Goal: Task Accomplishment & Management: Manage account settings

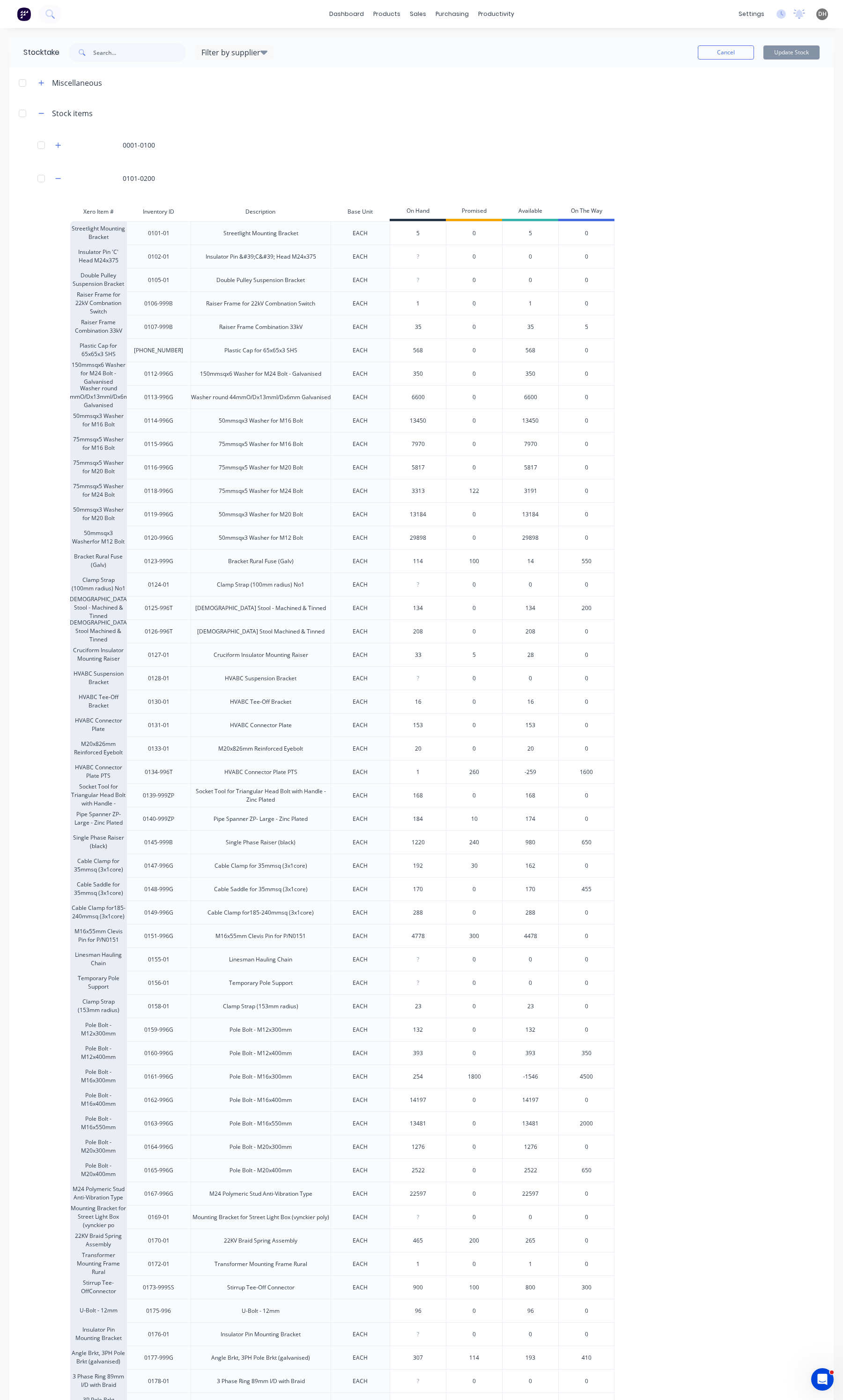
scroll to position [527, 0]
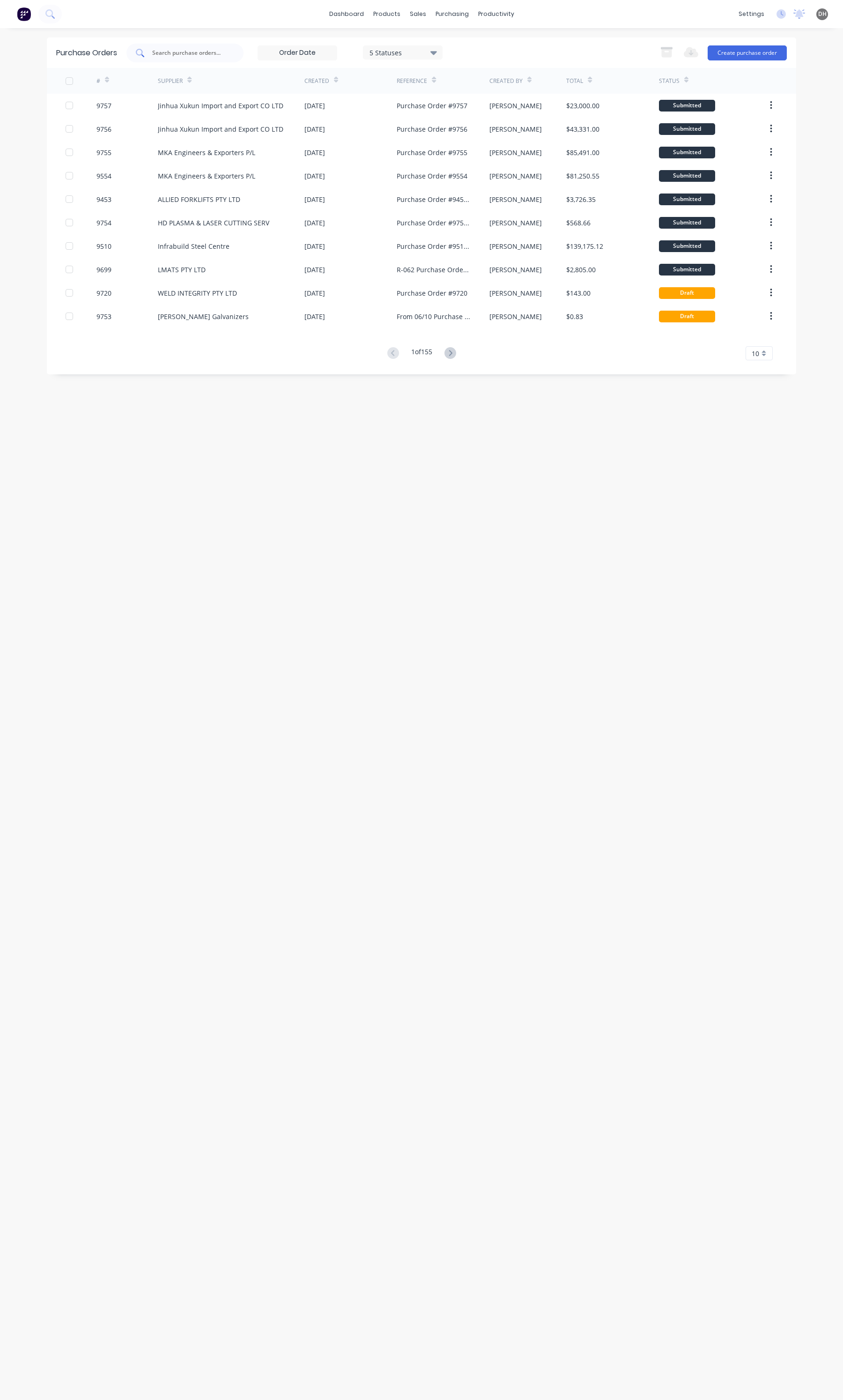
click at [171, 54] on input "text" at bounding box center [190, 53] width 78 height 9
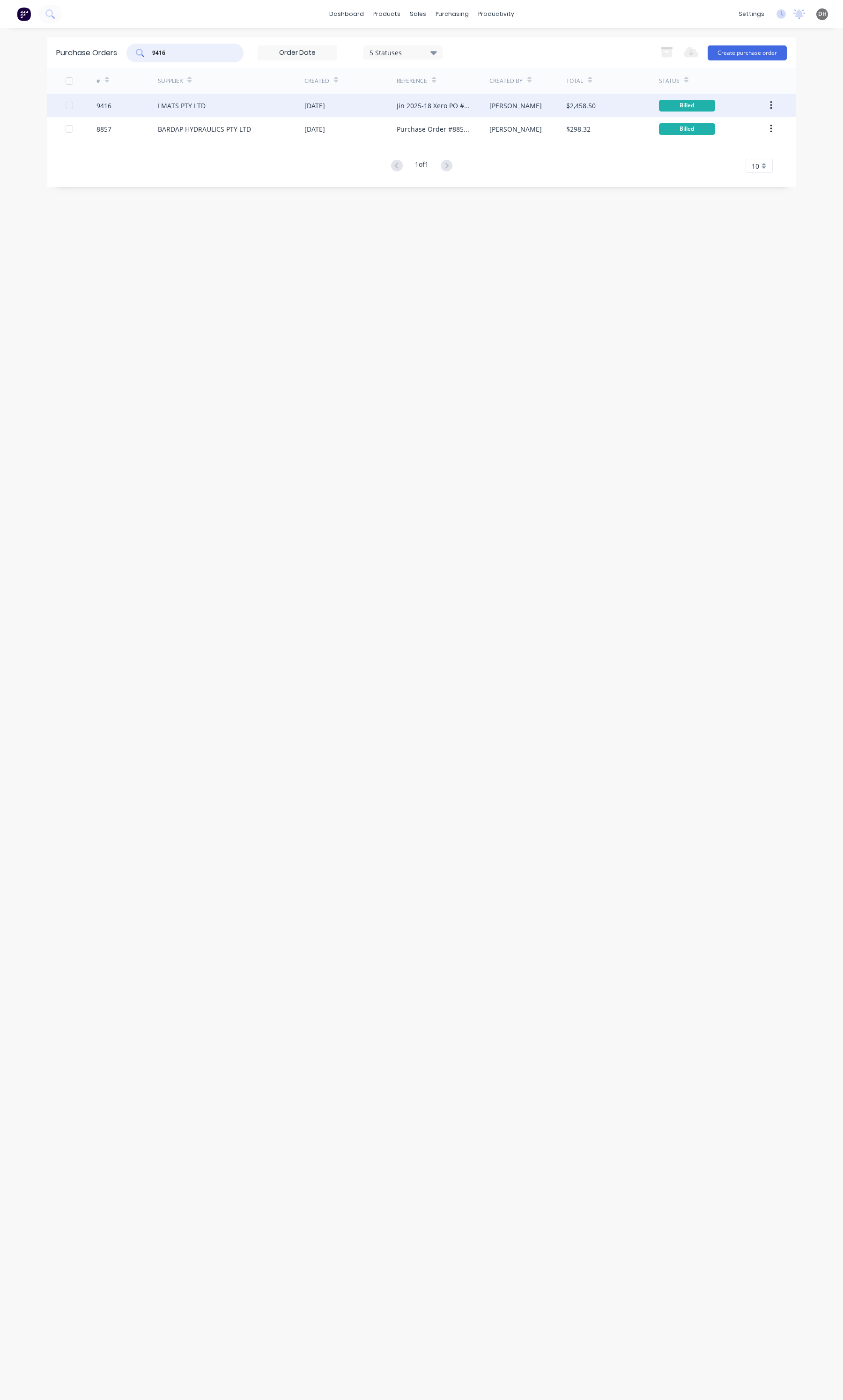
type input "9416"
click at [206, 111] on div "LMATS PTY LTD" at bounding box center [231, 106] width 147 height 24
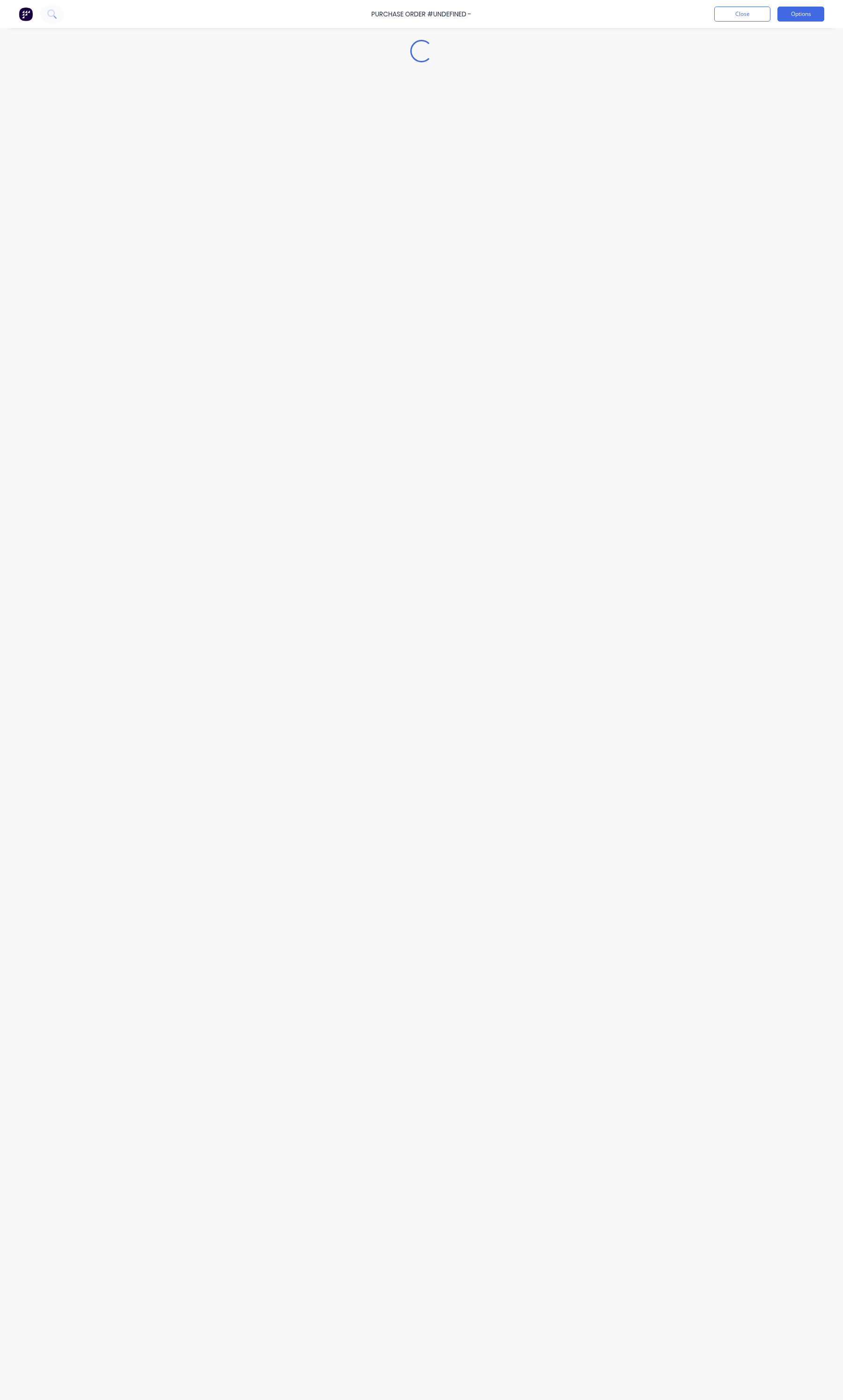
click at [786, 12] on button "Options" at bounding box center [800, 14] width 47 height 15
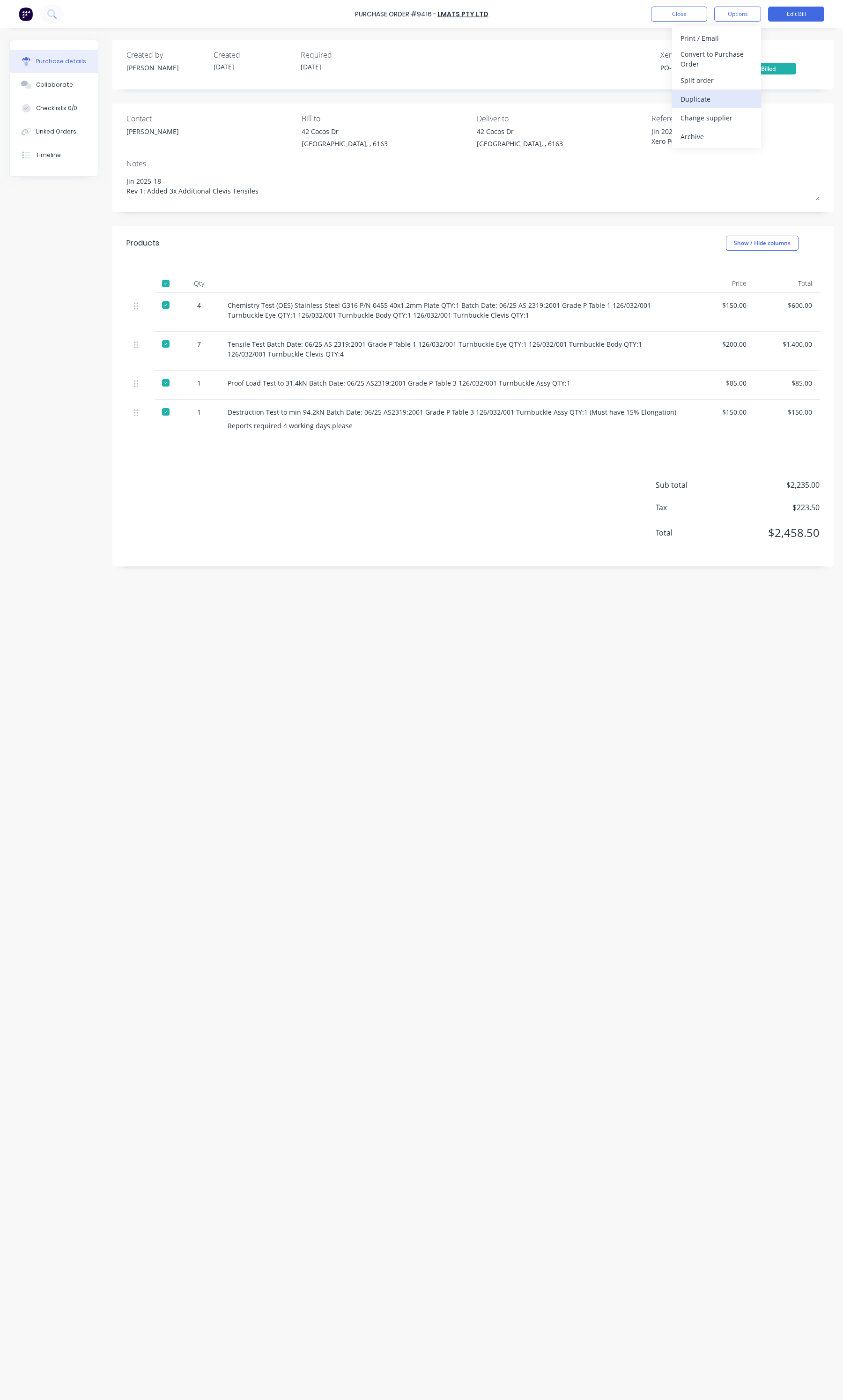
click at [732, 102] on div "Duplicate" at bounding box center [716, 99] width 72 height 14
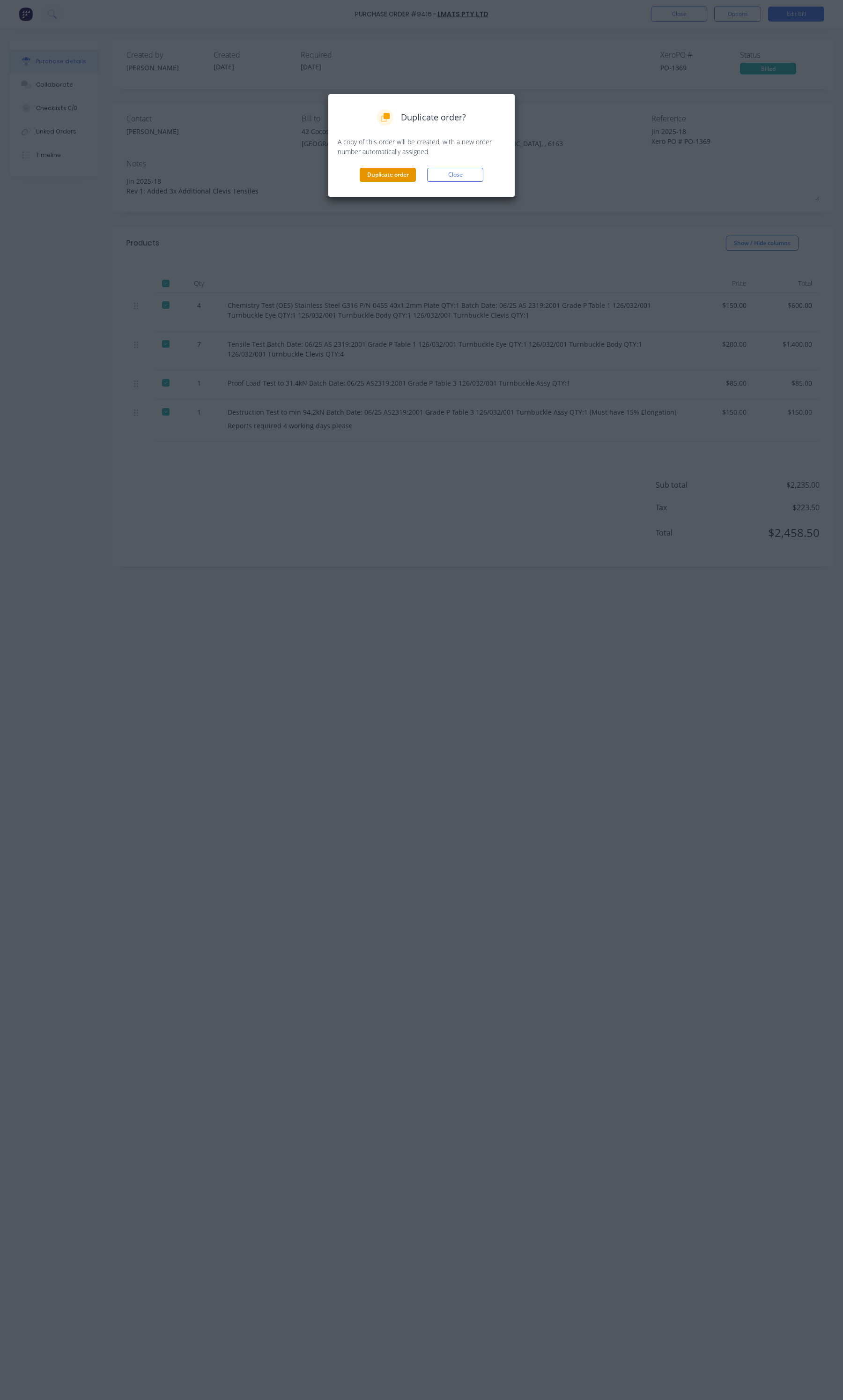
click at [372, 176] on button "Duplicate order" at bounding box center [387, 175] width 56 height 14
type textarea "x"
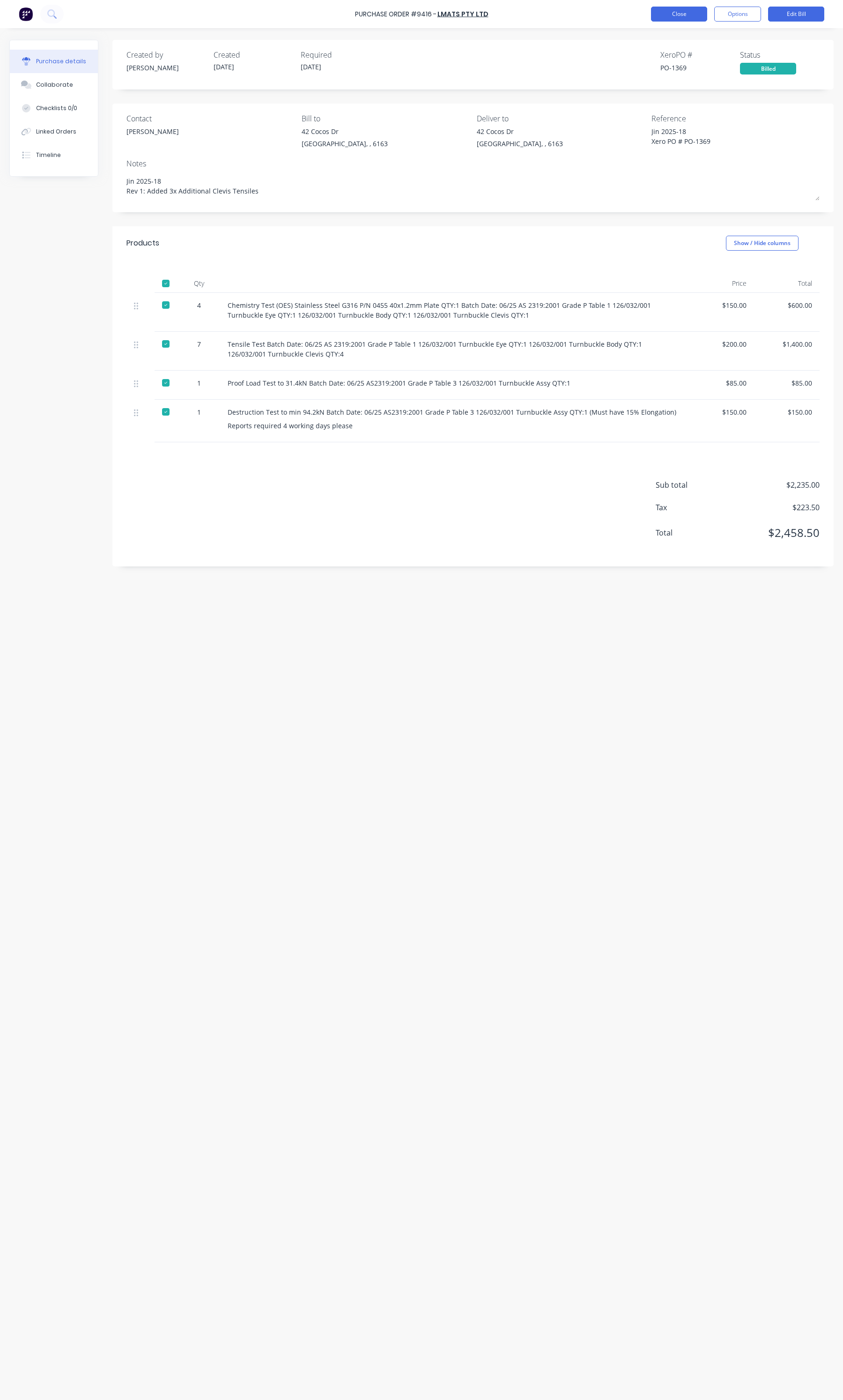
click at [683, 18] on button "Close" at bounding box center [678, 14] width 56 height 15
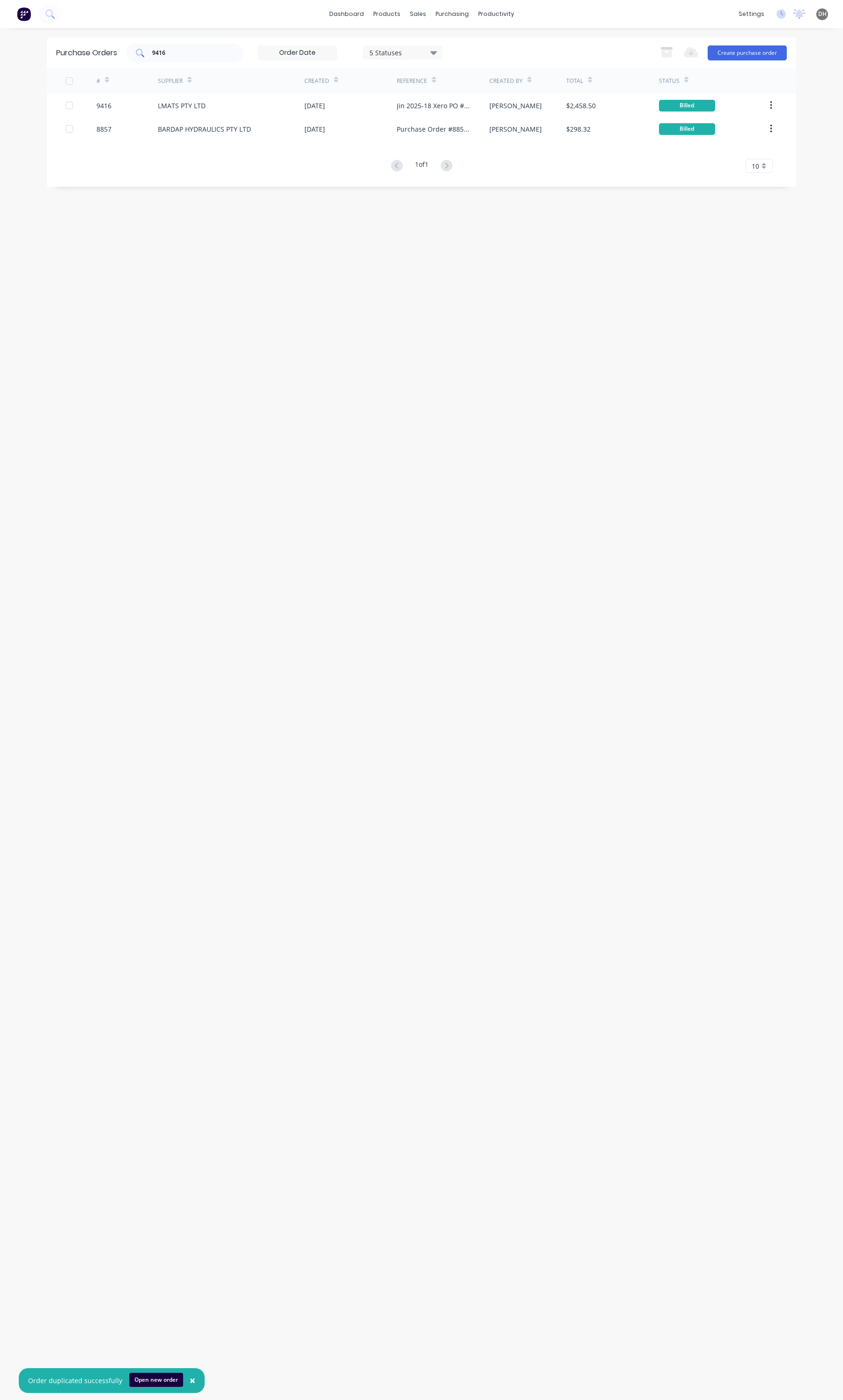
click at [205, 58] on div "9416" at bounding box center [185, 53] width 117 height 19
type input "941"
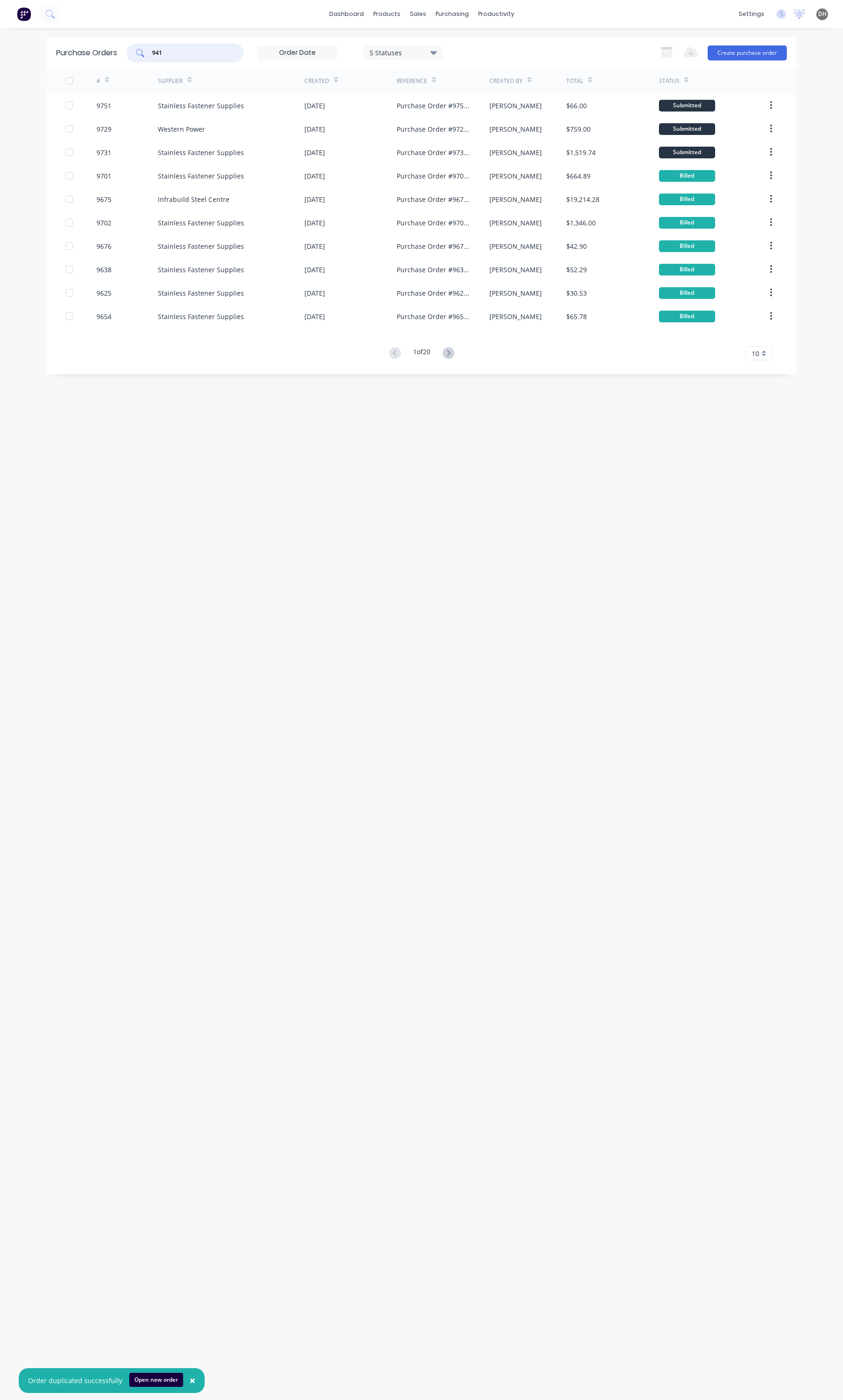
click at [193, 53] on input "941" at bounding box center [190, 53] width 78 height 9
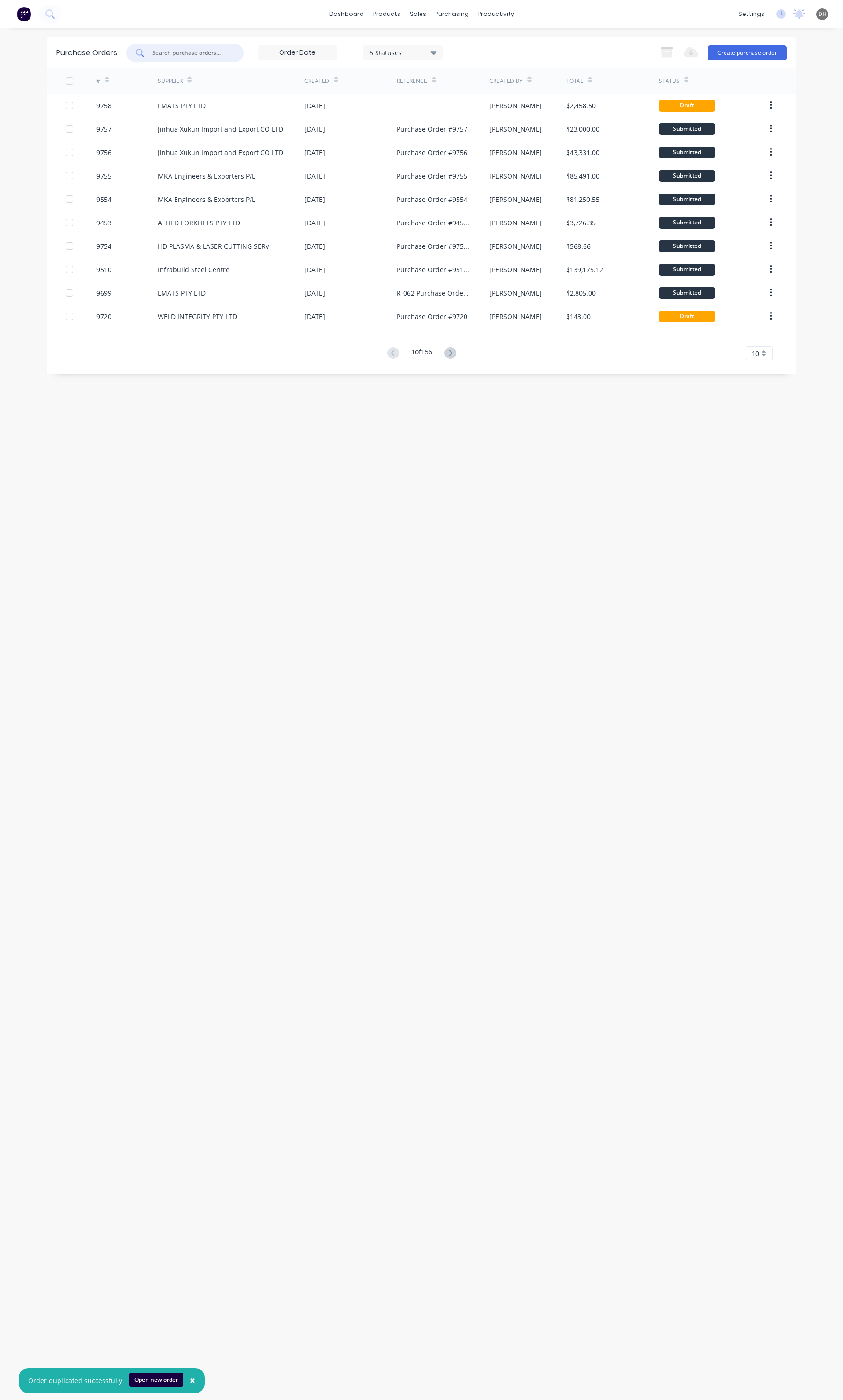
click at [200, 104] on div "LMATS PTY LTD" at bounding box center [181, 106] width 48 height 10
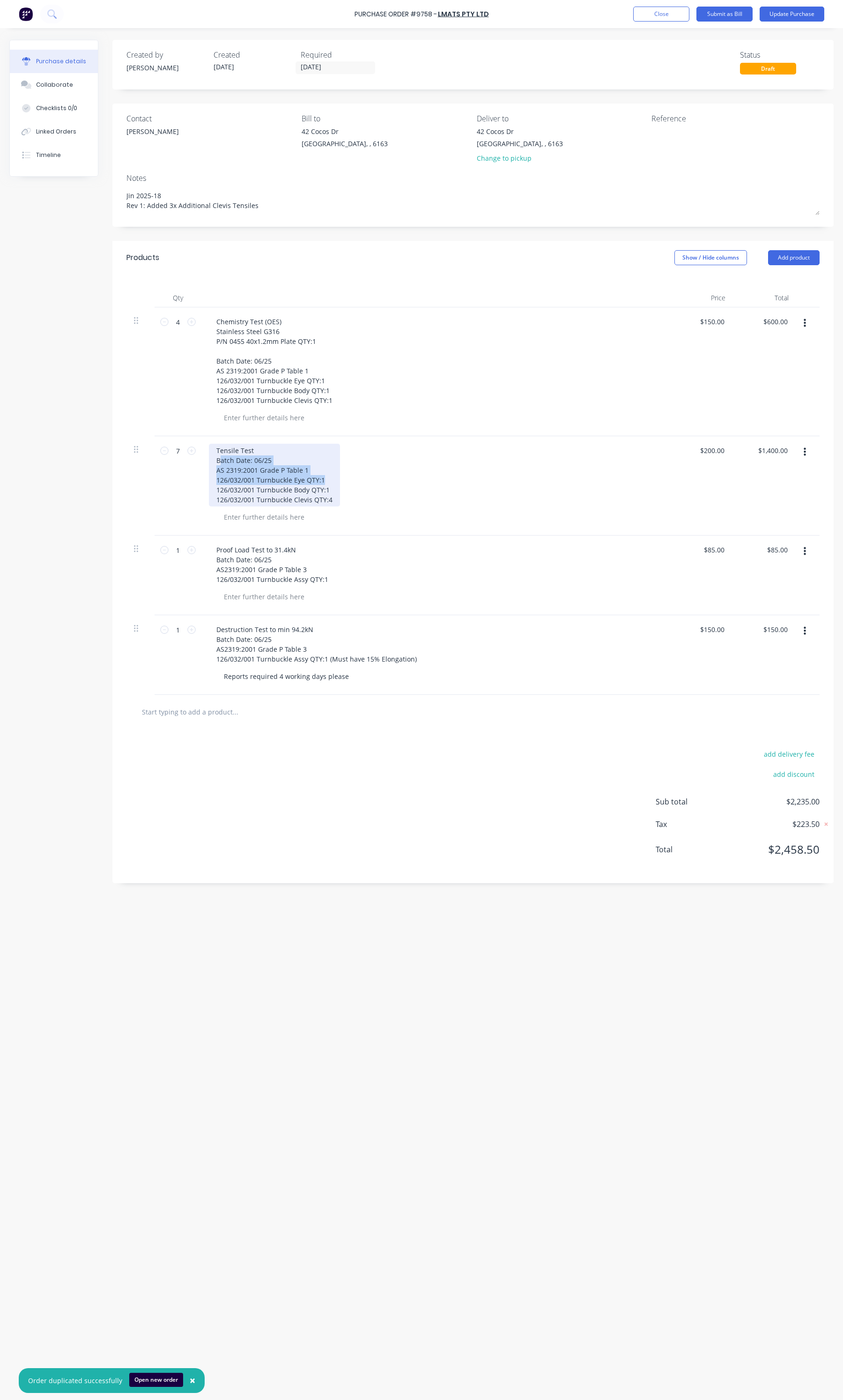
drag, startPoint x: 326, startPoint y: 483, endPoint x: 220, endPoint y: 462, distance: 108.1
click at [220, 462] on div "Tensile Test Batch Date: 06/25 AS 2319:2001 Grade P Table 1 126/032/001 Turnbuc…" at bounding box center [274, 475] width 131 height 63
click at [325, 483] on div "Tensile Test Batch Date: 06/25 AS 2319:2001 Grade P Table 1 126/032/001 Turnbuc…" at bounding box center [274, 475] width 131 height 63
type textarea "x"
drag, startPoint x: 318, startPoint y: 485, endPoint x: 214, endPoint y: 484, distance: 104.0
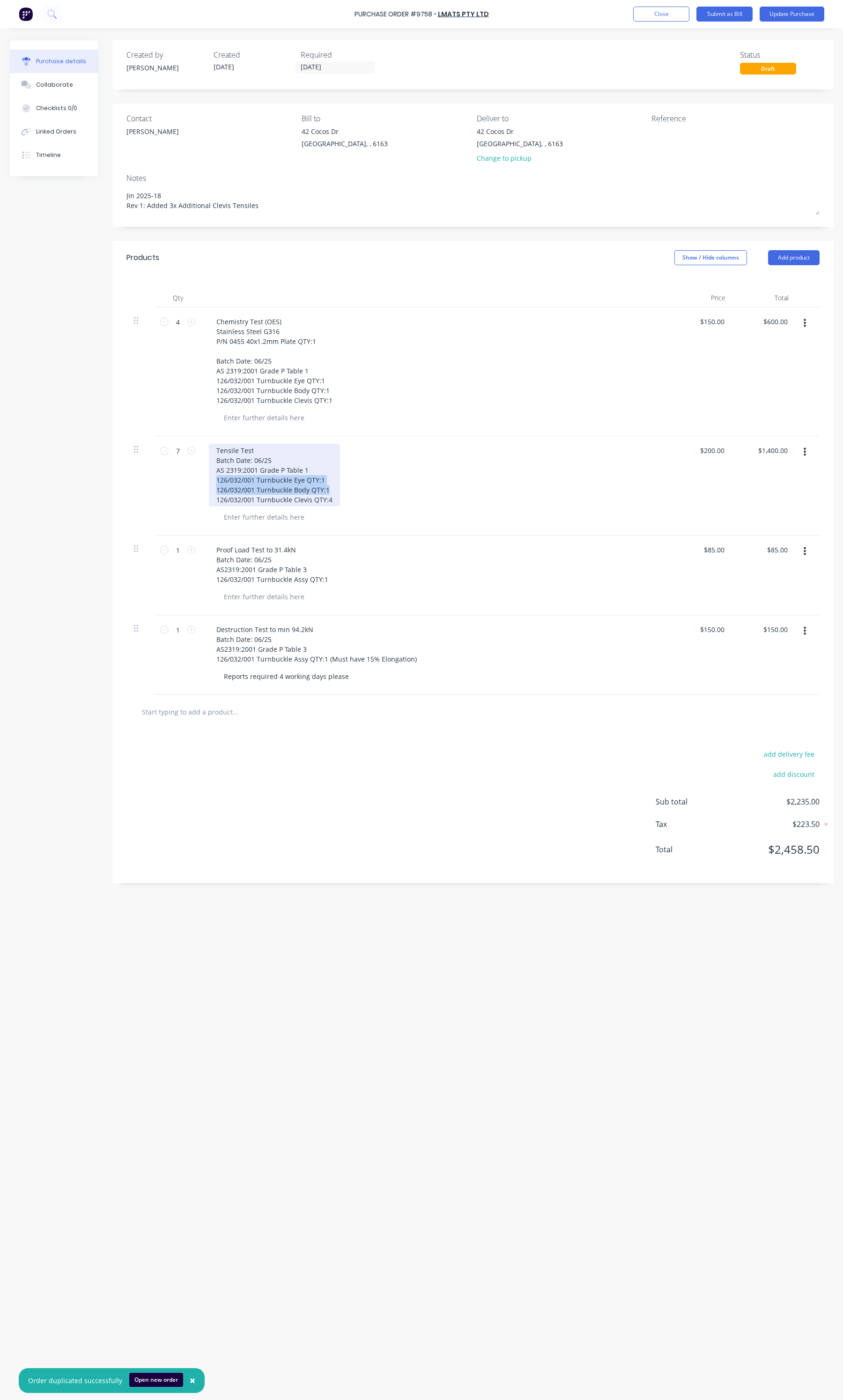
click at [214, 484] on div "Tensile Test Batch Date: 06/25 AS 2319:2001 Grade P Table 1 126/032/001 Turnbuc…" at bounding box center [274, 475] width 131 height 63
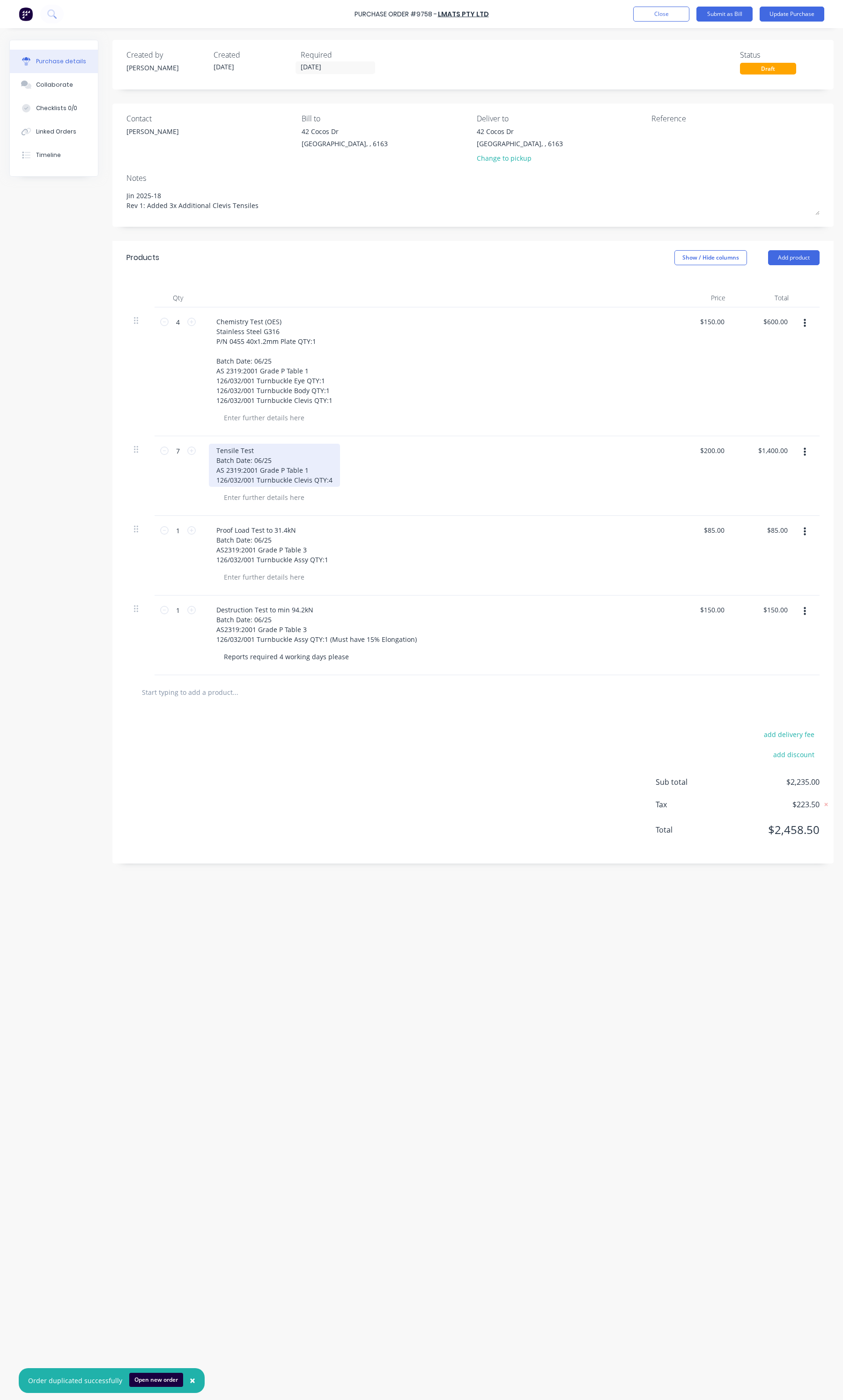
click at [331, 481] on div "Tensile Test Batch Date: 06/25 AS 2319:2001 Grade P Table 1 126/032/001 Turnbuc…" at bounding box center [274, 465] width 131 height 43
type textarea "x"
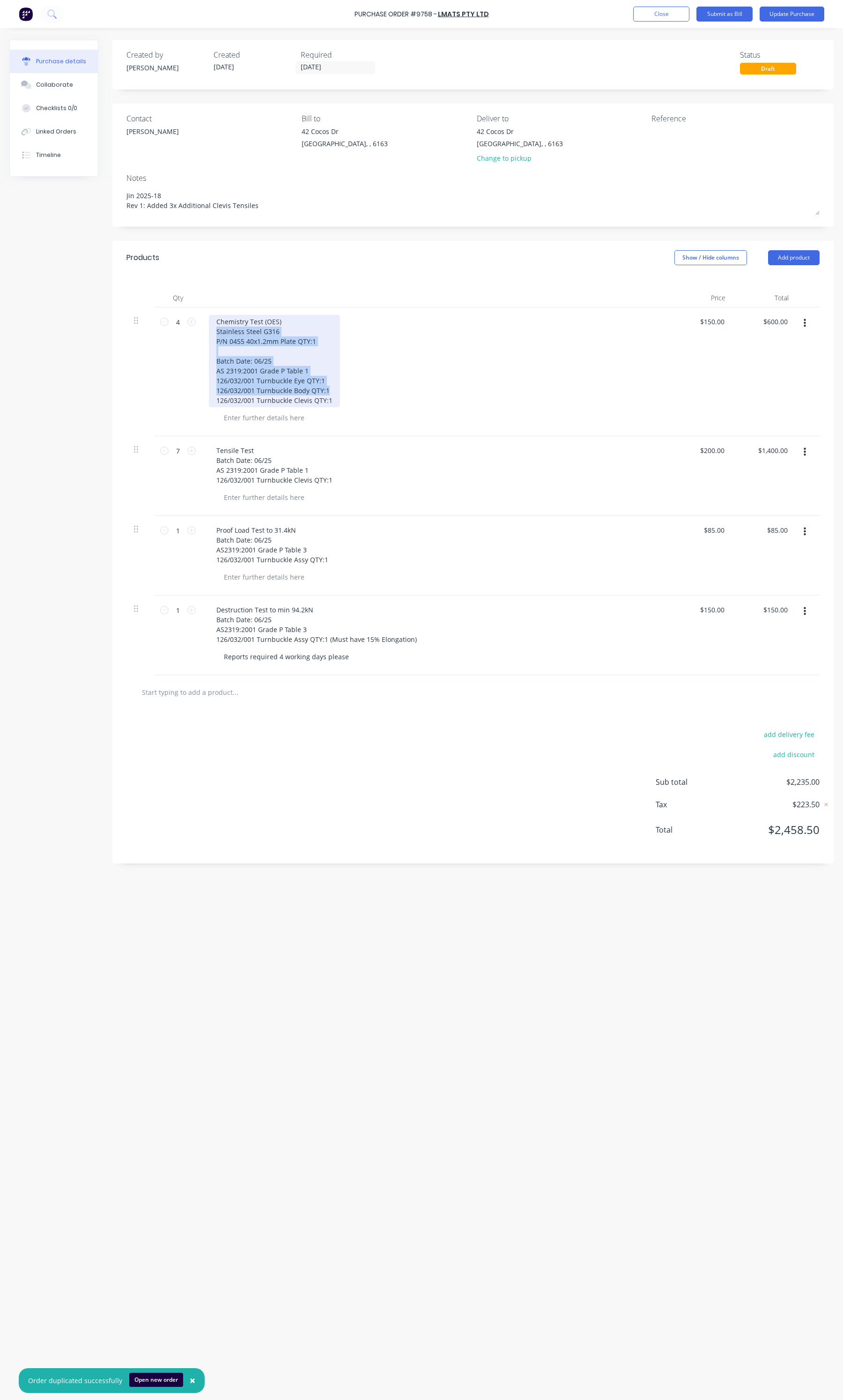
drag, startPoint x: 329, startPoint y: 390, endPoint x: 214, endPoint y: 336, distance: 127.0
click at [214, 336] on div "Chemistry Test (OES) Stainless Steel G316 P/N 0455 40x1.2mm Plate QTY:1 Batch D…" at bounding box center [274, 361] width 131 height 93
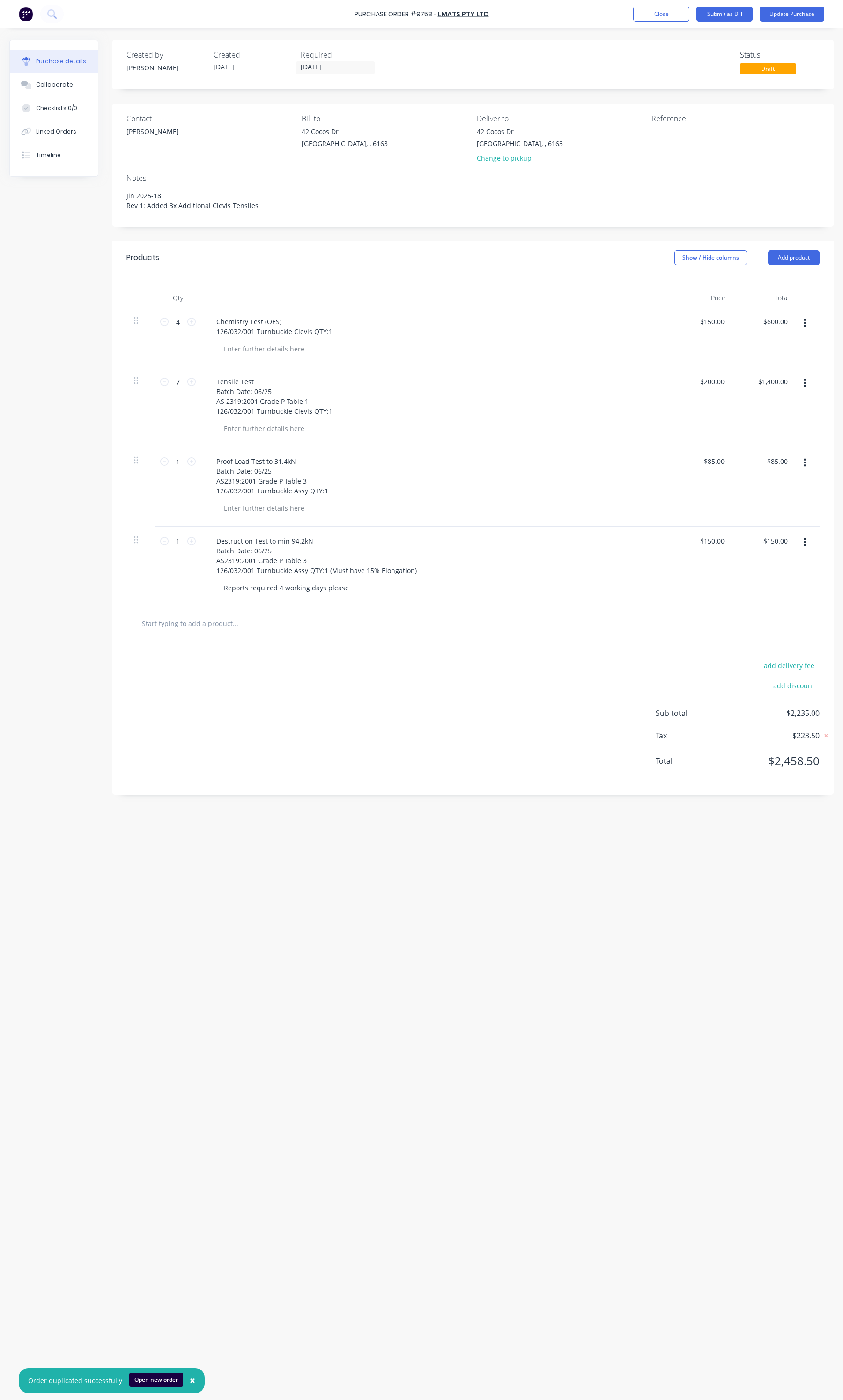
click at [809, 459] on button "button" at bounding box center [804, 463] width 22 height 17
click at [769, 550] on button "Delete" at bounding box center [776, 544] width 79 height 19
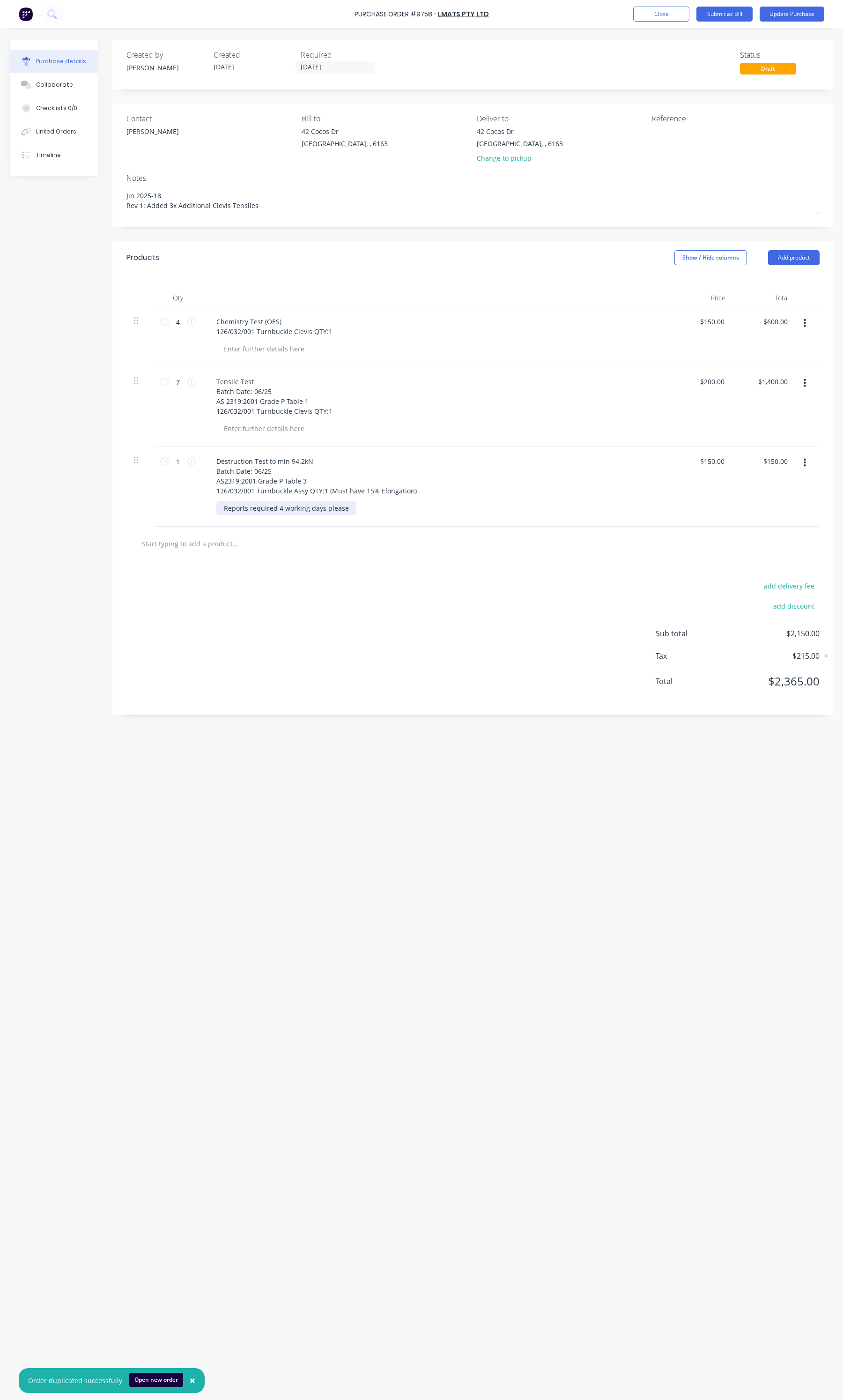
type textarea "x"
drag, startPoint x: 347, startPoint y: 509, endPoint x: 140, endPoint y: 519, distance: 207.2
click at [140, 519] on div "1 1 Destruction Test to min 94.2kN Batch Date: 06/25 AS2319:2001 Grade P Table …" at bounding box center [473, 487] width 693 height 80
click at [329, 414] on div "Tensile Test Batch Date: 06/25 AS 2319:2001 Grade P Table 1 126/032/001 Turnbuc…" at bounding box center [274, 396] width 131 height 43
type textarea "x"
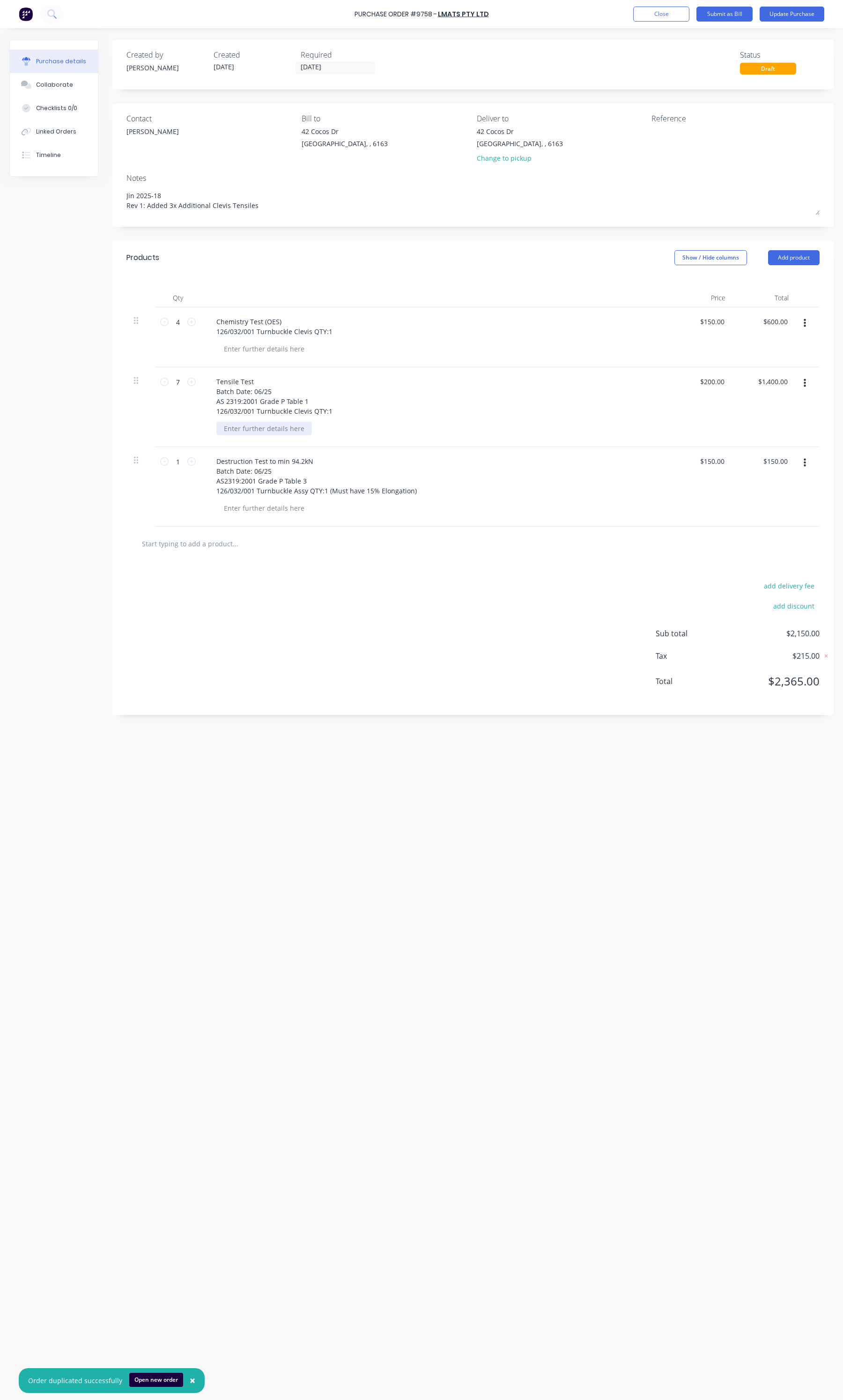
click at [292, 424] on div at bounding box center [264, 429] width 96 height 14
paste div
click at [342, 545] on div at bounding box center [274, 543] width 281 height 19
click at [811, 462] on button "button" at bounding box center [804, 463] width 22 height 17
click at [770, 537] on button "Delete" at bounding box center [776, 544] width 79 height 19
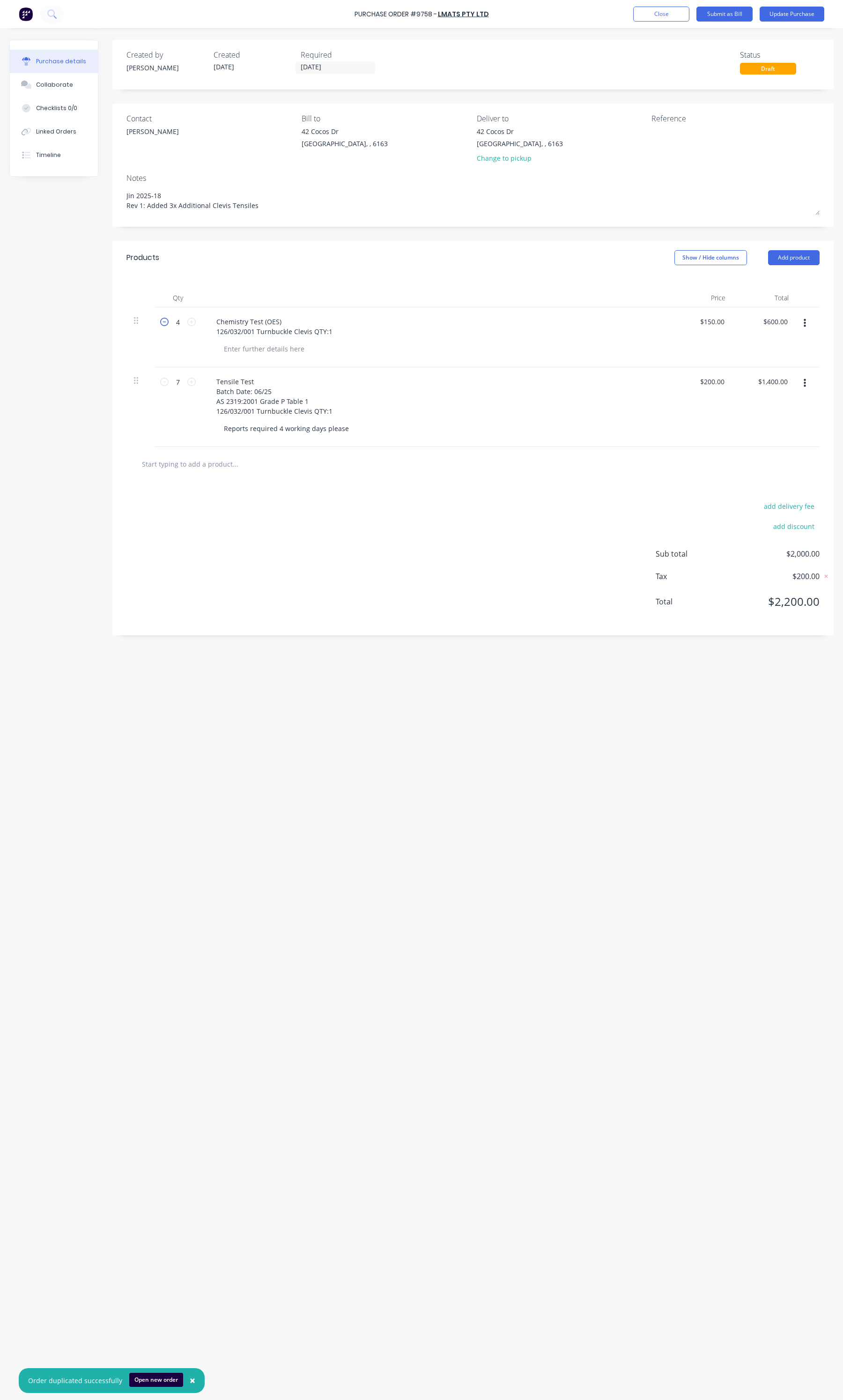
click at [164, 322] on icon at bounding box center [165, 322] width 9 height 9
type textarea "x"
type input "3"
type input "$450.00"
click at [164, 322] on icon at bounding box center [165, 322] width 9 height 9
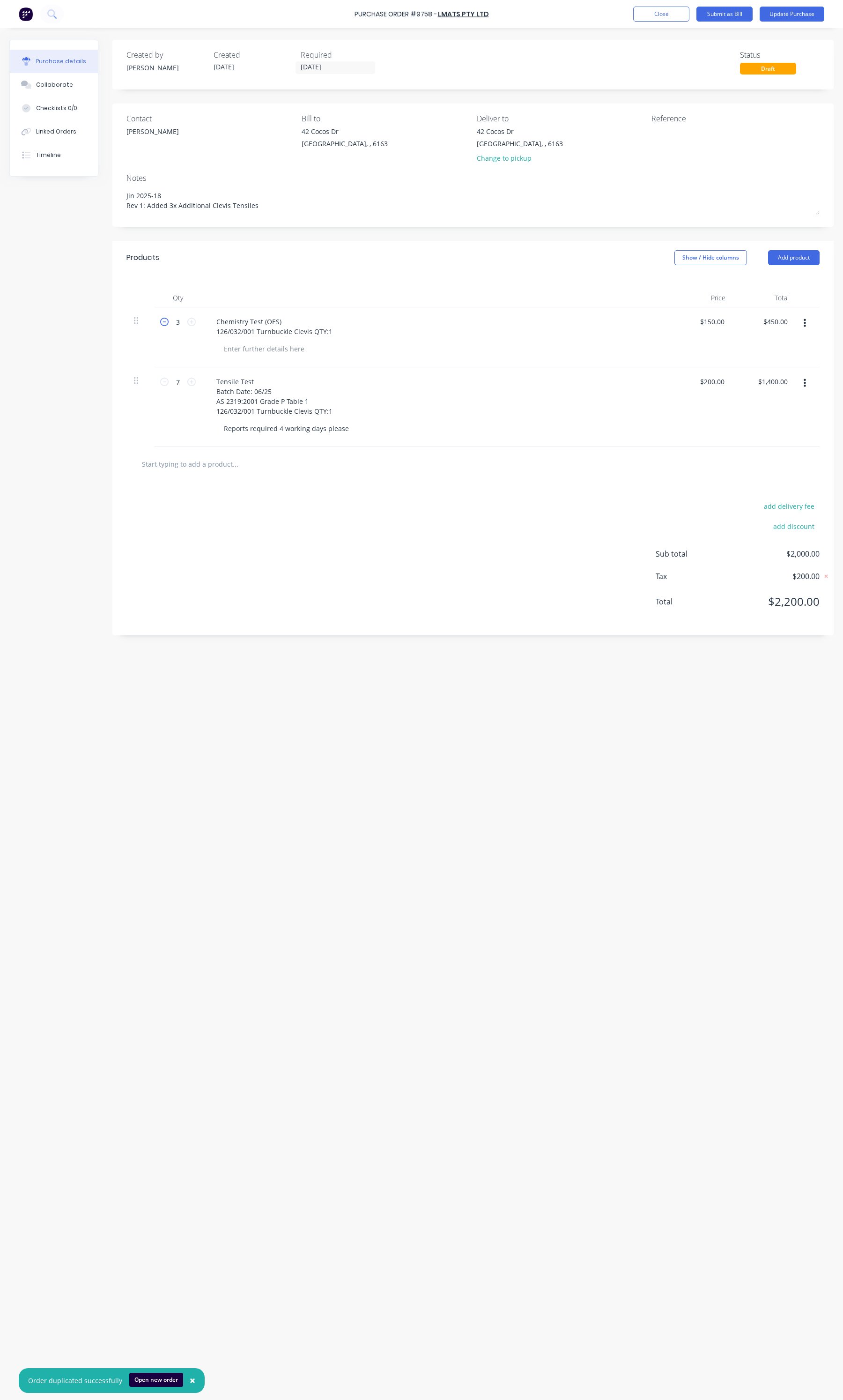
type textarea "x"
type input "2"
type input "$300.00"
click at [164, 322] on icon at bounding box center [165, 322] width 9 height 9
type textarea "x"
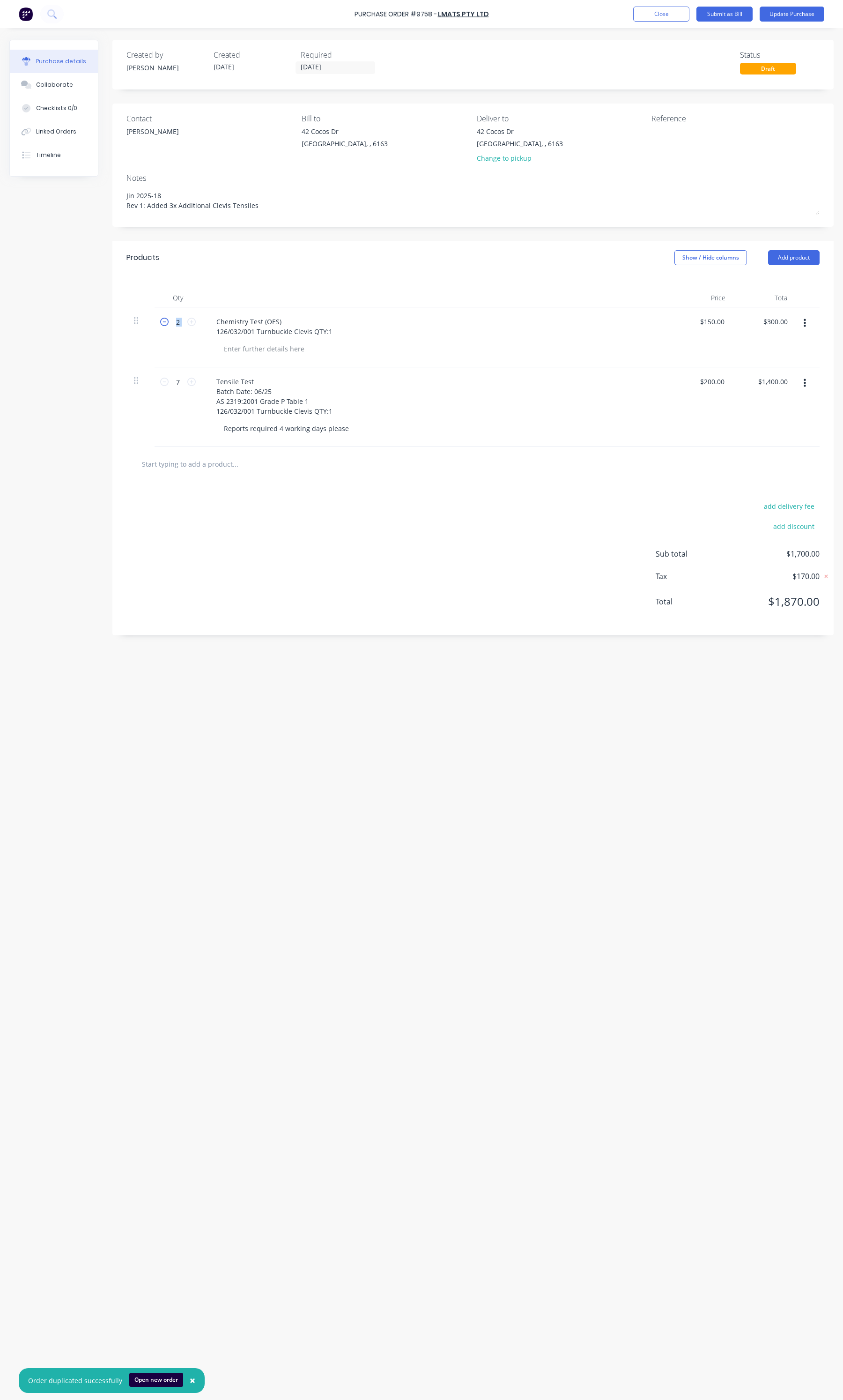
type input "1"
type input "$150.00"
click at [165, 384] on icon at bounding box center [165, 382] width 9 height 9
type textarea "x"
type input "6"
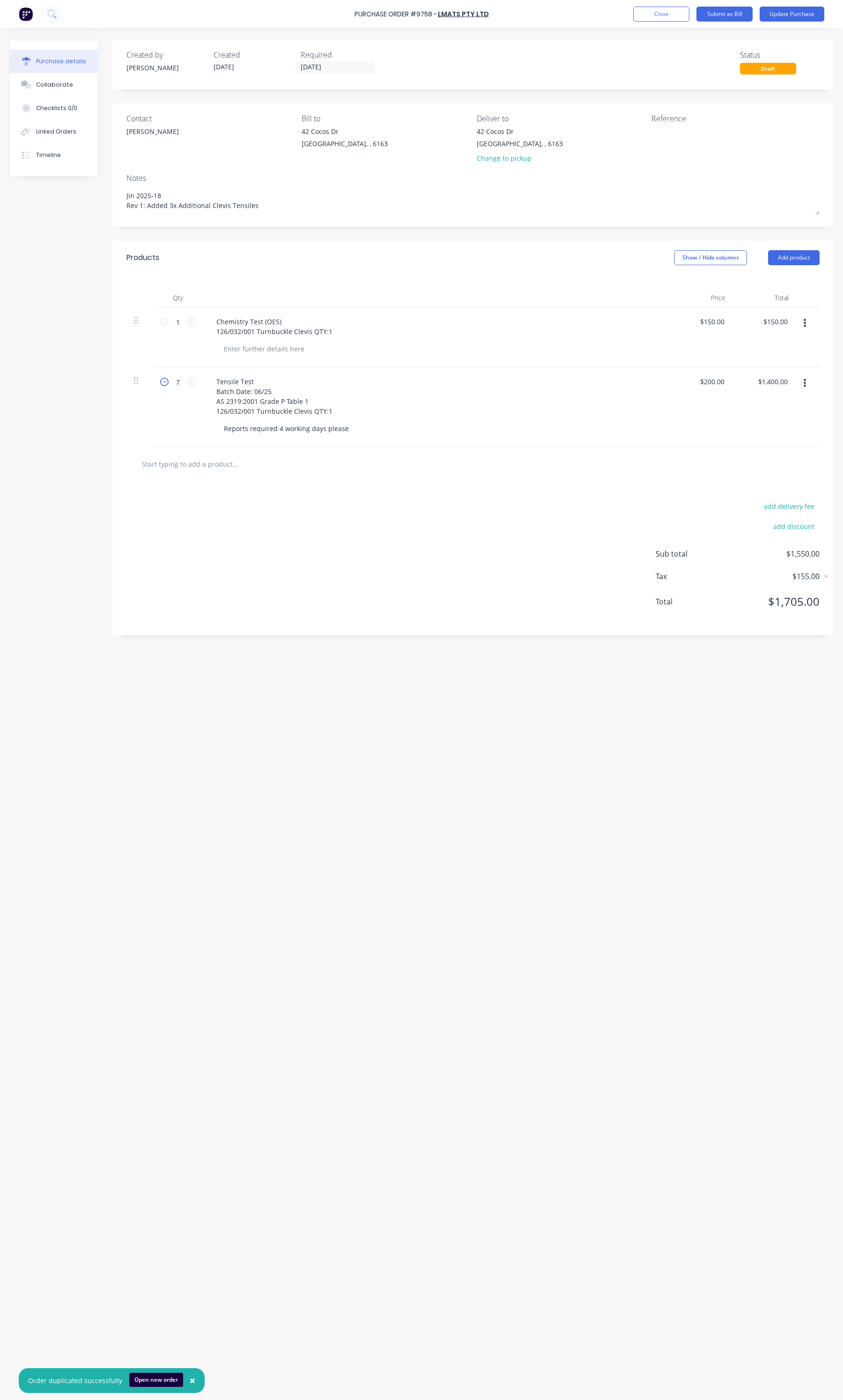
type input "$1,200.00"
click at [165, 384] on icon at bounding box center [165, 382] width 9 height 9
type textarea "x"
type input "5"
type input "$1,000.00"
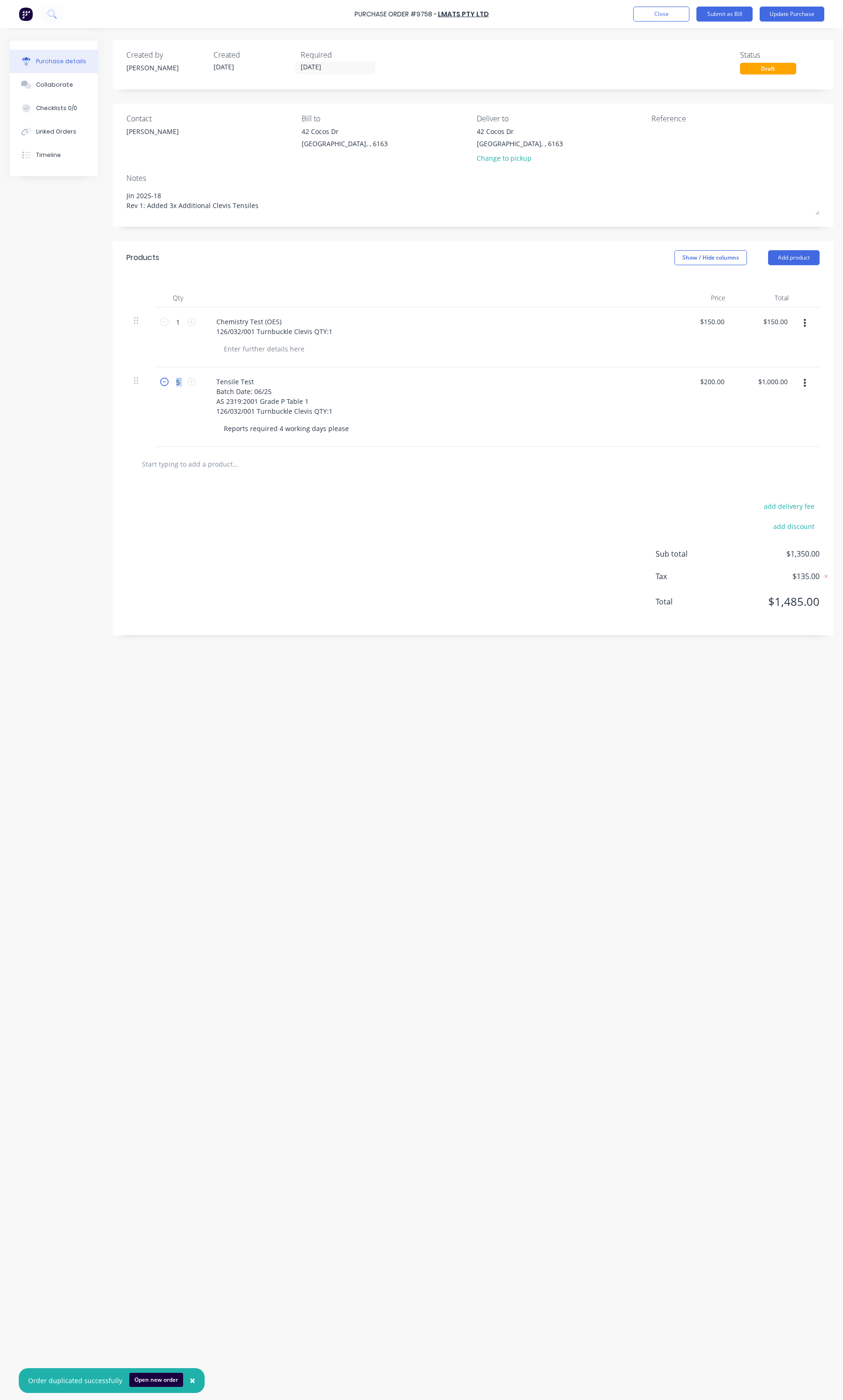
click at [165, 384] on icon at bounding box center [165, 382] width 9 height 9
type textarea "x"
type input "4"
type input "$800.00"
click at [165, 384] on icon at bounding box center [165, 382] width 9 height 9
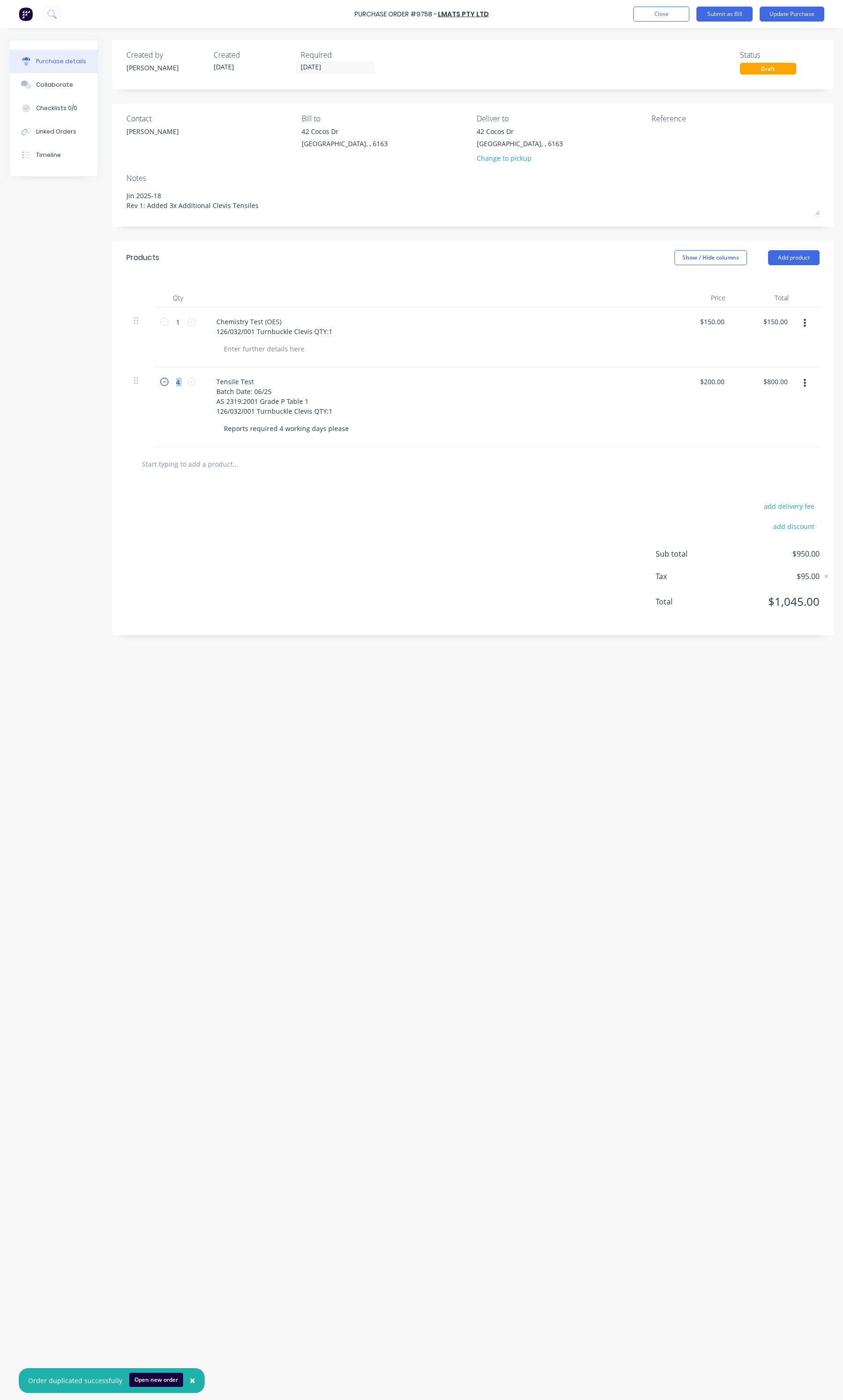
type textarea "x"
type input "3"
type input "$600.00"
click at [165, 384] on icon at bounding box center [165, 382] width 9 height 9
type textarea "x"
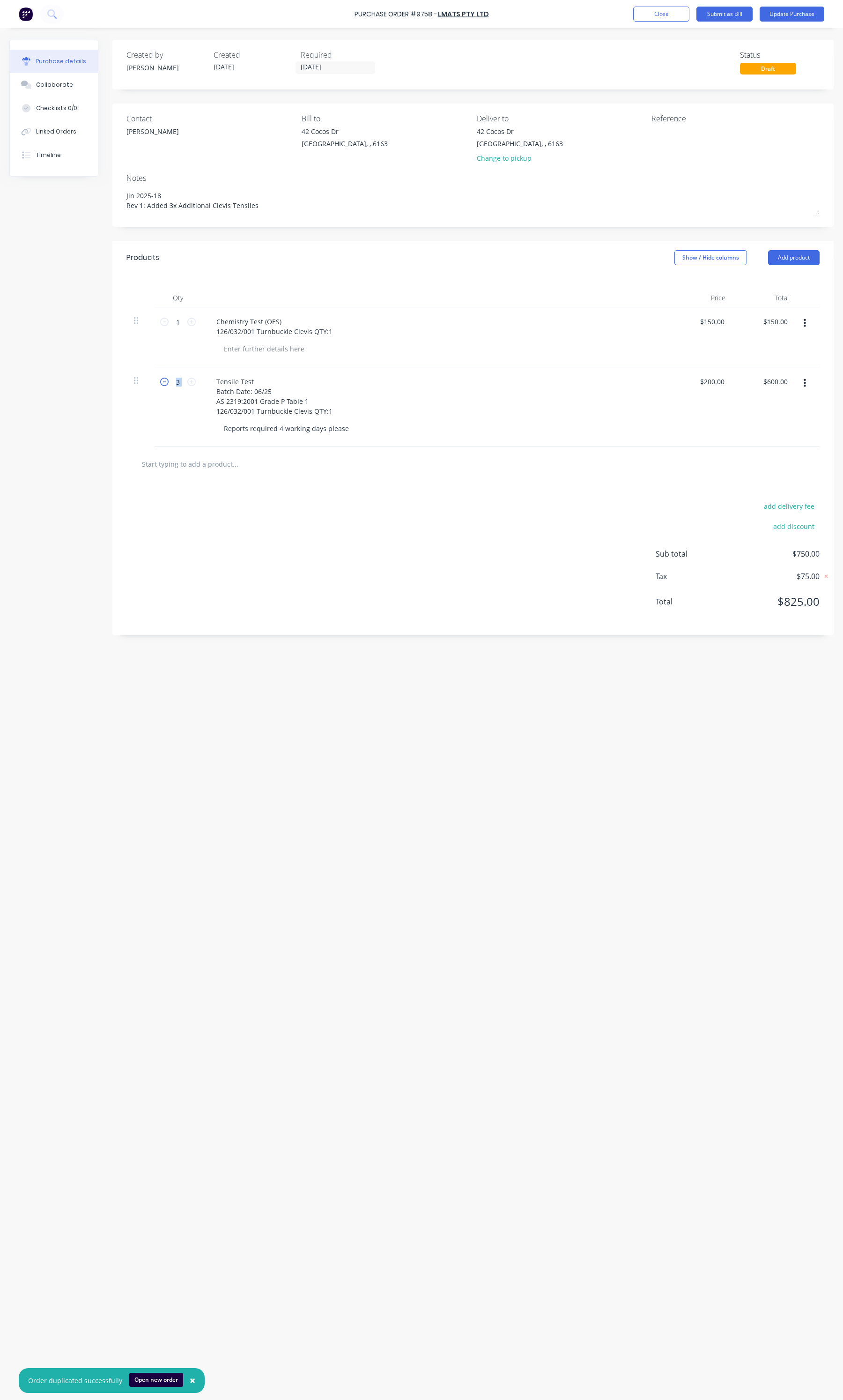
type input "2"
type input "$400.00"
click at [165, 384] on icon at bounding box center [165, 382] width 9 height 9
type textarea "x"
type input "1"
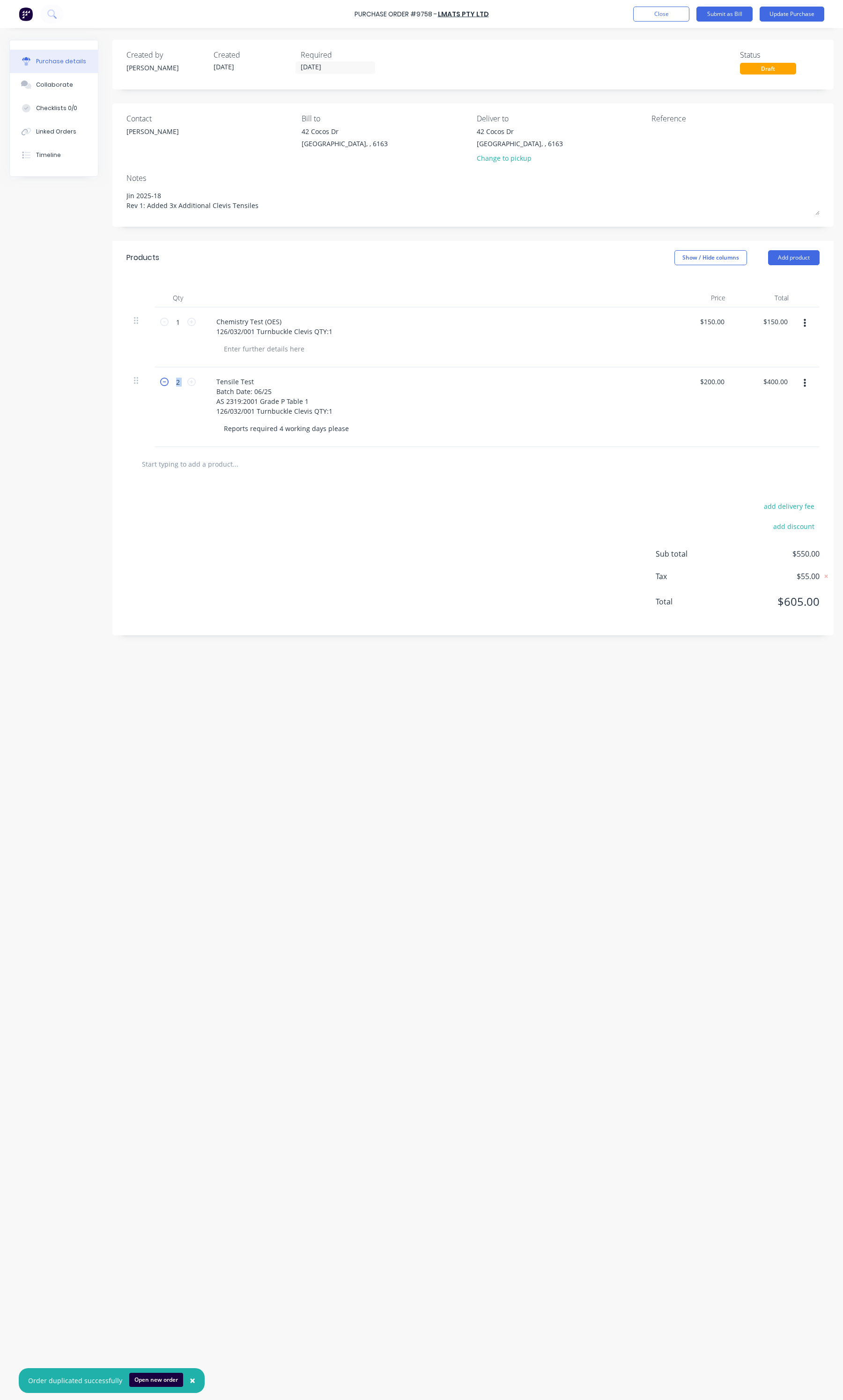
type input "$200.00"
type textarea "x"
type input "150.00"
click at [714, 324] on input "150.00" at bounding box center [711, 322] width 29 height 14
click at [714, 324] on input "150.00" at bounding box center [713, 322] width 25 height 14
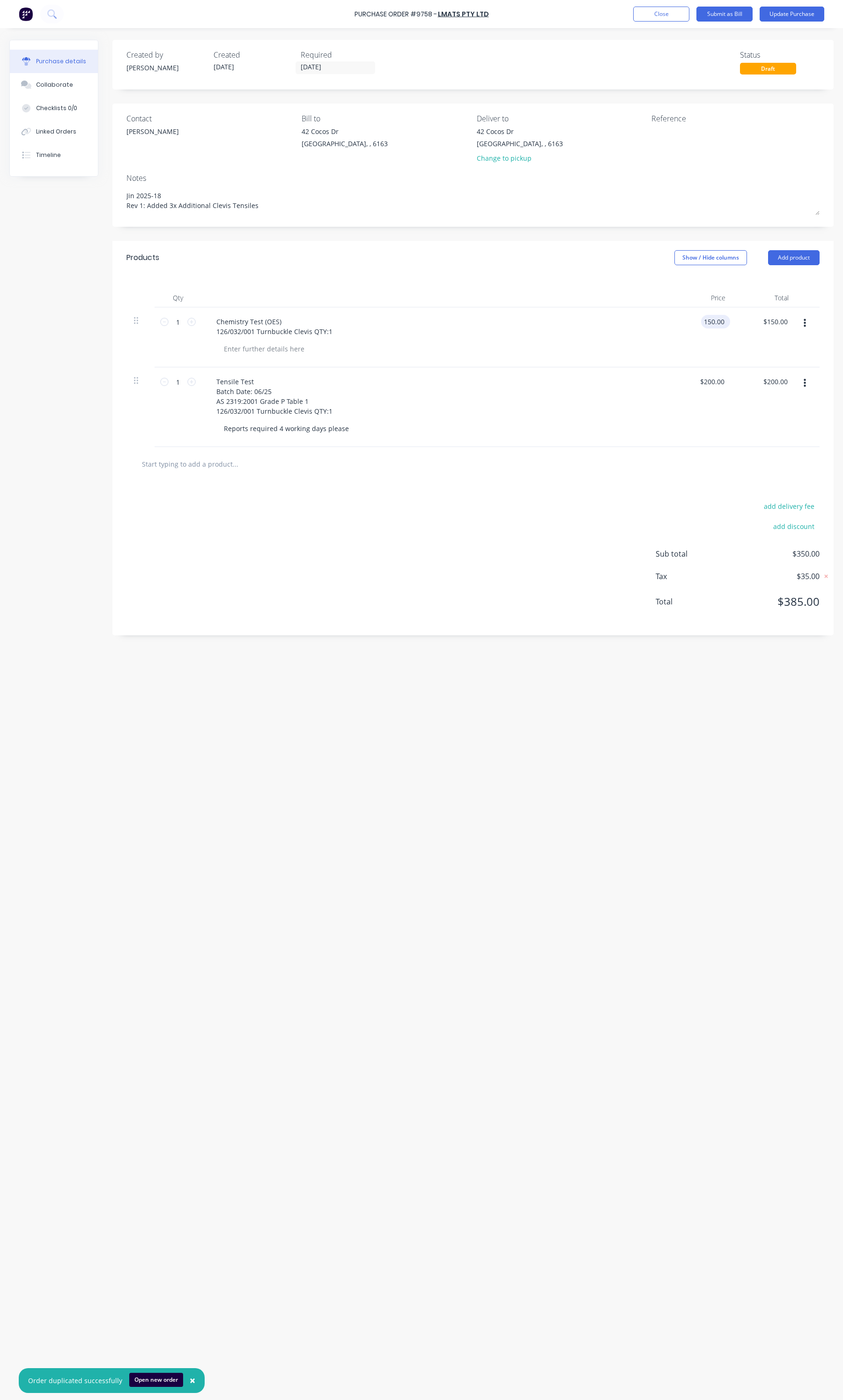
type textarea "x"
click at [714, 324] on input "150.00" at bounding box center [713, 322] width 25 height 14
type input "200"
type textarea "x"
type input "$200.00"
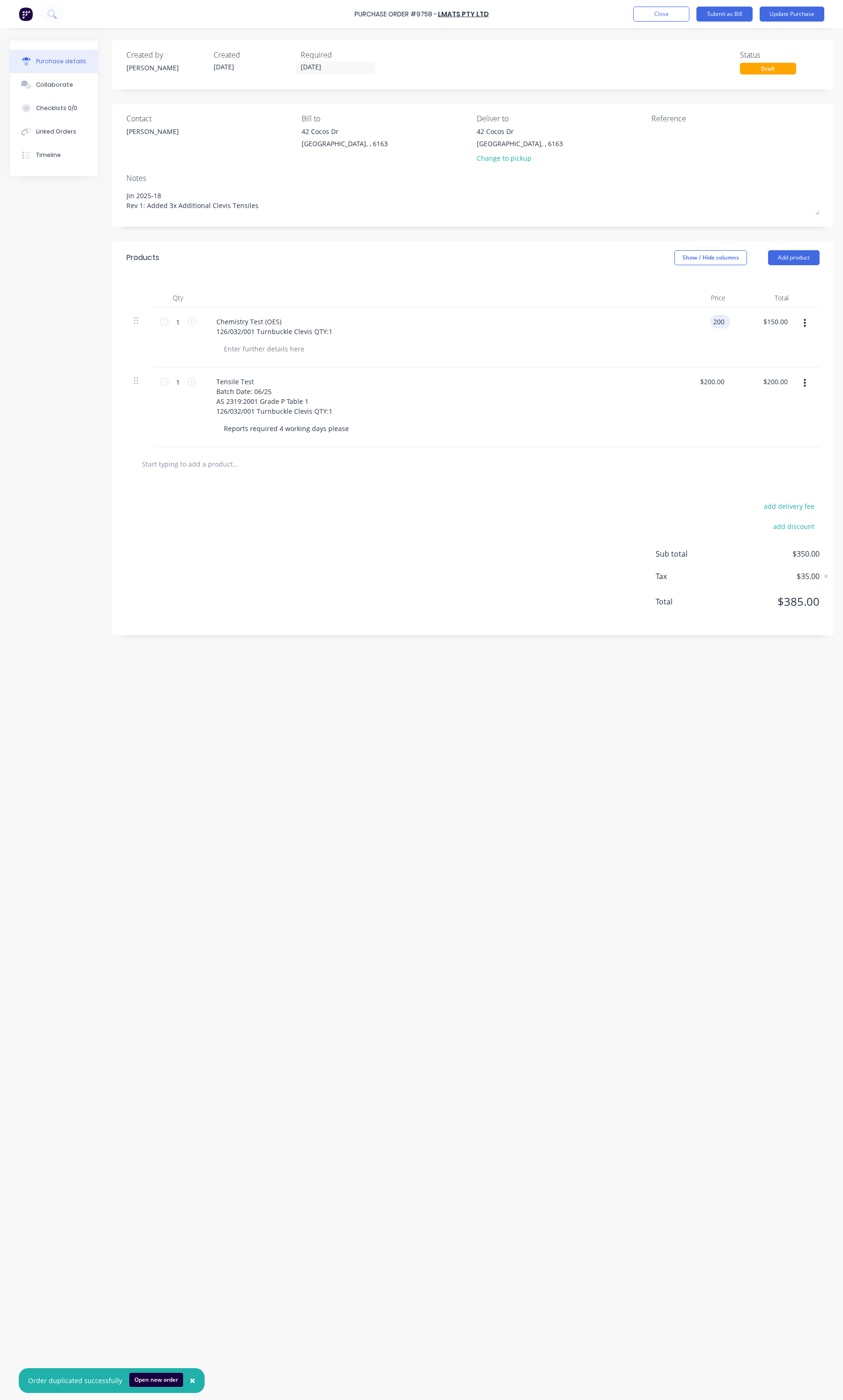
type input "200.00"
type textarea "x"
type input "$200.00"
type input "200.00"
click at [720, 381] on input "200.00" at bounding box center [711, 381] width 29 height 14
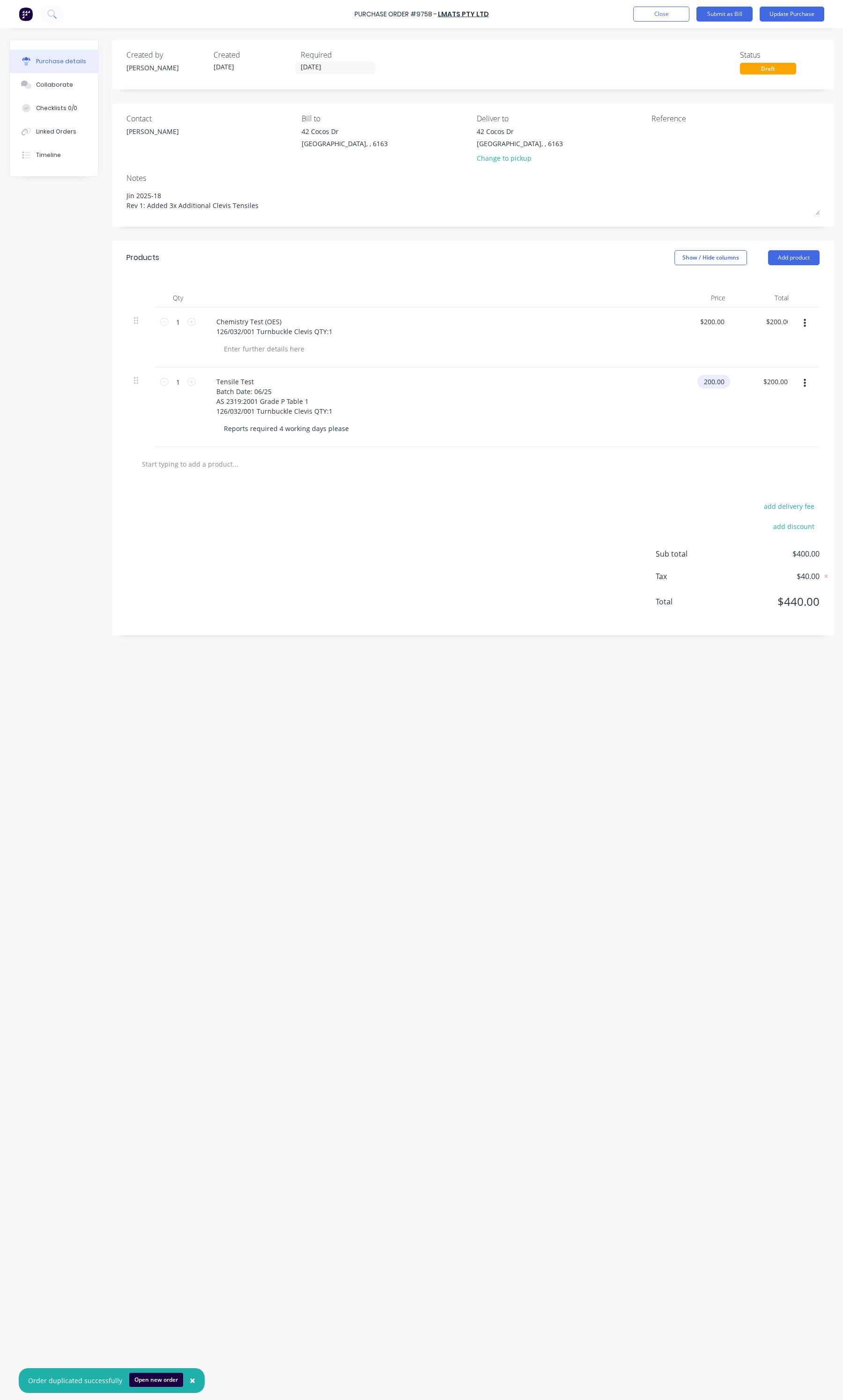
type textarea "x"
click at [719, 381] on input "200.00" at bounding box center [713, 381] width 25 height 14
type input "250"
type textarea "x"
type input "$250.00"
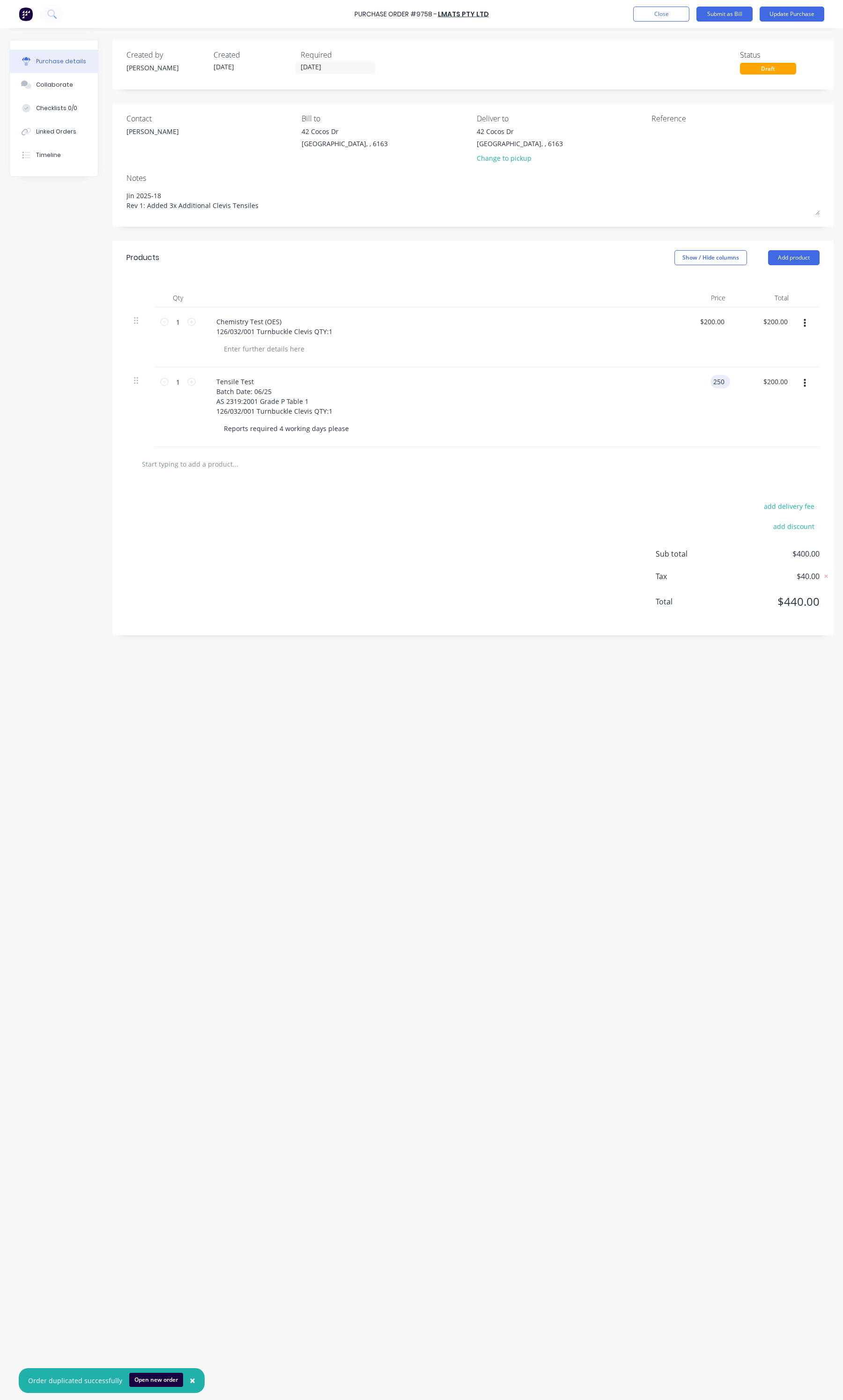
type input "250.00"
type textarea "x"
type input "250.00"
type textarea "x"
type input "$250.00"
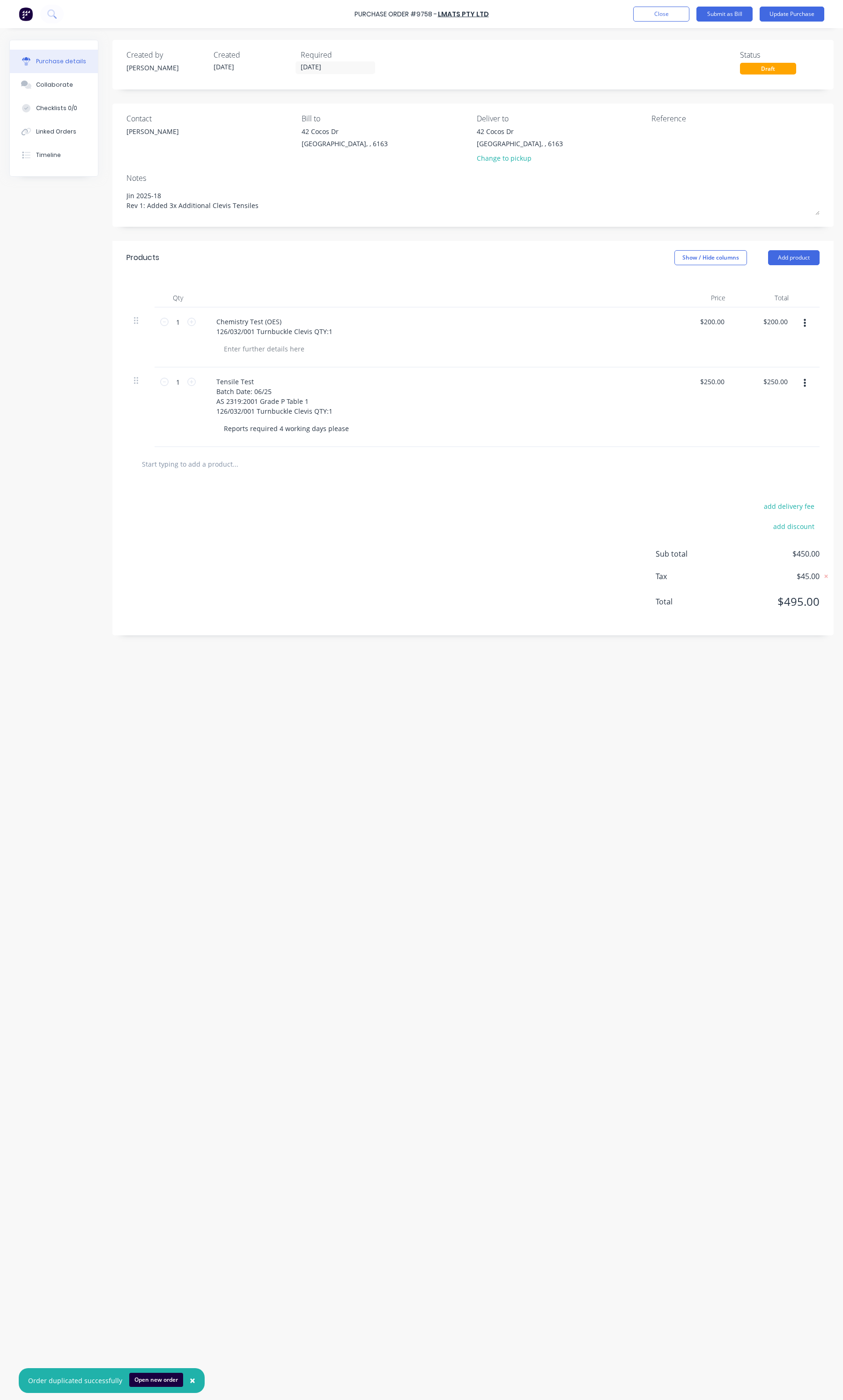
click at [356, 584] on div "add delivery fee add discount Sub total $450.00 Tax $45.00 Total $495.00" at bounding box center [473, 558] width 721 height 154
drag, startPoint x: 254, startPoint y: 207, endPoint x: 119, endPoint y: 196, distance: 135.4
click at [119, 196] on div "Contact Alex Bill to 42 Cocos Dr Bibra Lake, , 6163 Deliver to 42 Cocos Dr Bibr…" at bounding box center [473, 165] width 721 height 123
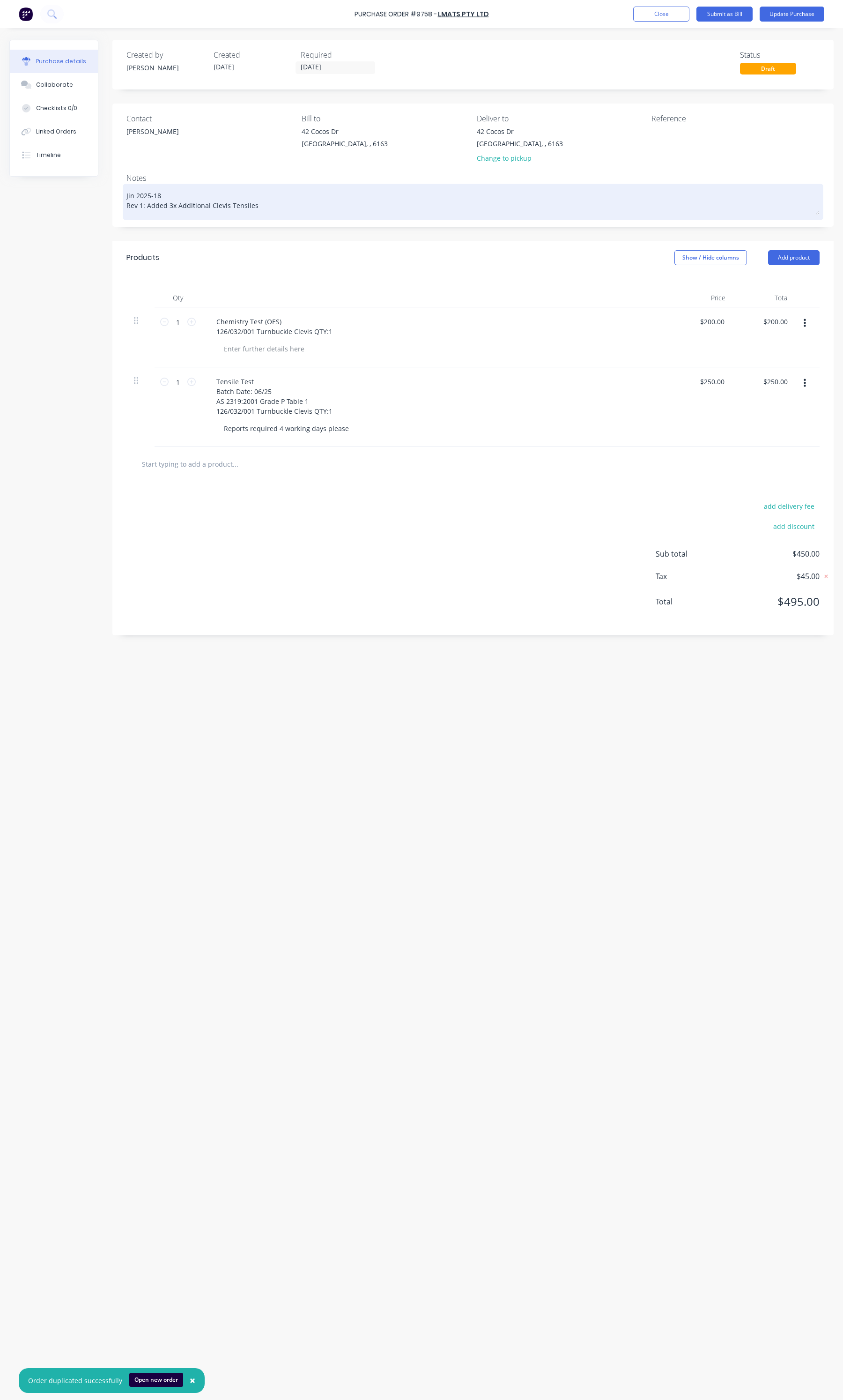
type textarea "x"
type textarea "0"
type textarea "x"
type textarea "09"
type textarea "x"
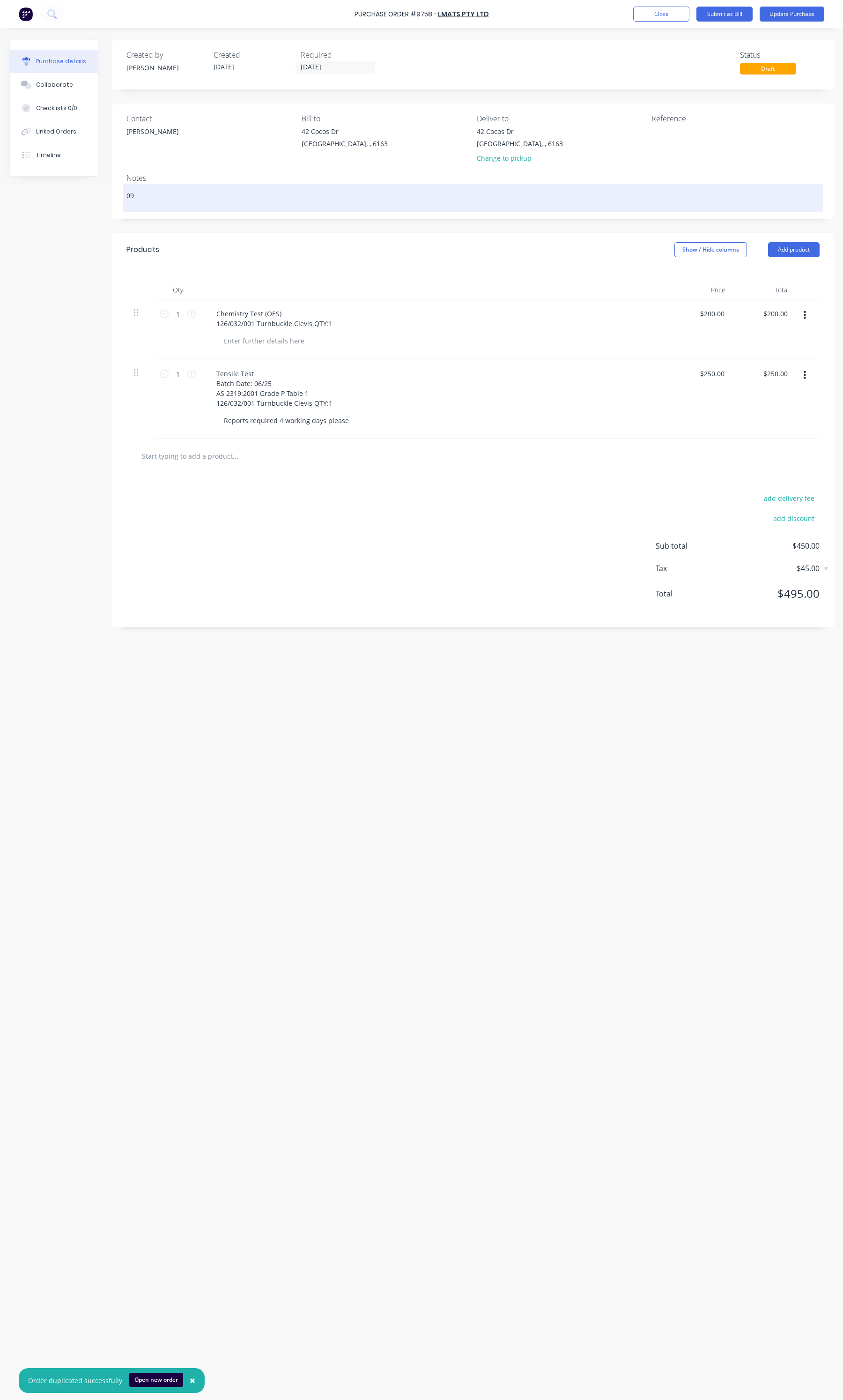
type textarea "09-"
type textarea "x"
type textarea "09-2"
type textarea "x"
type textarea "09-20"
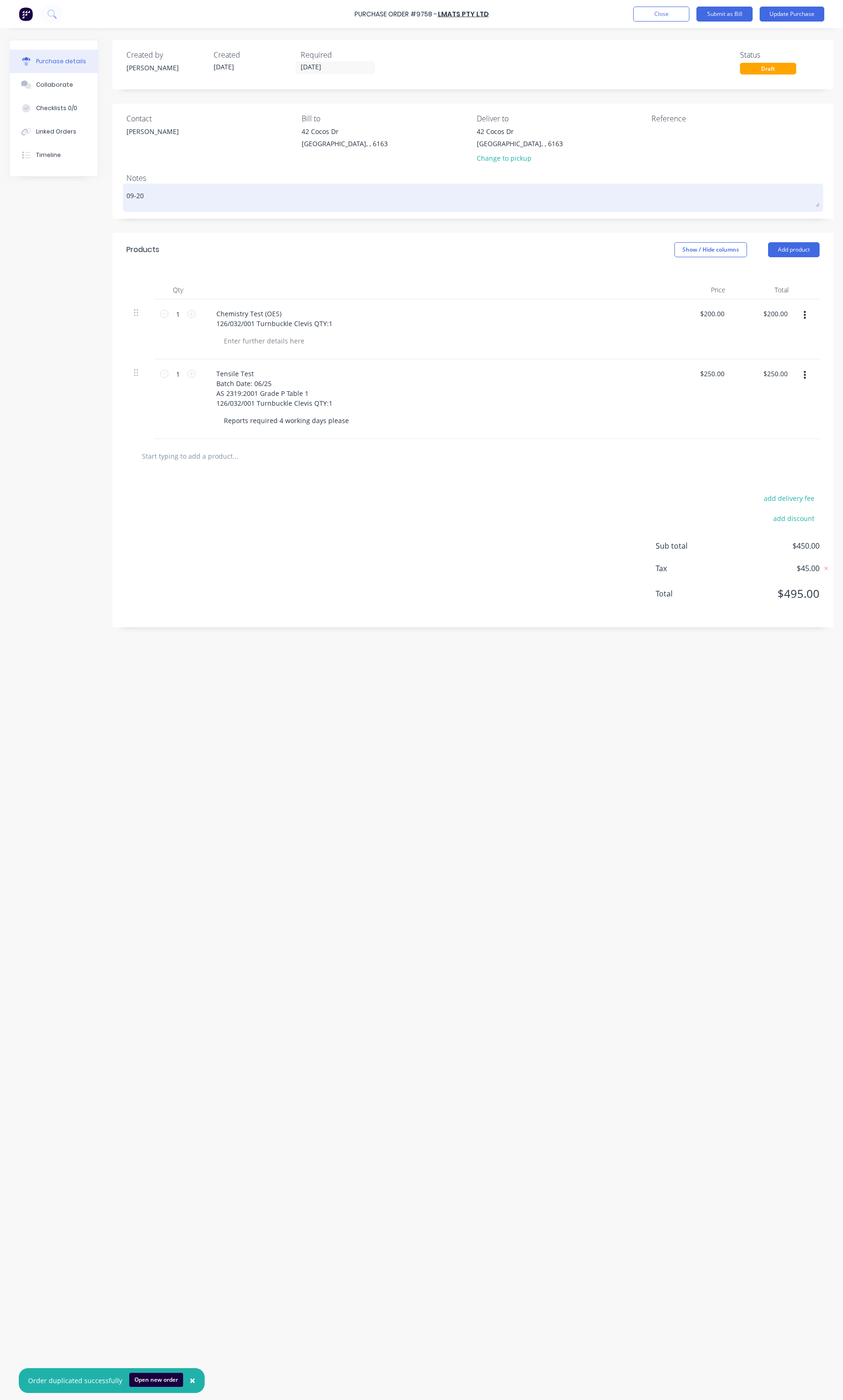
type textarea "x"
type textarea "09-202"
type textarea "x"
type textarea "09-2026"
type textarea "x"
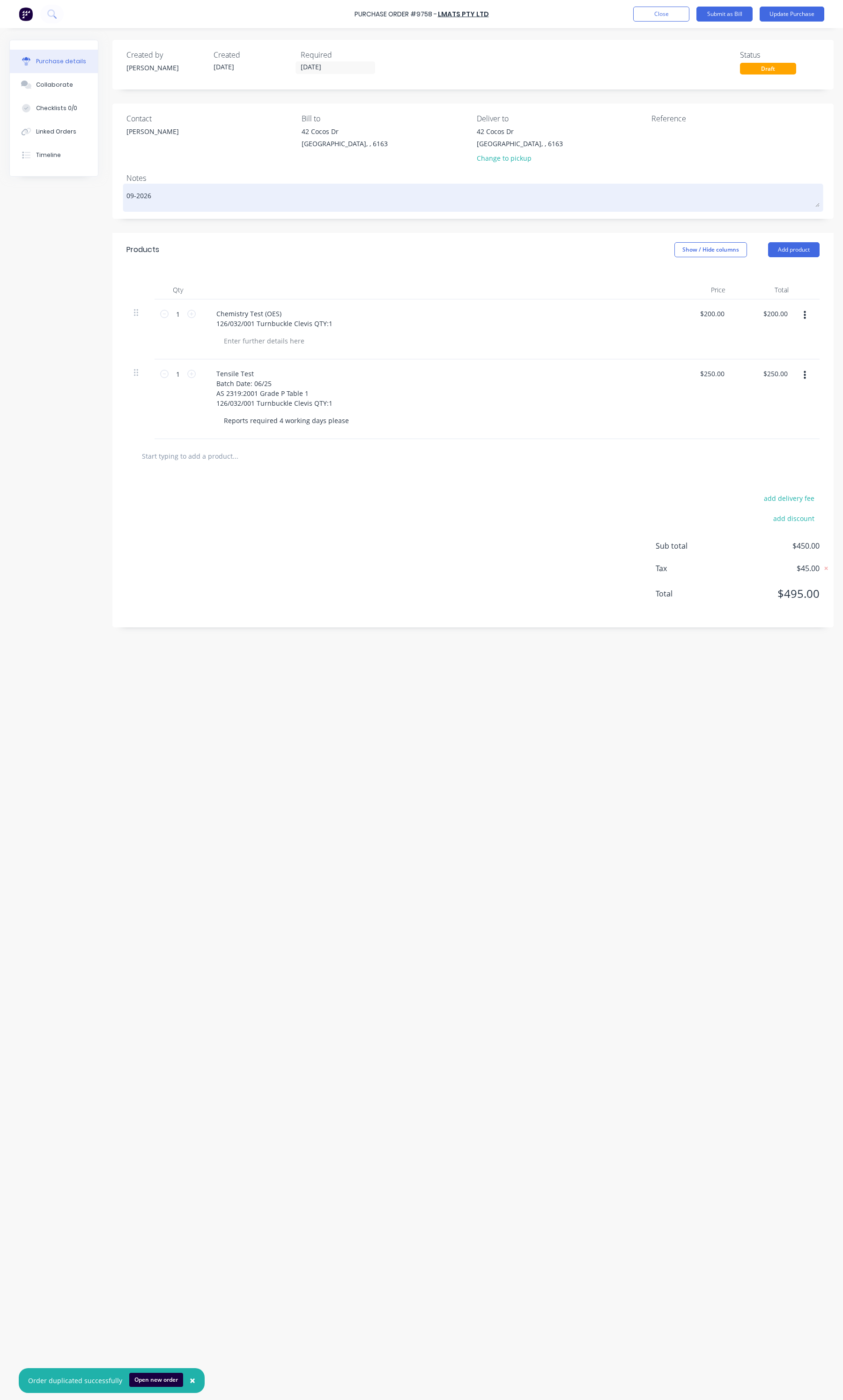
type textarea "09-2026"
type textarea "x"
type textarea "09-2026 ("
type textarea "x"
type textarea "09-2026 (S"
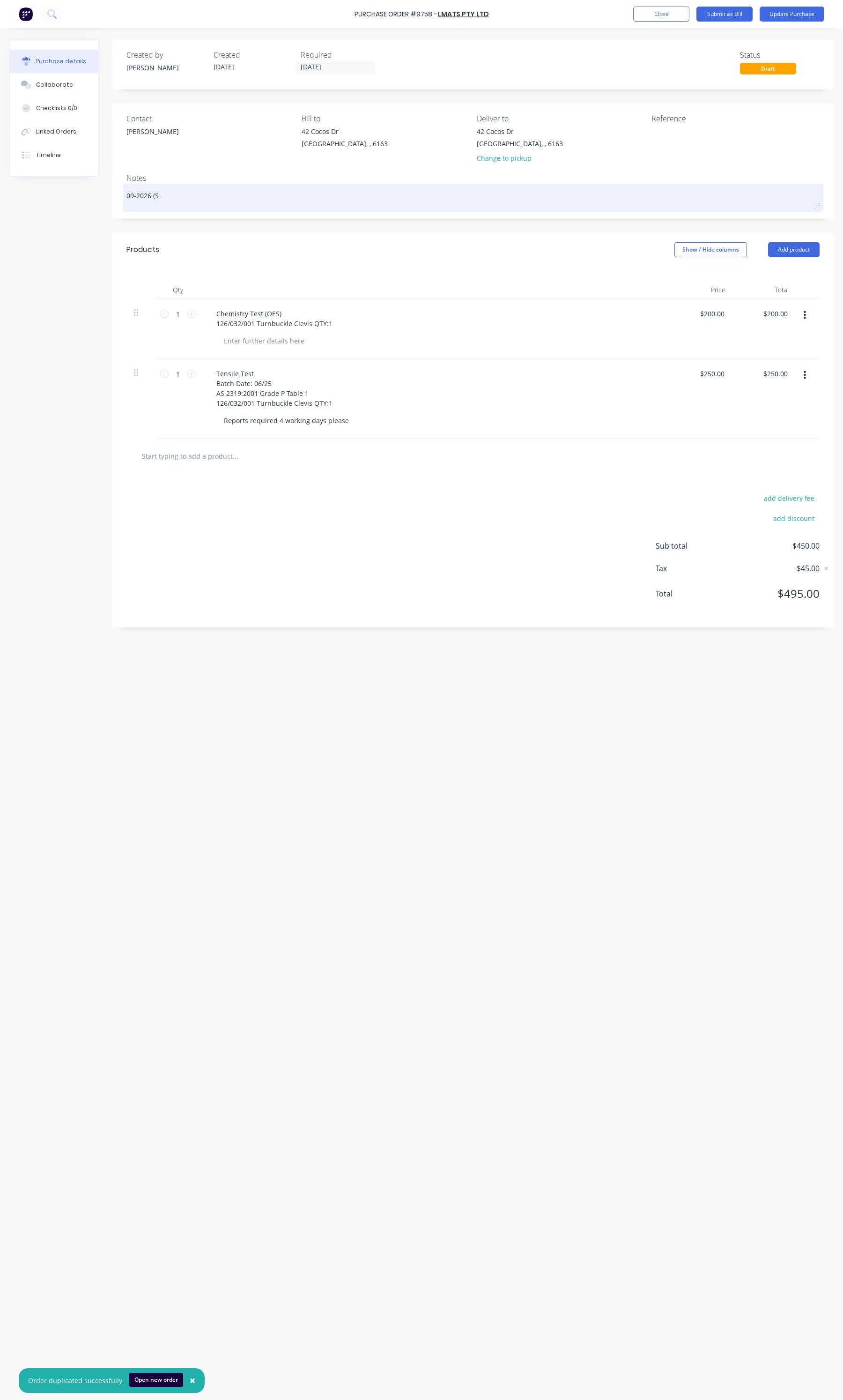
type textarea "x"
type textarea "09-2026 (Sa"
type textarea "x"
type textarea "09-2026 (Sam"
type textarea "x"
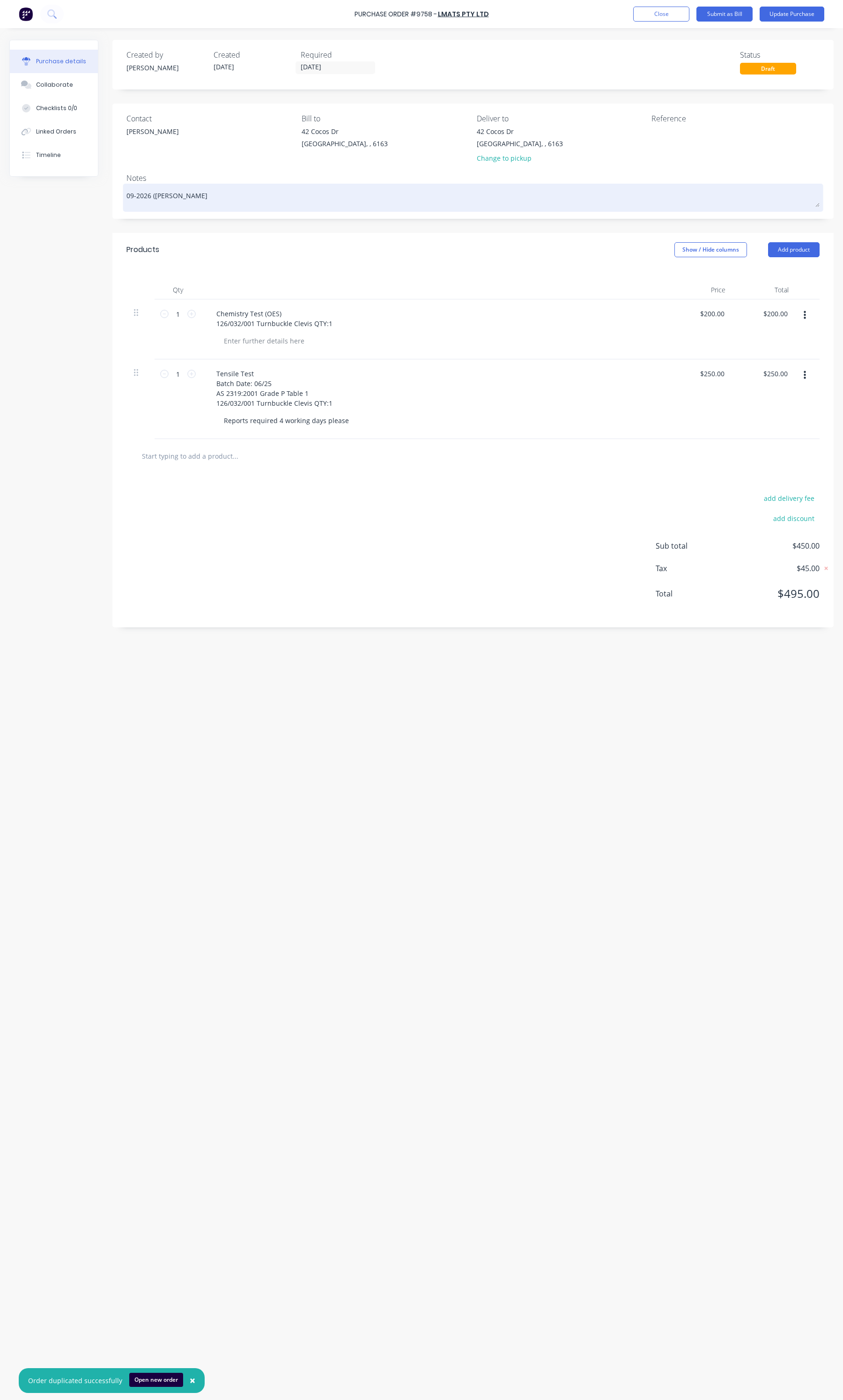
type textarea "09-2026 (Samp"
type textarea "x"
type textarea "09-2026 (Sampl"
type textarea "x"
type textarea "09-2026 (Sample"
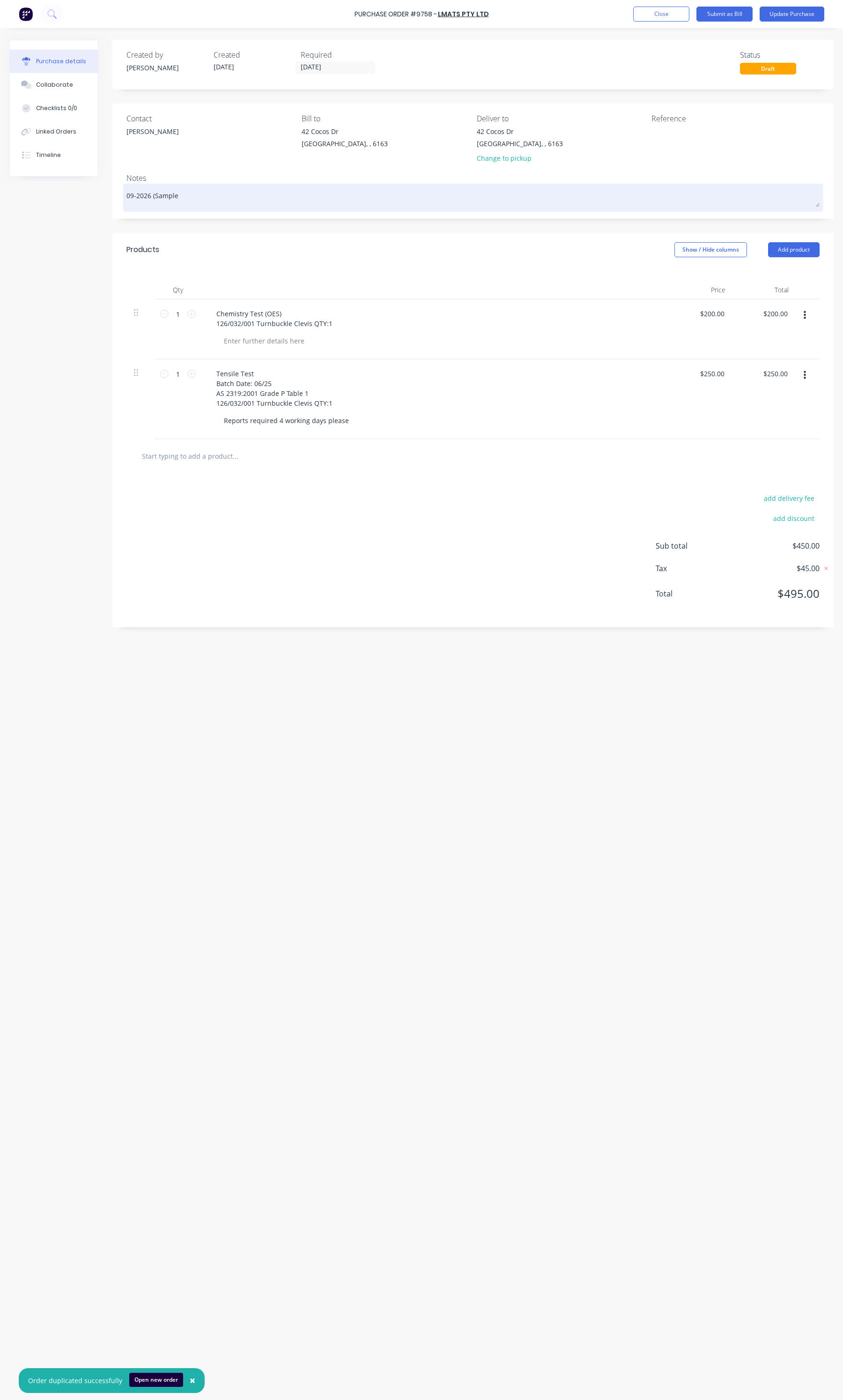
type textarea "x"
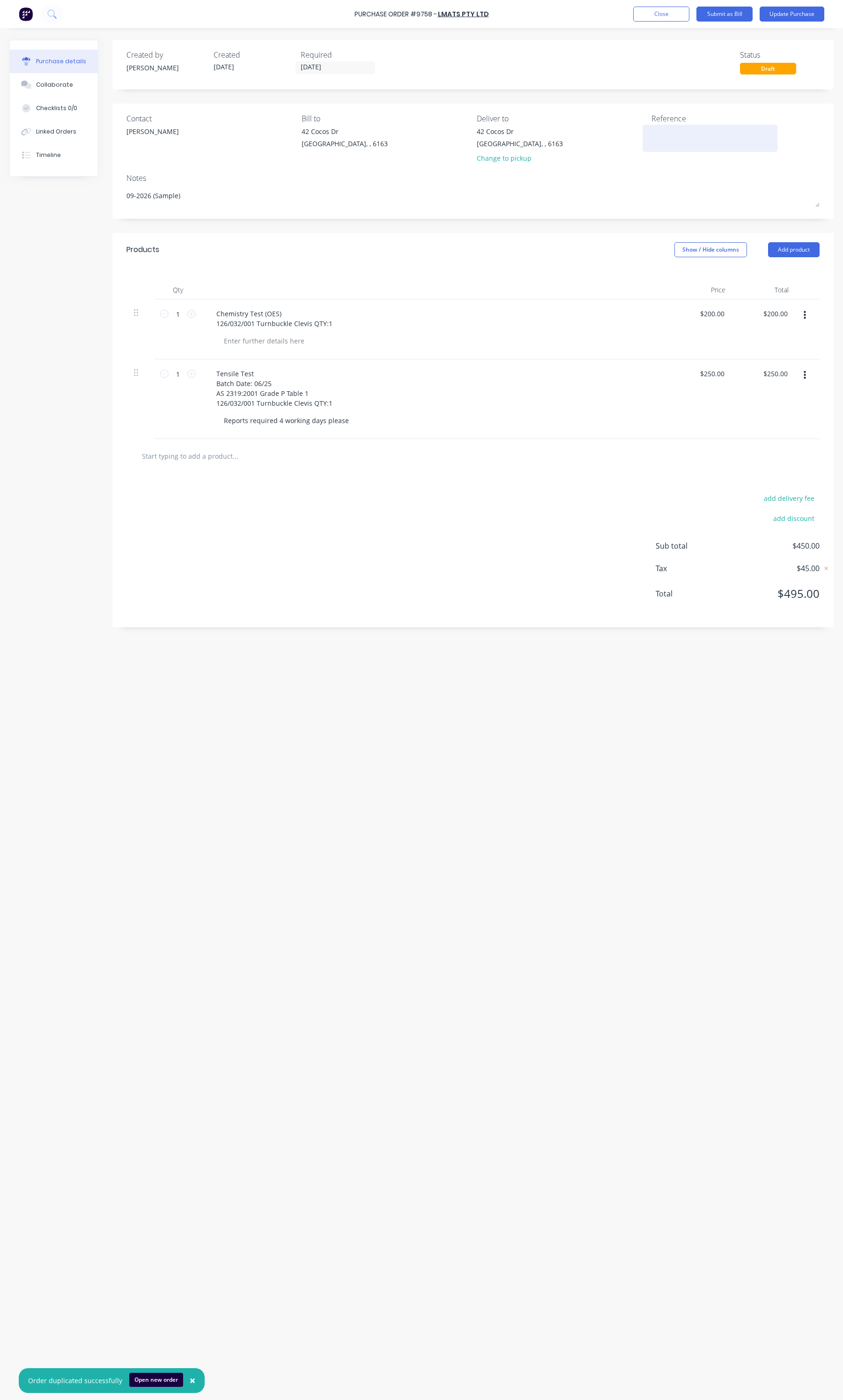
type textarea "09-2026 (Sample)"
type textarea "x"
type textarea "09-2026 (Sample)"
click at [659, 127] on div at bounding box center [710, 139] width 117 height 24
click at [659, 127] on textarea at bounding box center [710, 137] width 117 height 21
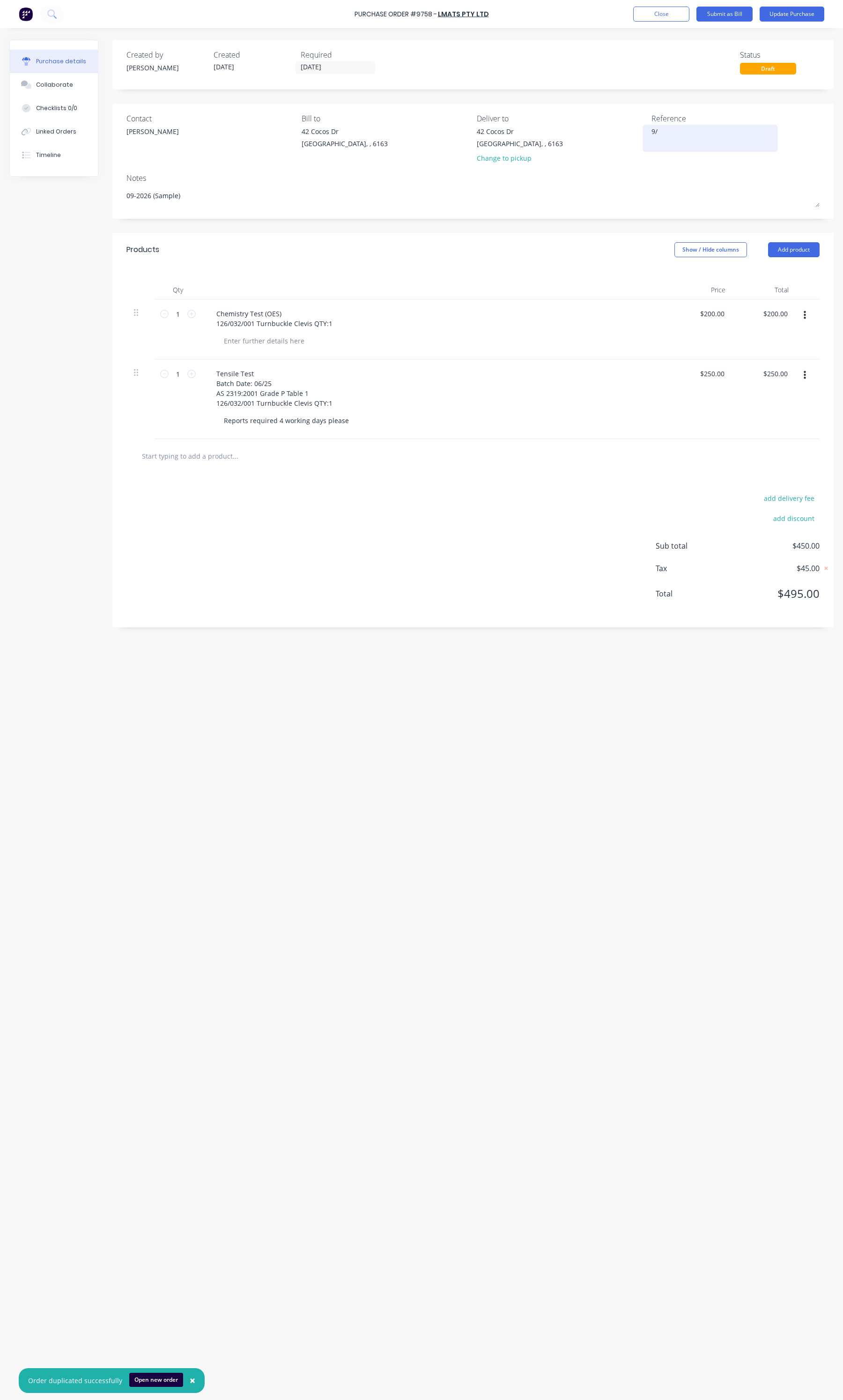
type textarea "9"
type textarea "09/26"
type textarea "x"
type textarea "09/26"
type textarea "x"
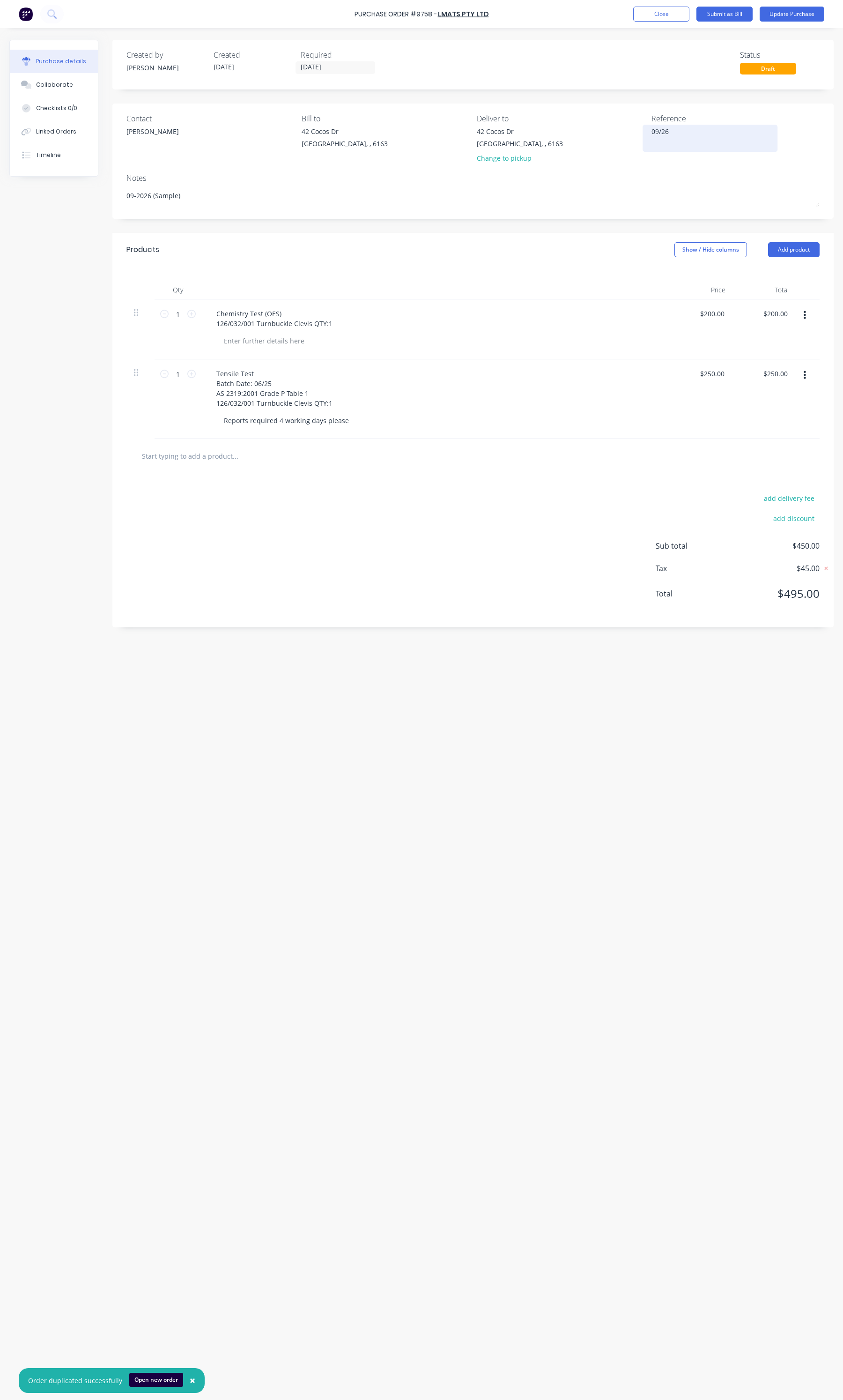
type textarea "09/26 S"
type textarea "x"
type textarea "09/26 Sa"
type textarea "x"
type textarea "09/26 Sam"
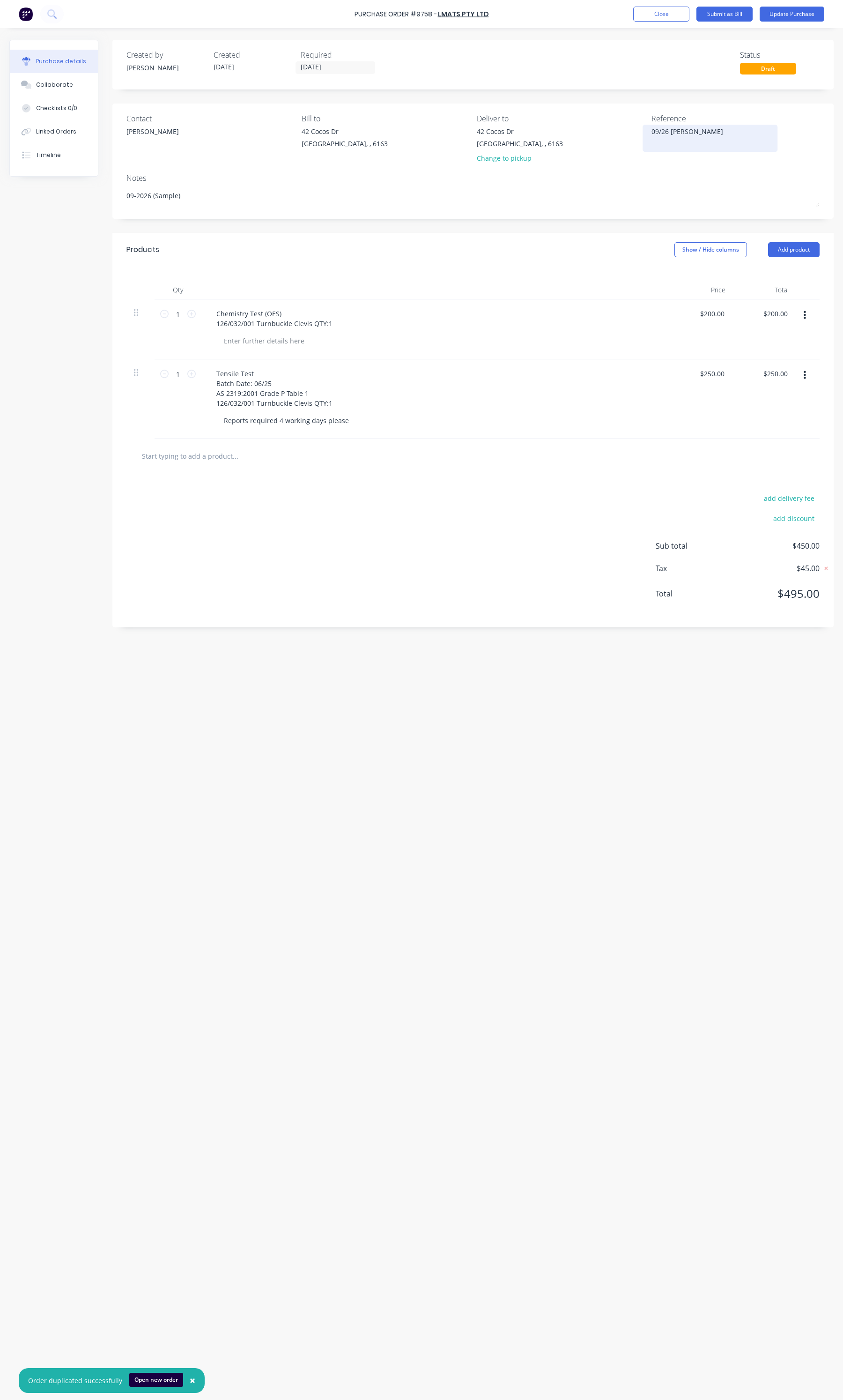
type textarea "x"
type textarea "09/26 Samp"
type textarea "x"
type textarea "09/26 Sampl"
type textarea "x"
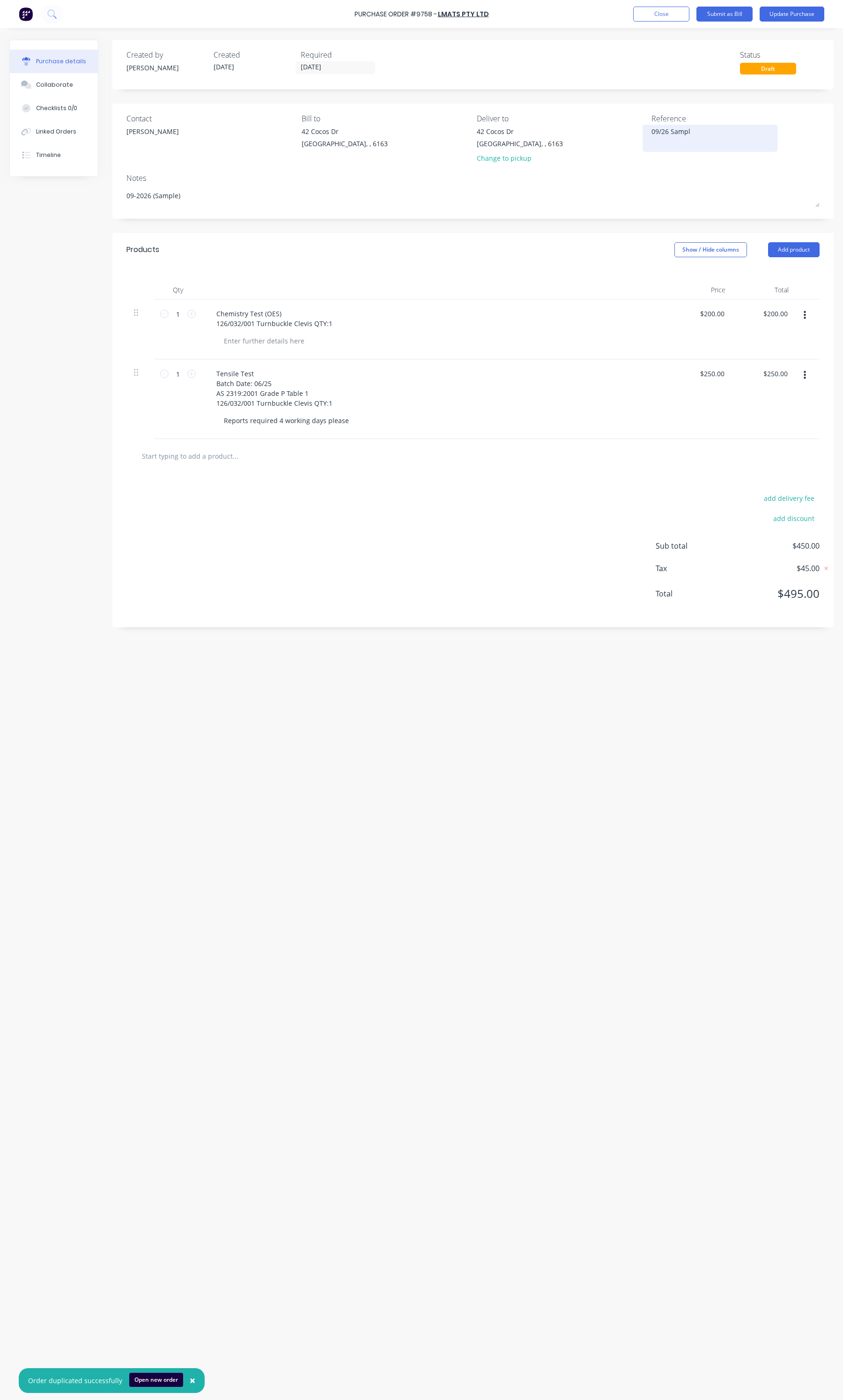
type textarea "09/26 Sample"
type textarea "x"
type textarea "09/26 Sample"
type textarea "x"
type textarea "09/26 Sample"
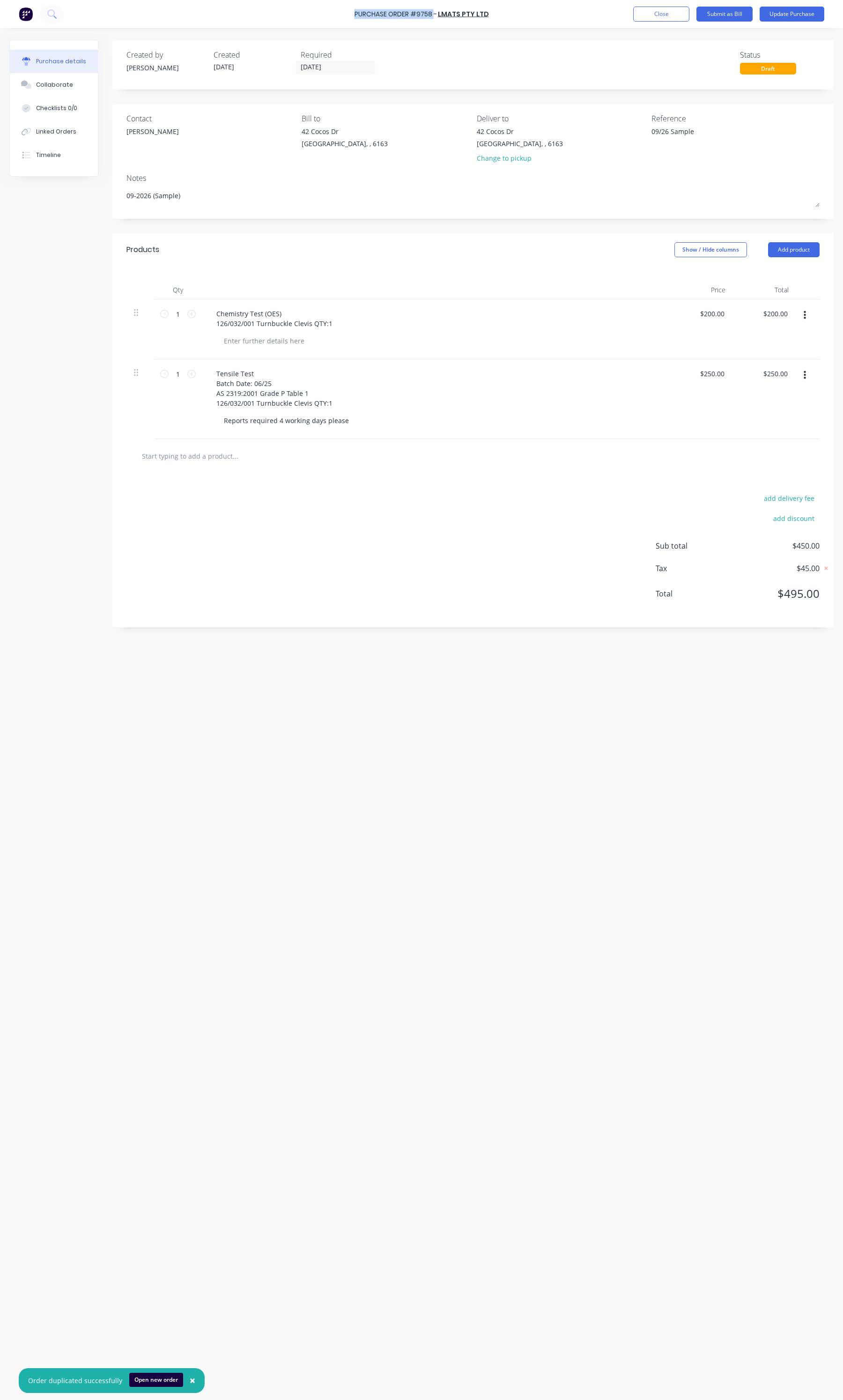
drag, startPoint x: 435, startPoint y: 10, endPoint x: 343, endPoint y: 9, distance: 92.0
click at [343, 9] on div "Purchase Order #9758 - LMATS PTY LTD Add product Close Submit as Bill Update Pu…" at bounding box center [422, 14] width 843 height 28
copy div "Purchase Order #9758"
click at [713, 146] on textarea "09/26 Sample" at bounding box center [710, 137] width 117 height 21
paste textarea "Purchase Order #9758"
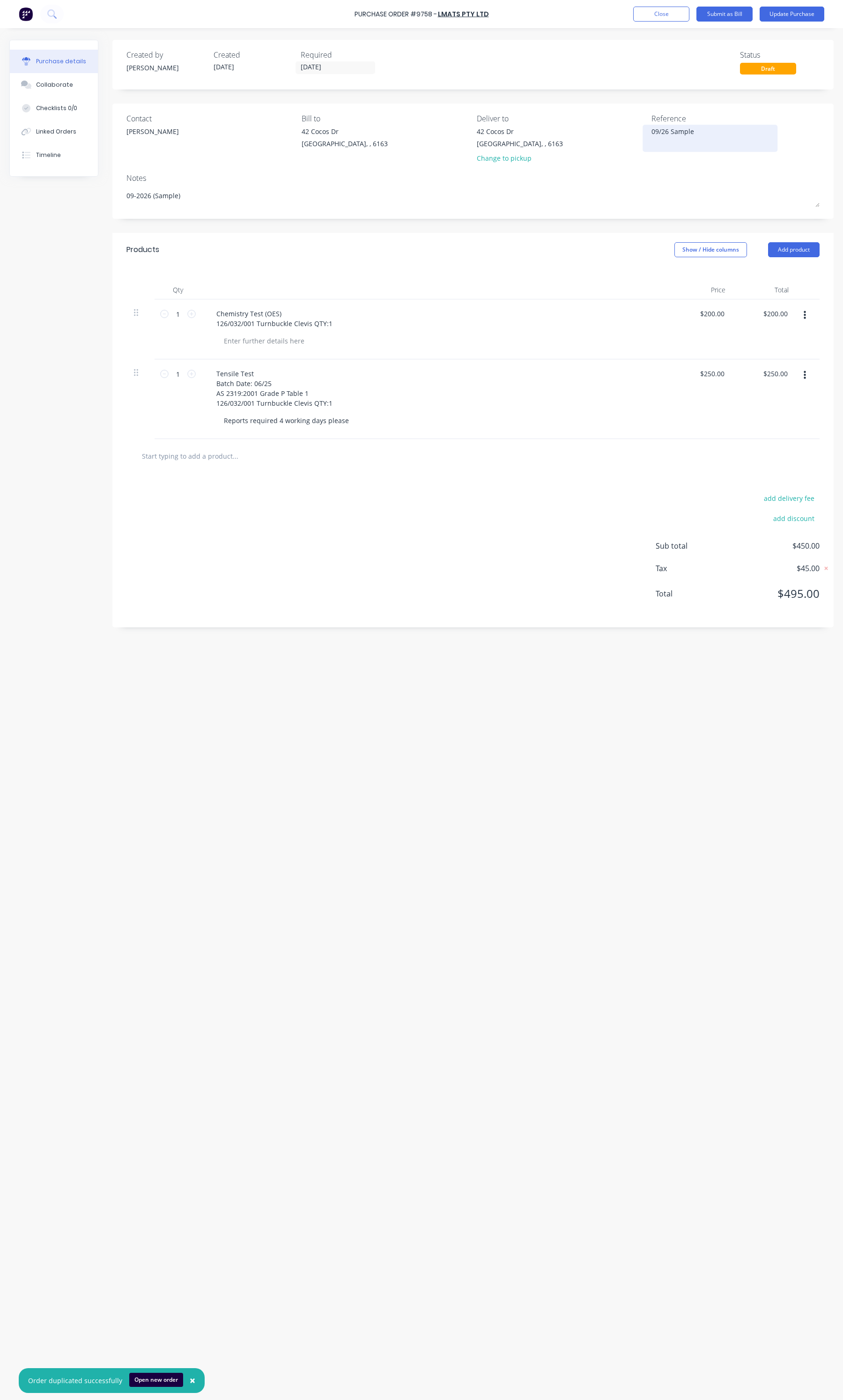
type textarea "x"
type textarea "09/26 Sample Purchase Order #9758"
type textarea "x"
type textarea "09/26 Sample Purchase Order #9758"
click at [554, 251] on div "Products Show / Hide columns Add product" at bounding box center [473, 250] width 721 height 34
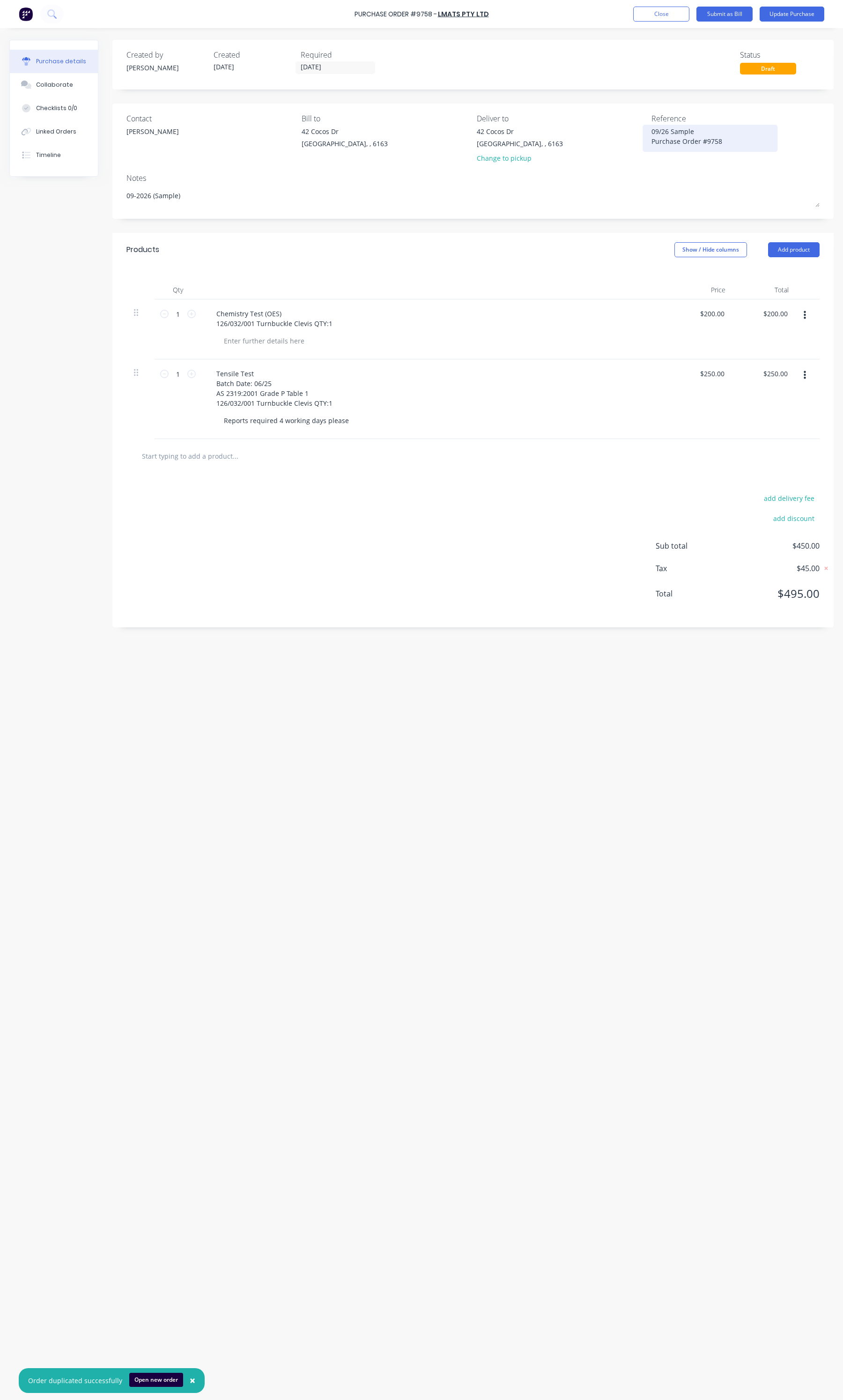
click at [696, 127] on textarea "09/26 Sample Purchase Order #9758" at bounding box center [710, 137] width 117 height 21
type textarea "x"
click at [651, 129] on div "09/26 Sample Purchase Order #9758" at bounding box center [710, 139] width 117 height 24
click at [654, 131] on textarea "09/26 Sample Purchase Order #9758" at bounding box center [710, 137] width 117 height 21
type textarea "T09/26 Sample Purchase Order #9758"
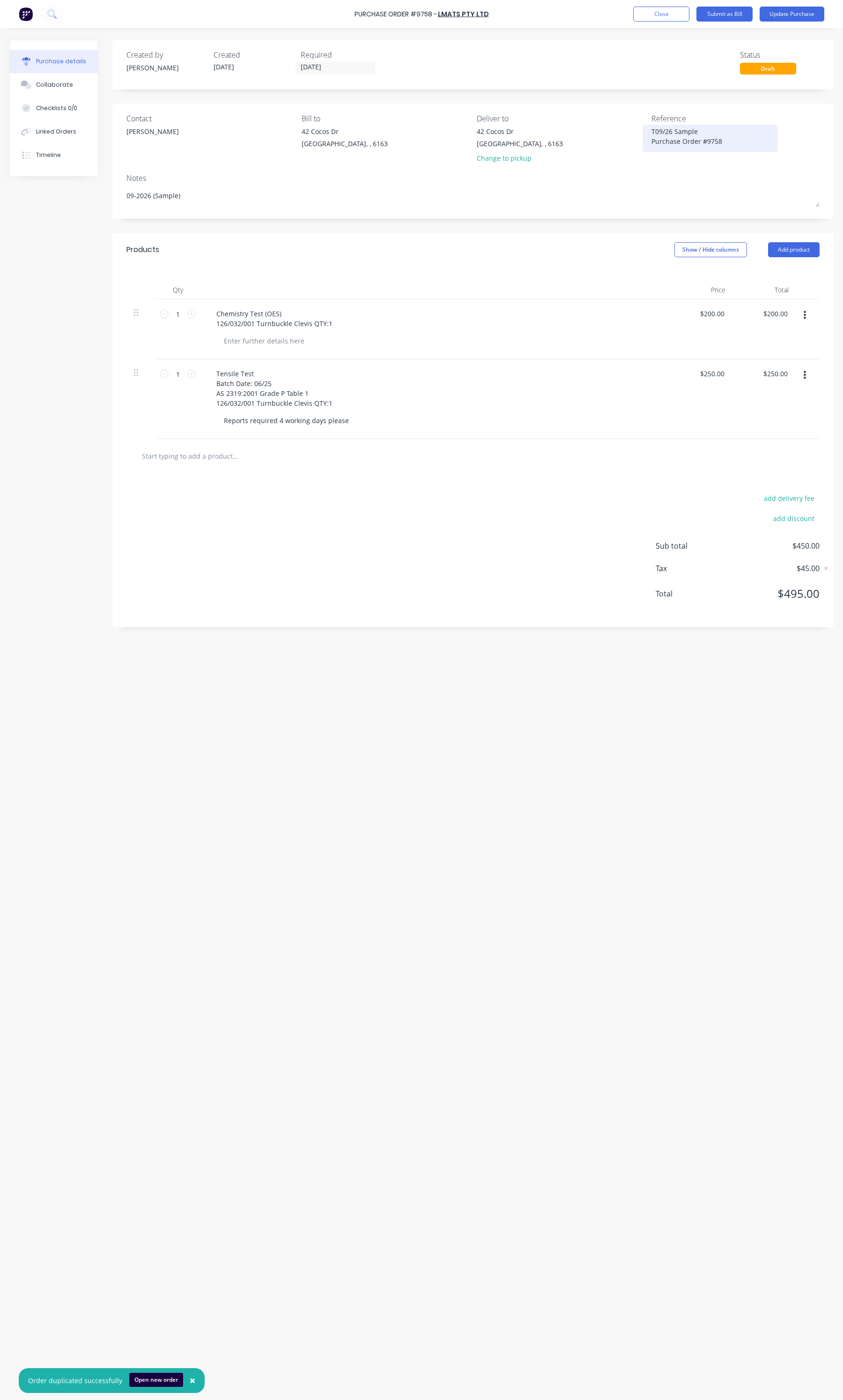
type textarea "x"
type textarea "TB09/26 Sample Purchase Order #9758"
type textarea "x"
type textarea "TBu09/26 Sample Purchase Order #9758"
type textarea "x"
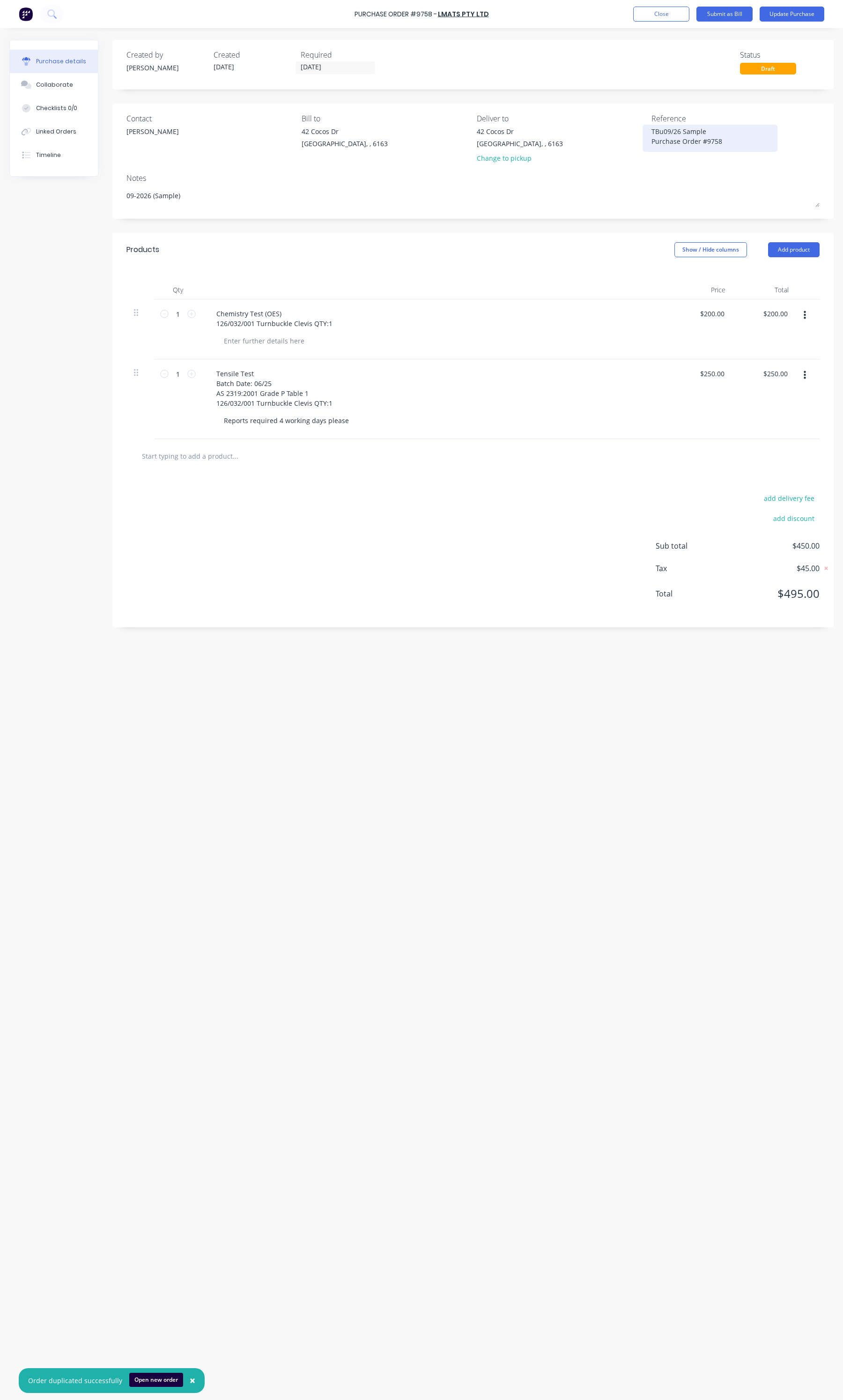
type textarea "TBuc09/26 Sample Purchase Order #9758"
type textarea "x"
type textarea "TBuck09/26 Sample Purchase Order #9758"
type textarea "x"
type textarea "TBuck 09/26 Sample Purchase Order #9758"
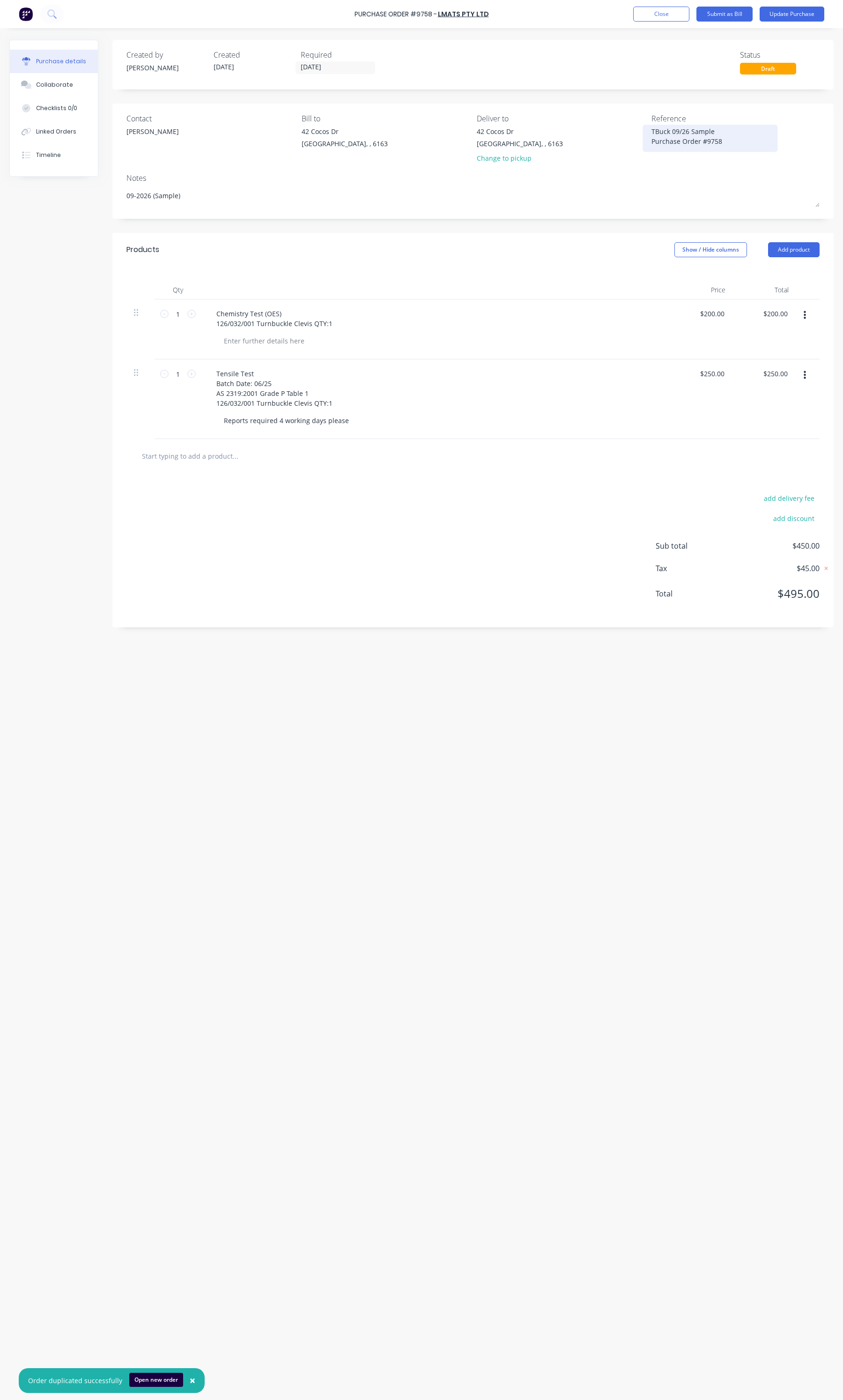
type textarea "x"
type textarea "TBuck -09/26 Sample Purchase Order #9758"
type textarea "x"
type textarea "TBuck - 09/26 Sample Purchase Order #9758"
type textarea "x"
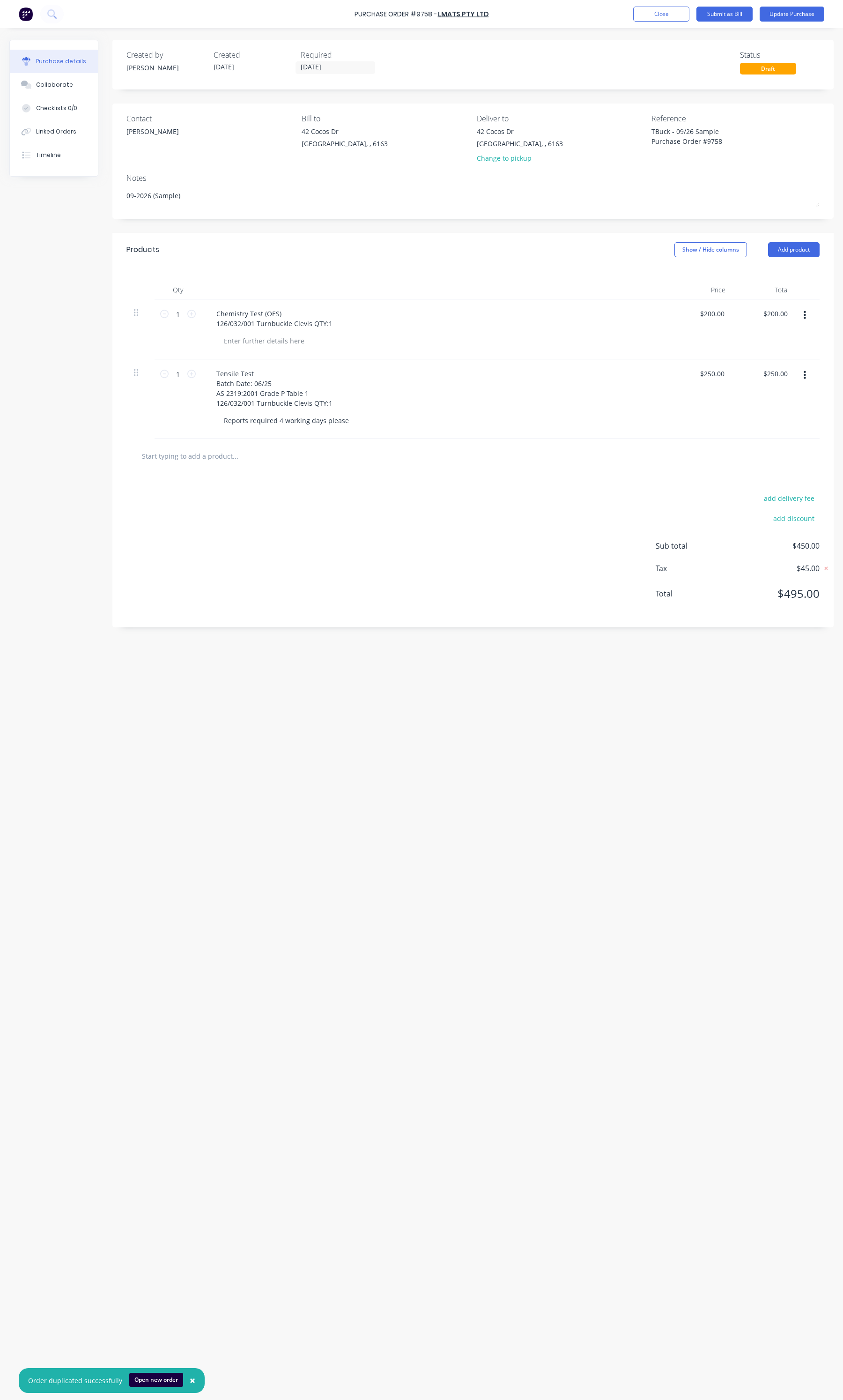
type textarea "TBuck - 09/26 Sample Purchase Order #9758"
click at [638, 165] on div "42 Cocos Dr Bibra Lake, , 6163 Change to pickup" at bounding box center [561, 147] width 168 height 41
click at [333, 64] on input "06/10/25" at bounding box center [335, 68] width 79 height 12
click at [399, 135] on div "10" at bounding box center [402, 132] width 14 height 14
type textarea "x"
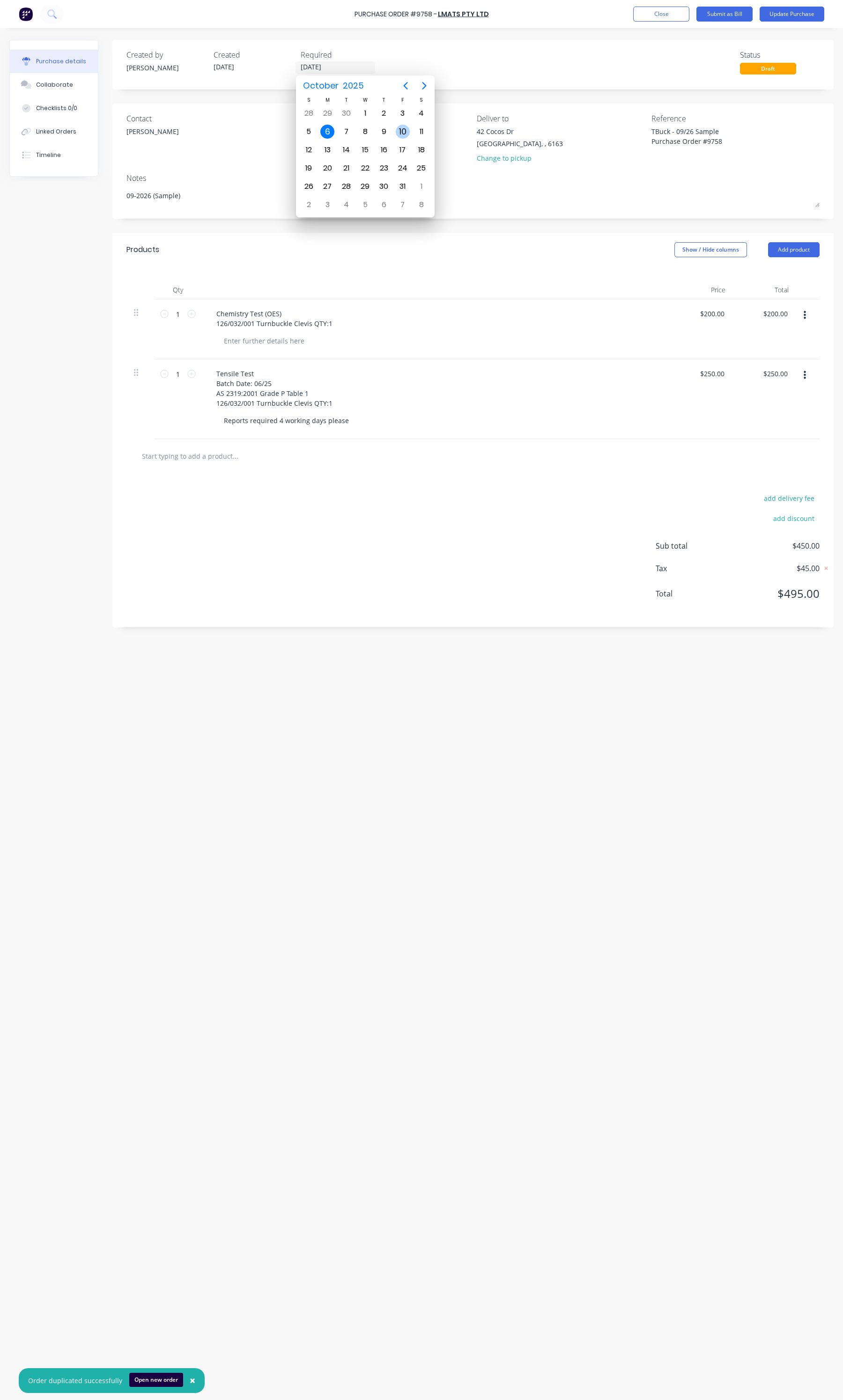
type input "10/10/25"
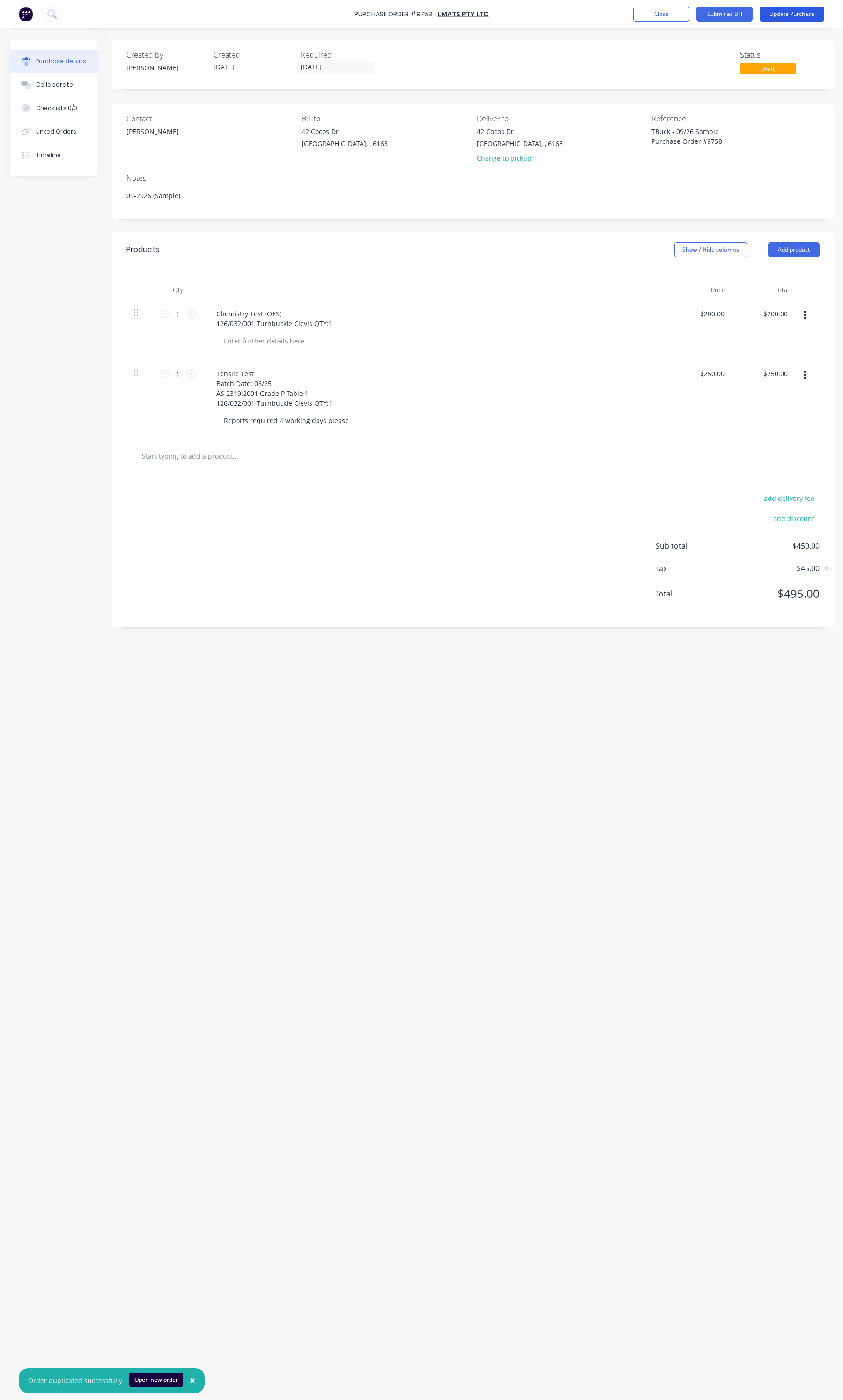
click at [783, 15] on button "Update Purchase" at bounding box center [791, 14] width 65 height 15
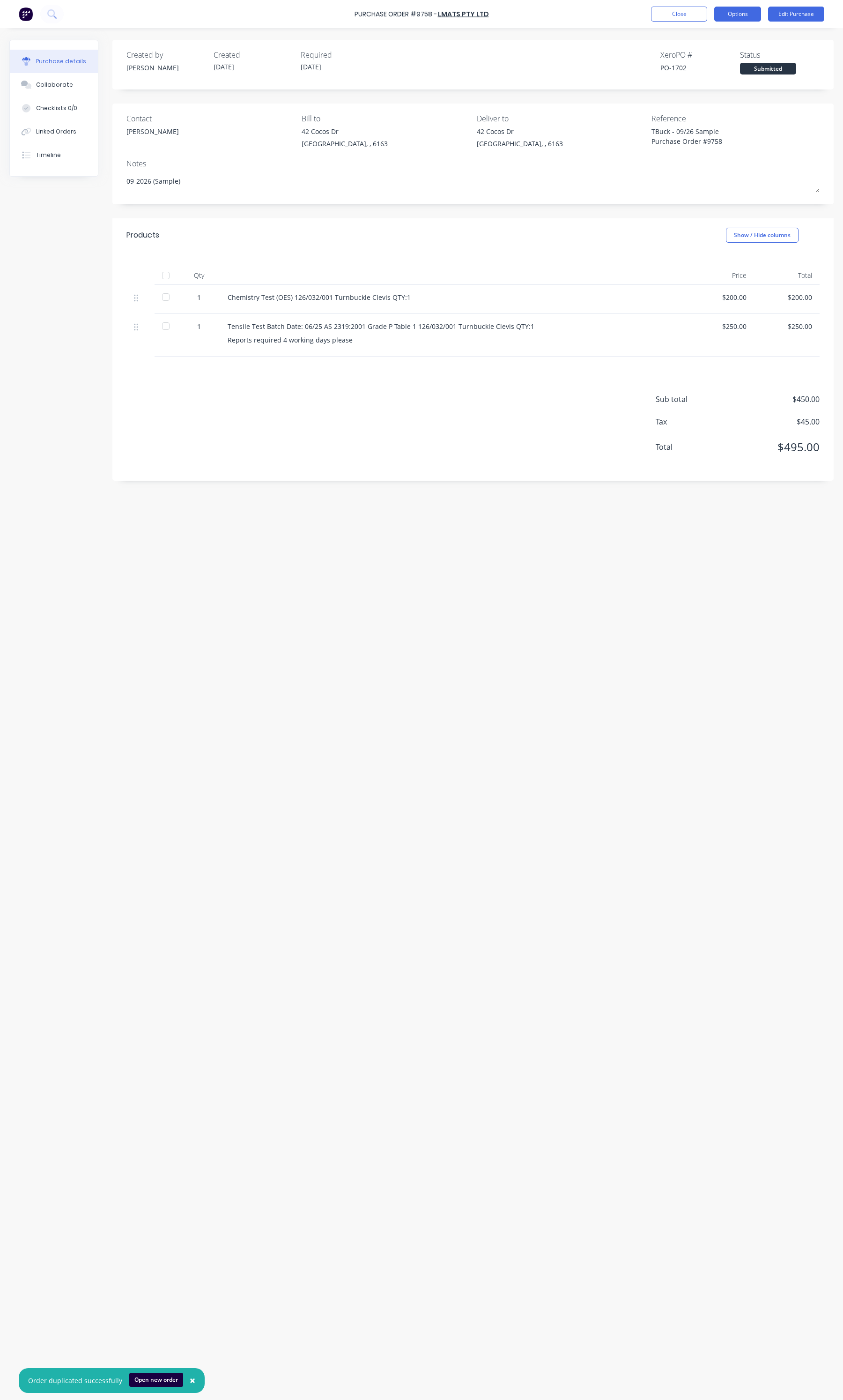
click at [736, 10] on button "Options" at bounding box center [737, 14] width 47 height 15
click at [711, 38] on div "Print / Email" at bounding box center [716, 39] width 72 height 14
click at [711, 71] on div "Without pricing" at bounding box center [716, 76] width 72 height 14
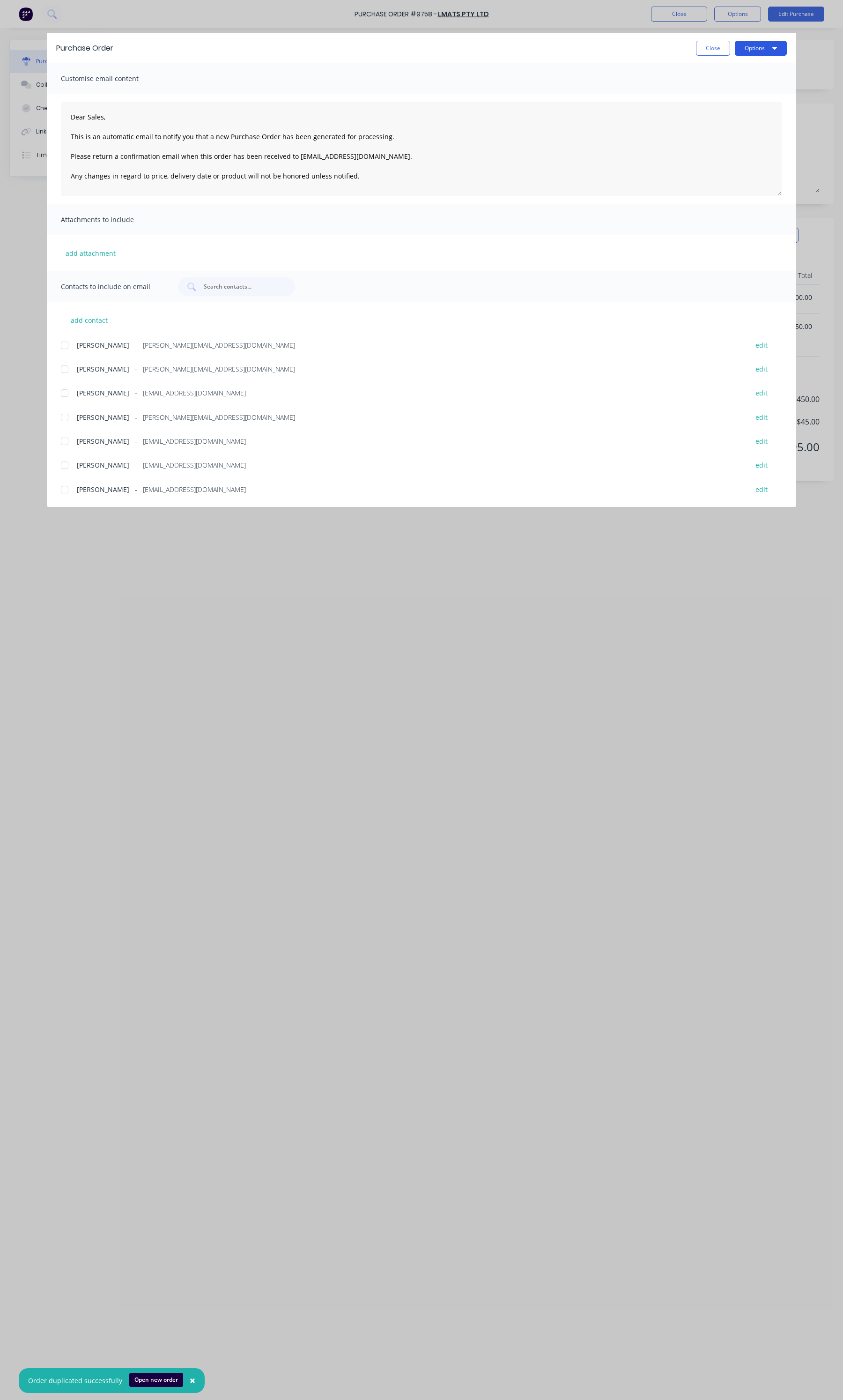
click at [756, 50] on button "Options" at bounding box center [760, 48] width 52 height 15
click at [741, 91] on div "Print" at bounding box center [742, 91] width 72 height 14
click at [714, 54] on button "Close" at bounding box center [713, 48] width 34 height 15
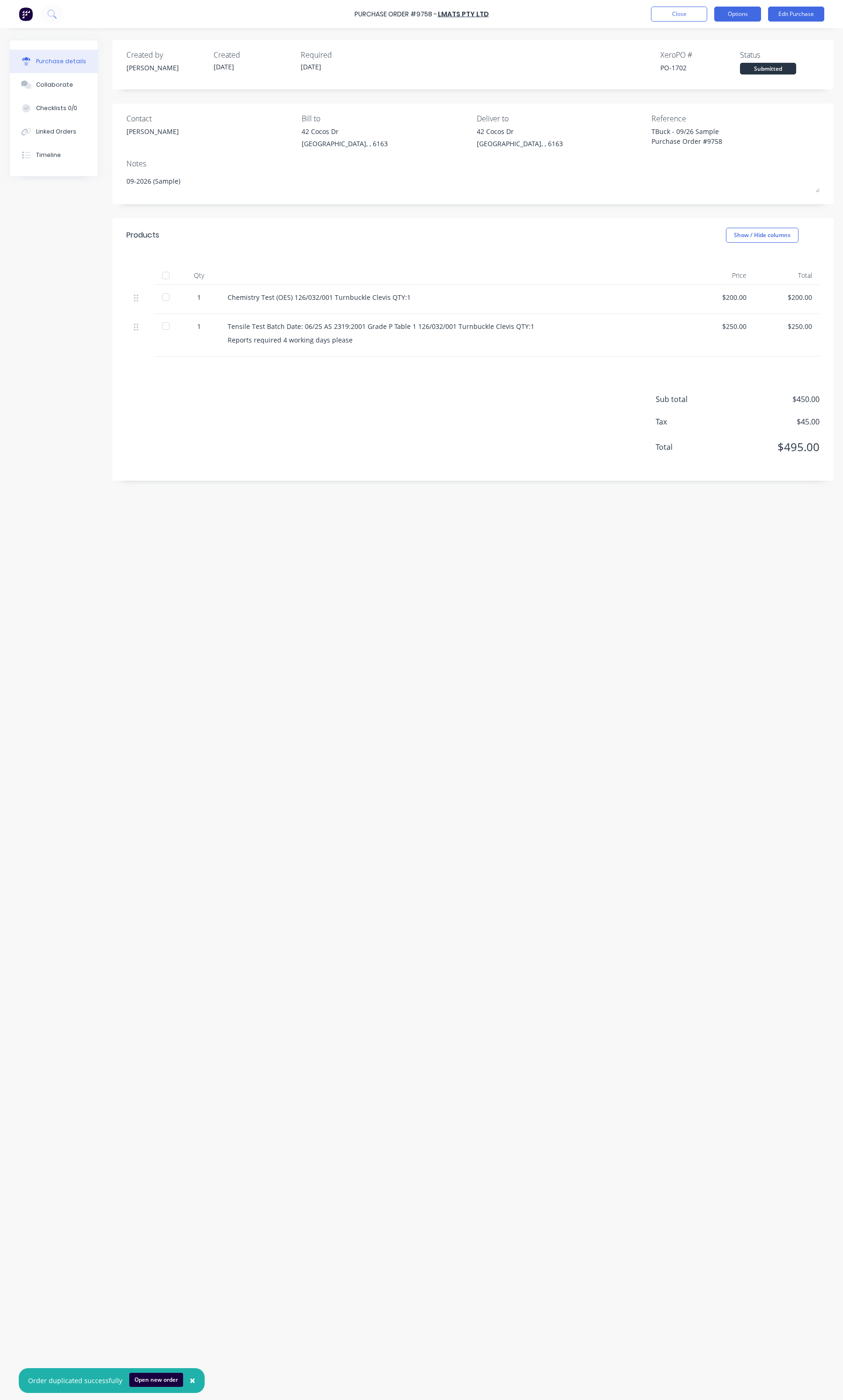
click at [754, 15] on button "Options" at bounding box center [737, 14] width 47 height 15
click at [707, 34] on div "Print / Email" at bounding box center [716, 39] width 72 height 14
click at [704, 55] on div "With pricing" at bounding box center [716, 57] width 72 height 14
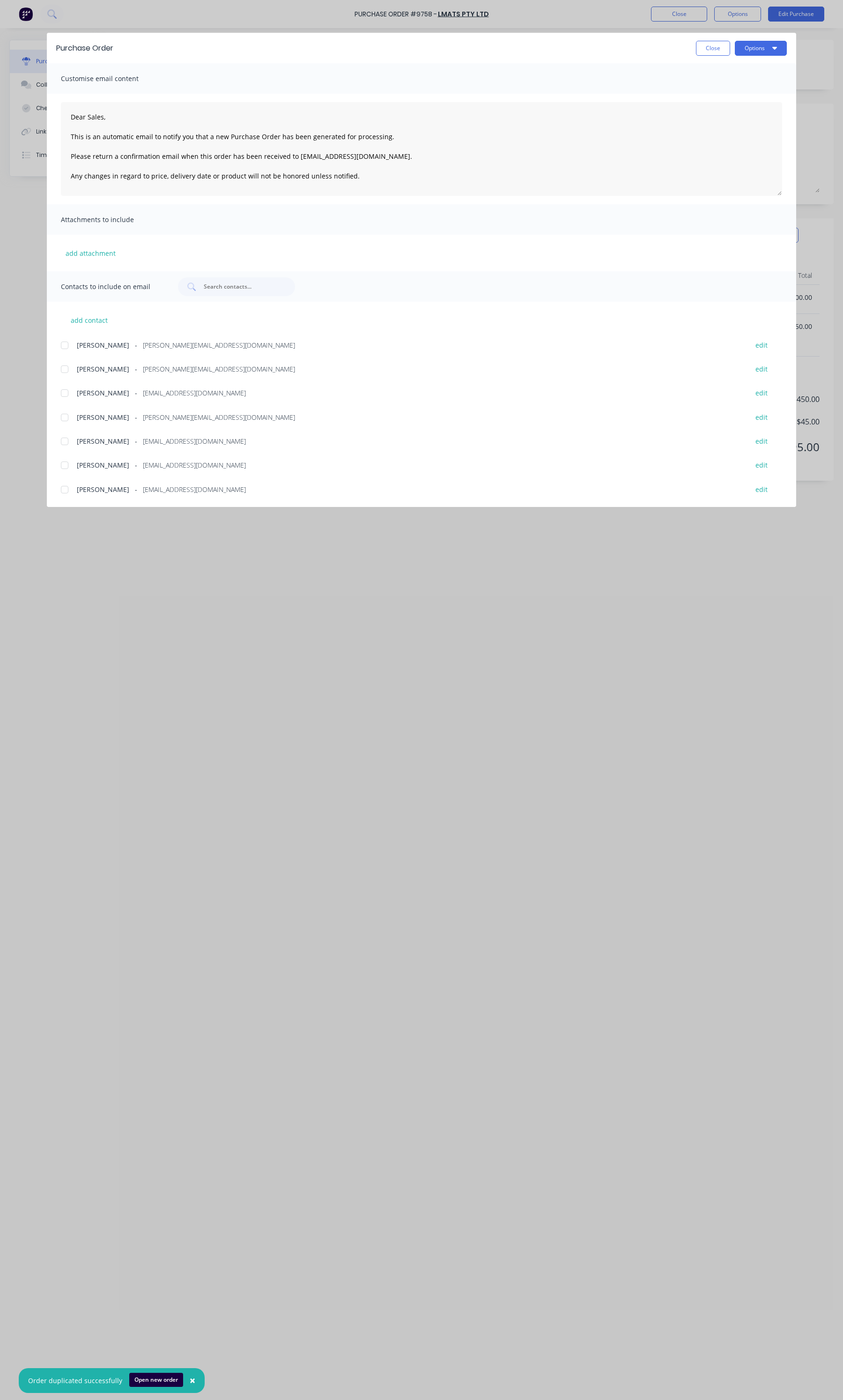
click at [67, 368] on div at bounding box center [65, 369] width 19 height 19
click at [769, 58] on div "Purchase Order Close Options" at bounding box center [421, 48] width 749 height 30
click at [769, 52] on button "Options" at bounding box center [760, 48] width 52 height 15
click at [719, 112] on div "Email" at bounding box center [742, 109] width 72 height 14
click at [710, 43] on button "Close" at bounding box center [713, 48] width 34 height 15
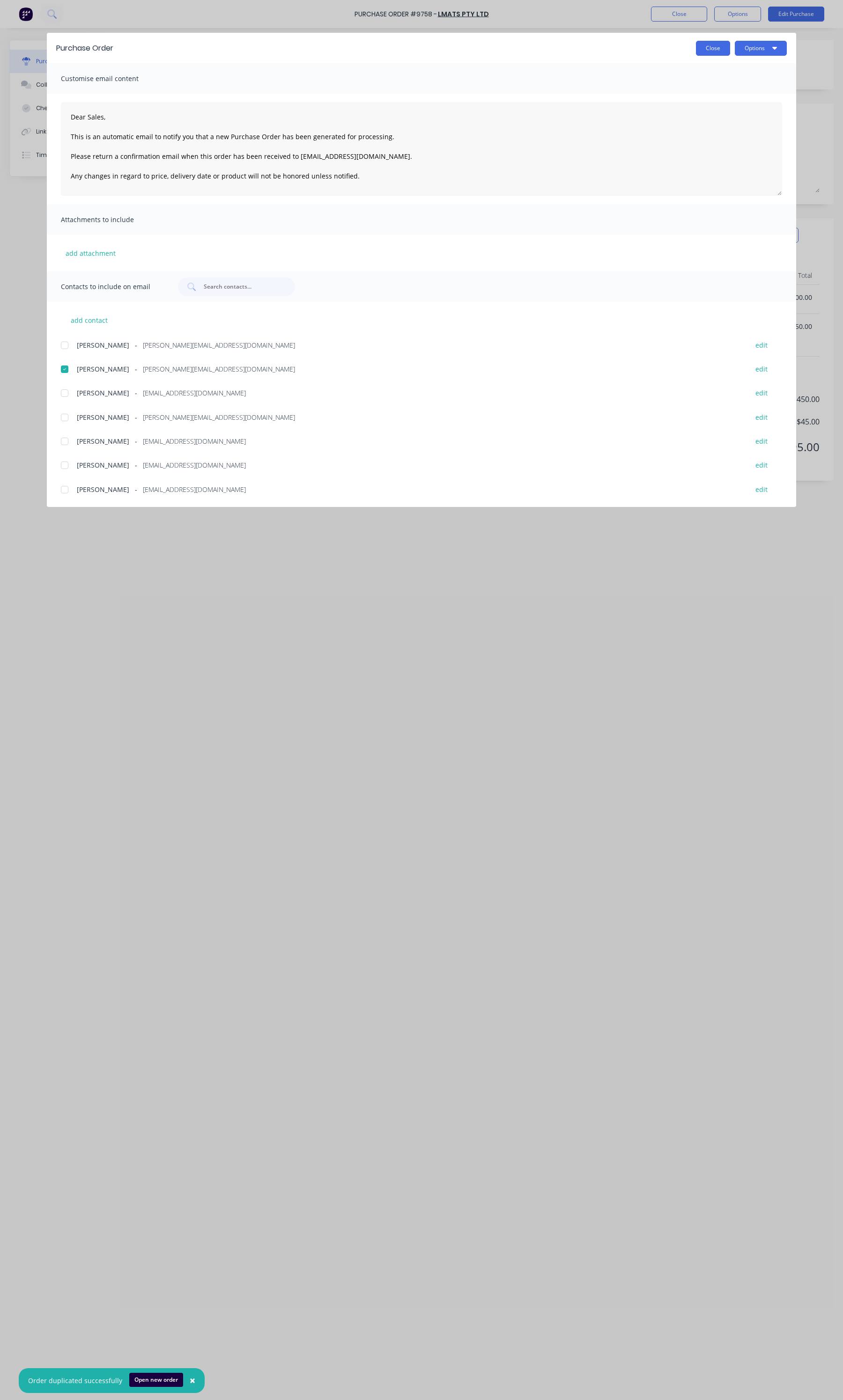
type textarea "x"
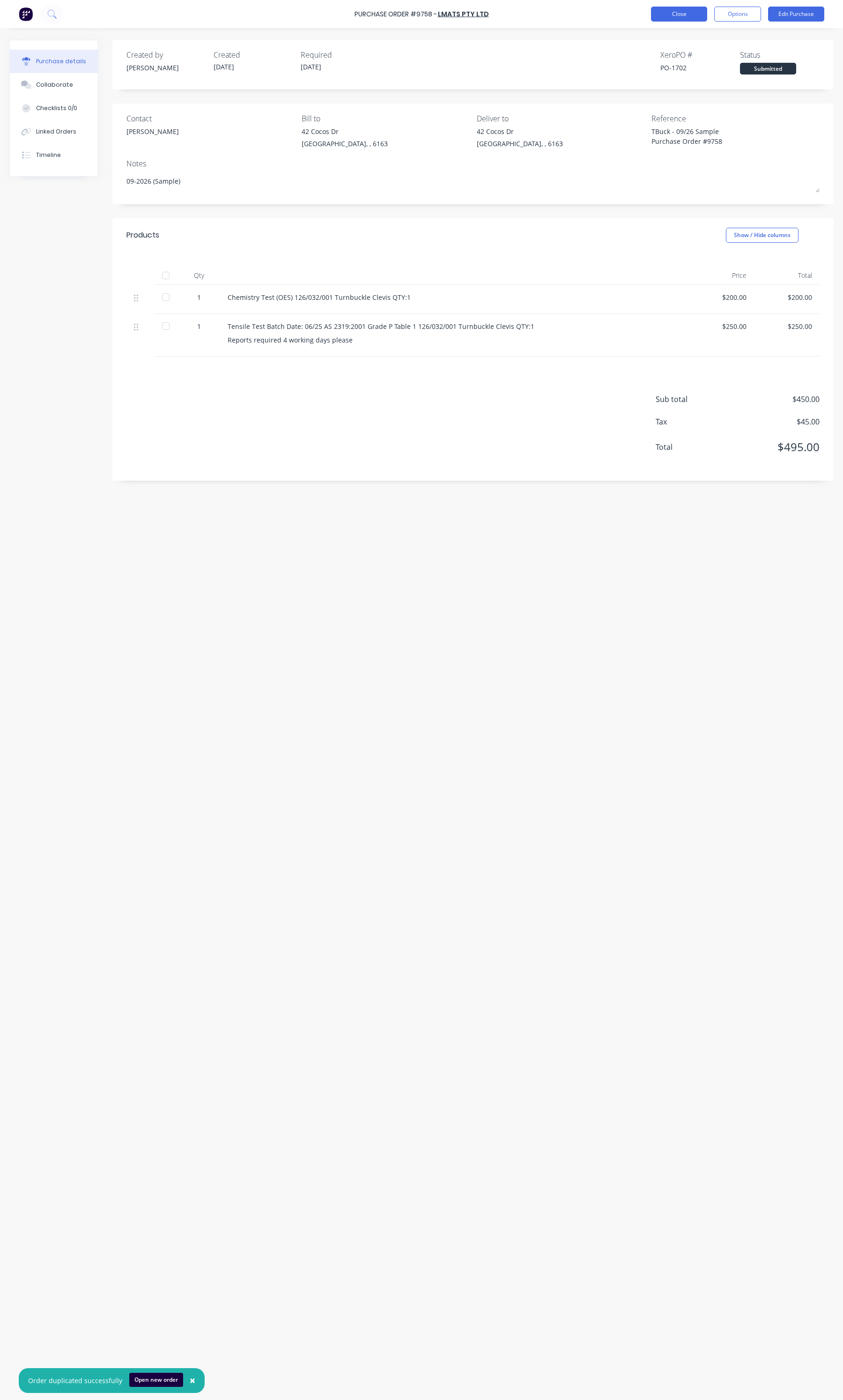
click at [685, 11] on button "Close" at bounding box center [678, 14] width 56 height 15
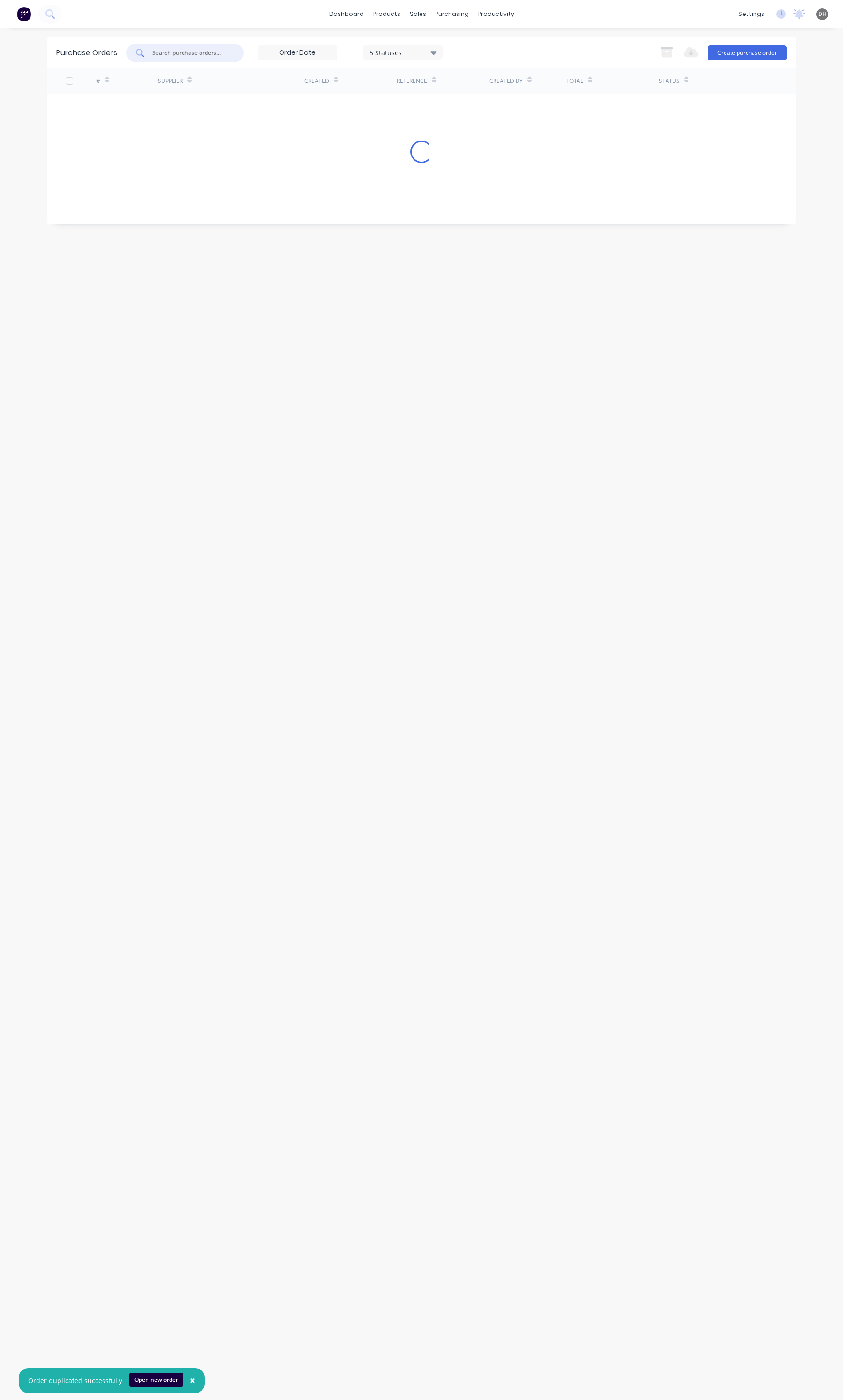
click at [178, 55] on input "text" at bounding box center [190, 53] width 78 height 9
type input "6387"
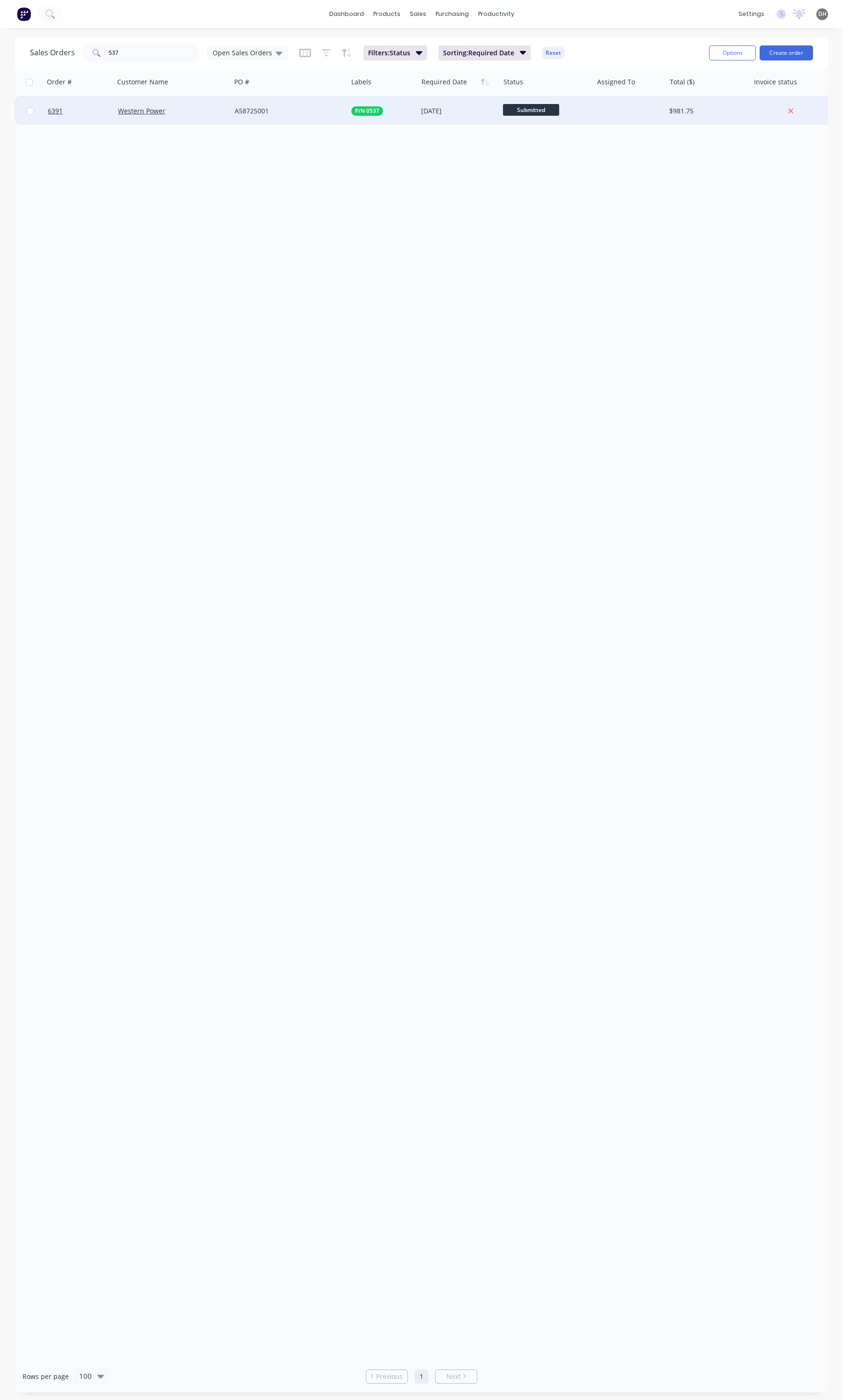
click at [309, 119] on div "A58725001" at bounding box center [289, 111] width 117 height 28
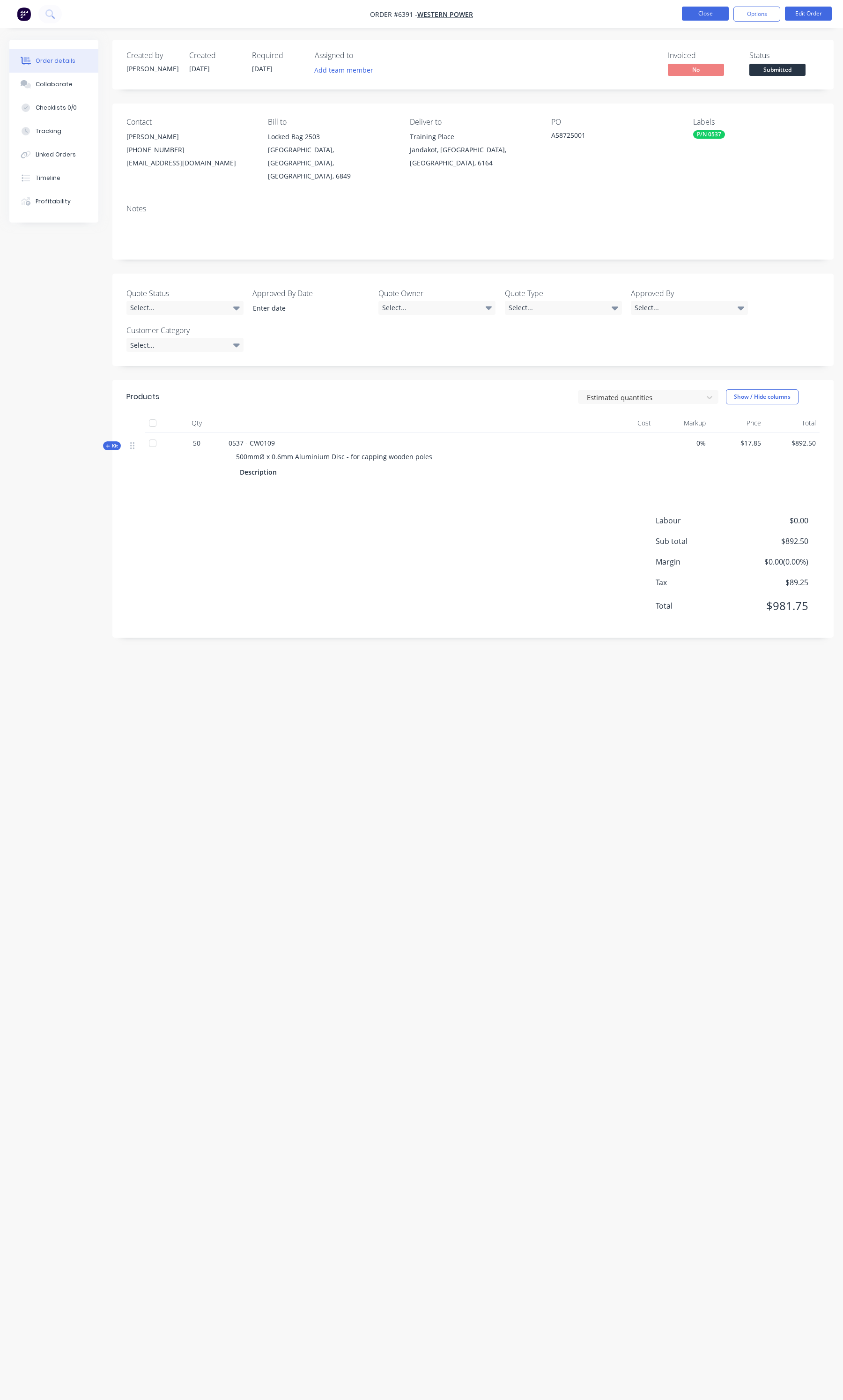
click at [701, 17] on button "Close" at bounding box center [705, 14] width 47 height 14
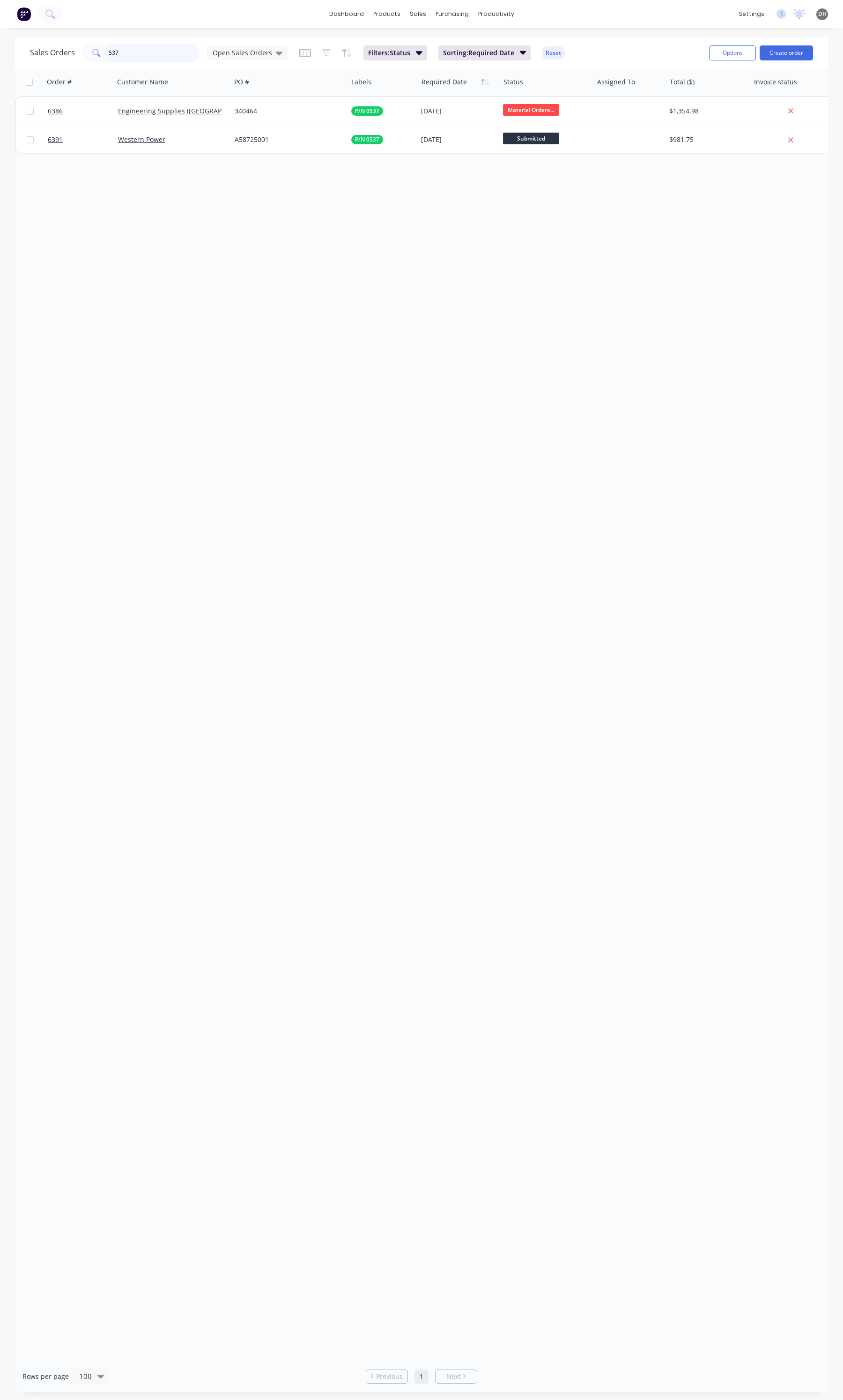
click at [127, 54] on input "537" at bounding box center [154, 53] width 91 height 19
type input "9"
type input "6387"
click at [213, 130] on div "Order # Customer Name PO # Labels Required Date Status Assigned To Total ($) In…" at bounding box center [421, 714] width 813 height 1292
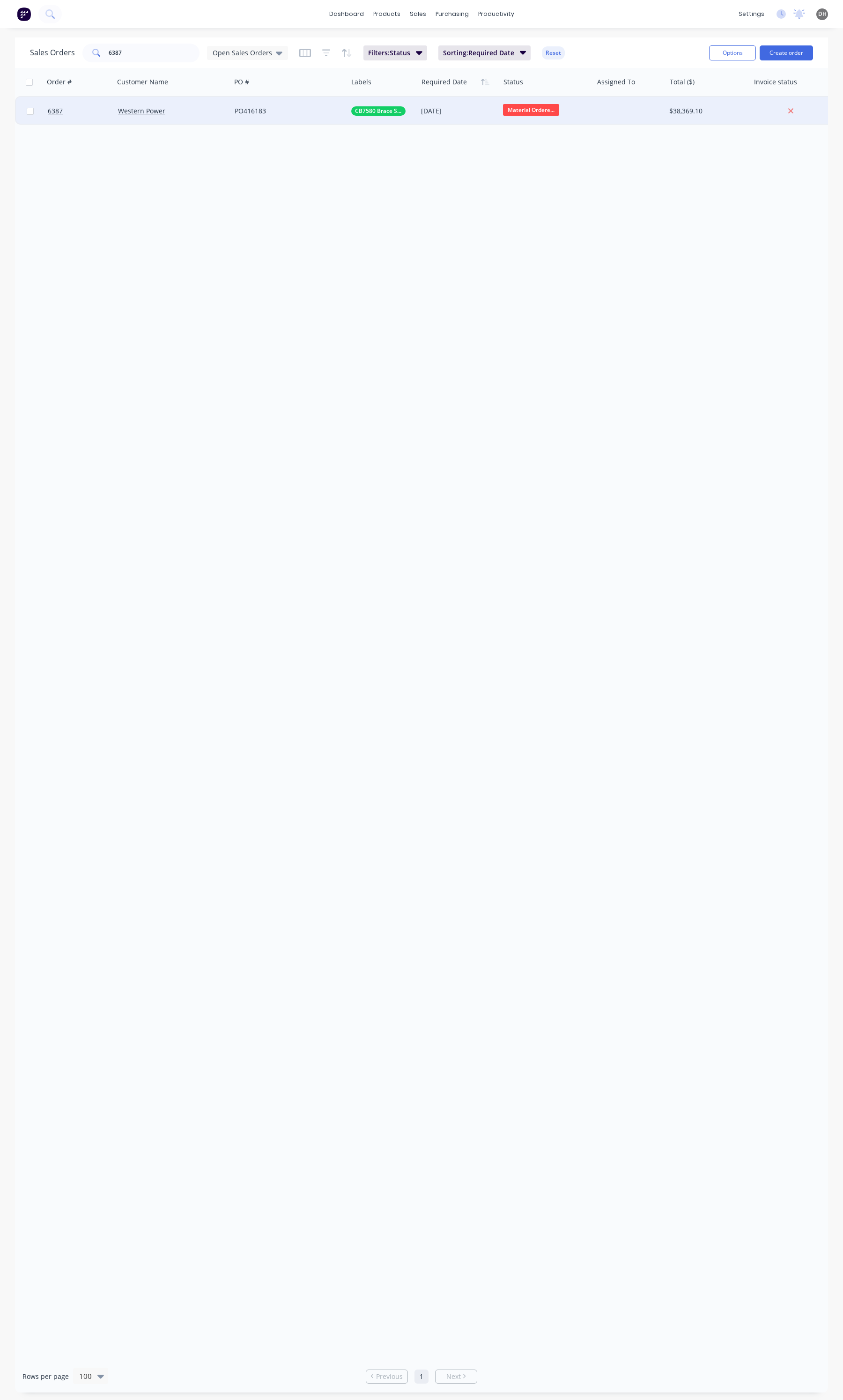
click at [209, 117] on div "Western Power" at bounding box center [173, 111] width 117 height 28
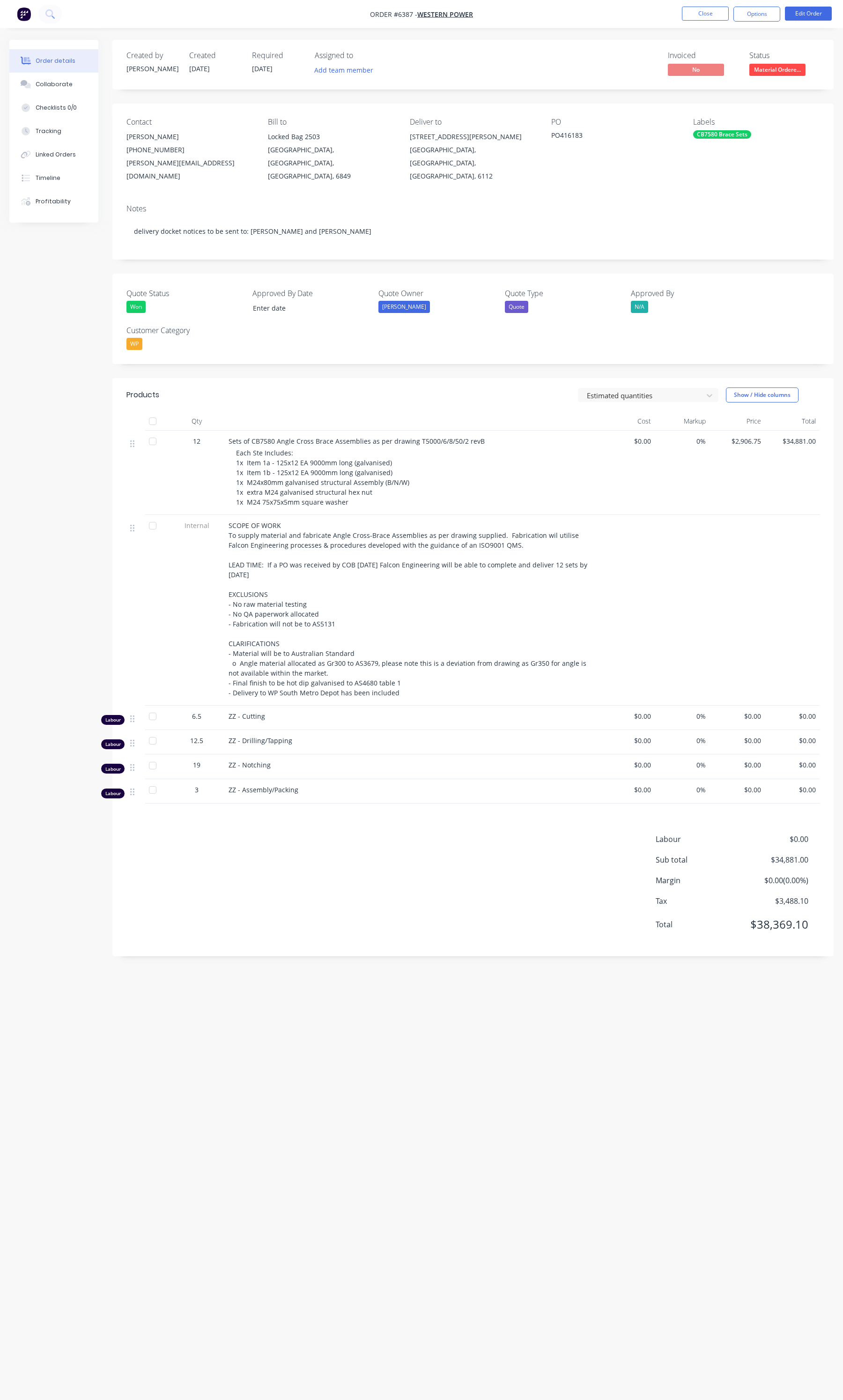
click at [324, 460] on span "Each Ste Includes: 1x Item 1a - 125x12 EA 9000mm long (galvanised) 1x Item 1b -…" at bounding box center [322, 478] width 173 height 58
drag, startPoint x: 245, startPoint y: 443, endPoint x: 346, endPoint y: 485, distance: 109.4
click at [346, 485] on span "Each Ste Includes: 1x Item 1a - 125x12 EA 9000mm long (galvanised) 1x Item 1b -…" at bounding box center [322, 478] width 173 height 58
copy span "ch Ste Includes: 1x Item 1a - 125x12 EA 9000mm long (galvanised) 1x Item 1b - 1…"
drag, startPoint x: 286, startPoint y: 425, endPoint x: 363, endPoint y: 422, distance: 77.1
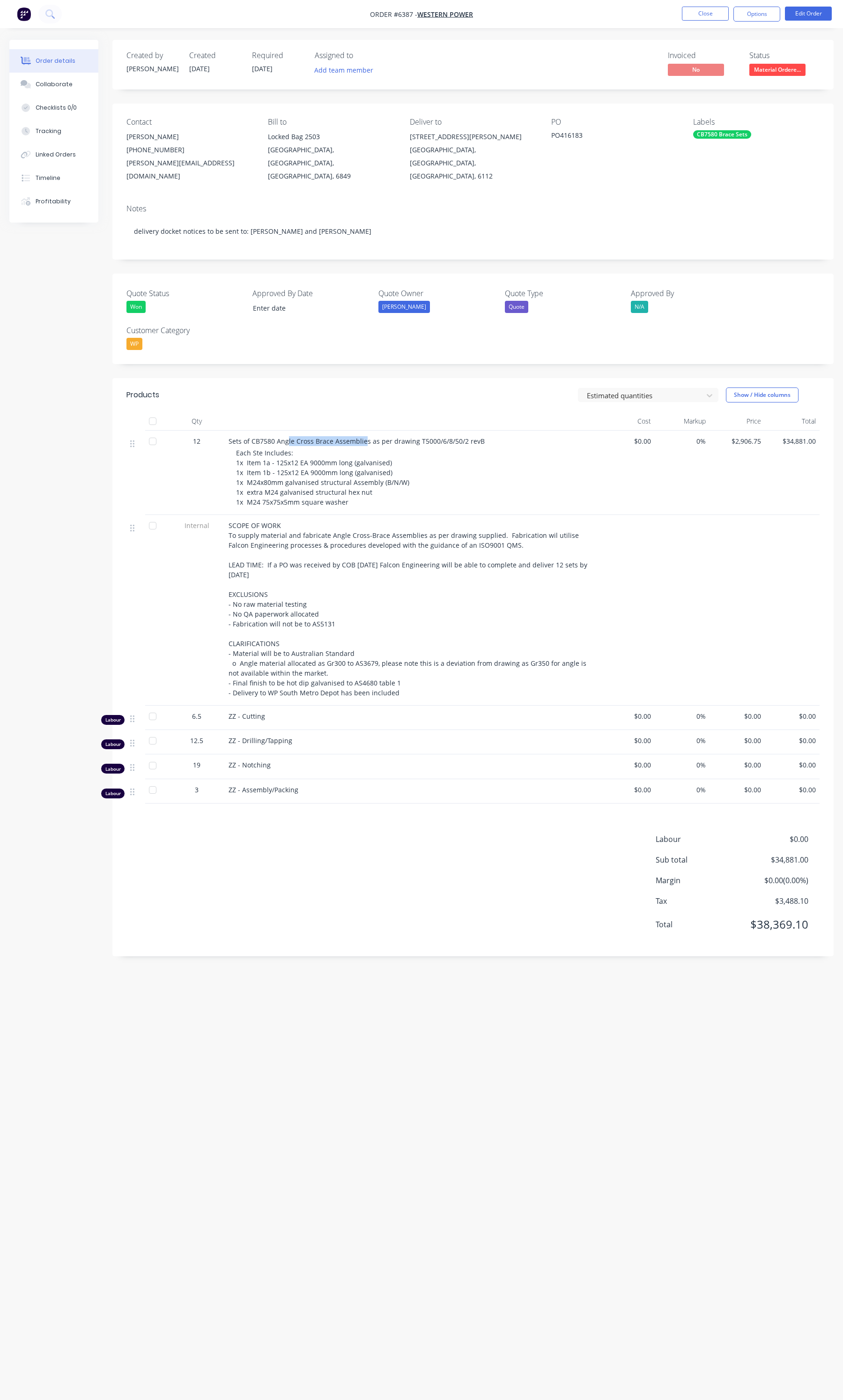
click at [363, 430] on div "Sets of CB7580 Angle Cross Brace Assemblies as per drawing T5000/6/8/50/2 revB …" at bounding box center [412, 473] width 374 height 84
drag, startPoint x: 363, startPoint y: 424, endPoint x: 276, endPoint y: 430, distance: 87.2
click at [276, 437] on span "Sets of CB7580 Angle Cross Brace Assemblies as per drawing T5000/6/8/50/2 revB" at bounding box center [356, 441] width 256 height 9
copy span "Angle Cross Brace Assemblie"
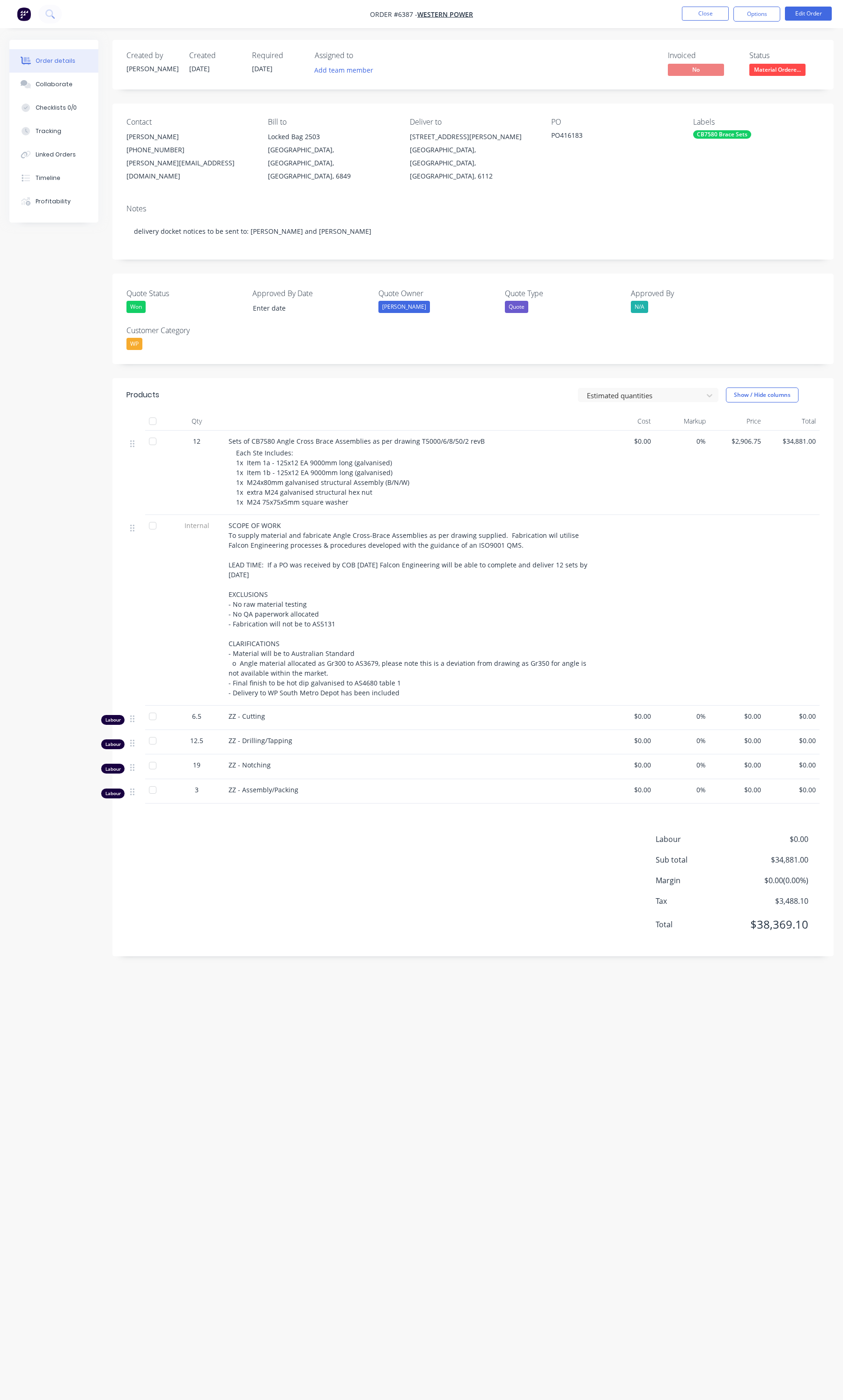
click at [486, 436] on div "Sets of CB7580 Angle Cross Brace Assemblies as per drawing T5000/6/8/50/2 revB" at bounding box center [412, 441] width 367 height 10
drag, startPoint x: 484, startPoint y: 427, endPoint x: 412, endPoint y: 430, distance: 72.1
click at [412, 436] on div "Sets of CB7580 Angle Cross Brace Assemblies as per drawing T5000/6/8/50/2 revB" at bounding box center [412, 441] width 367 height 10
copy span "T5000/6/8/50/2 revB"
click at [689, 14] on button "Close" at bounding box center [705, 14] width 47 height 14
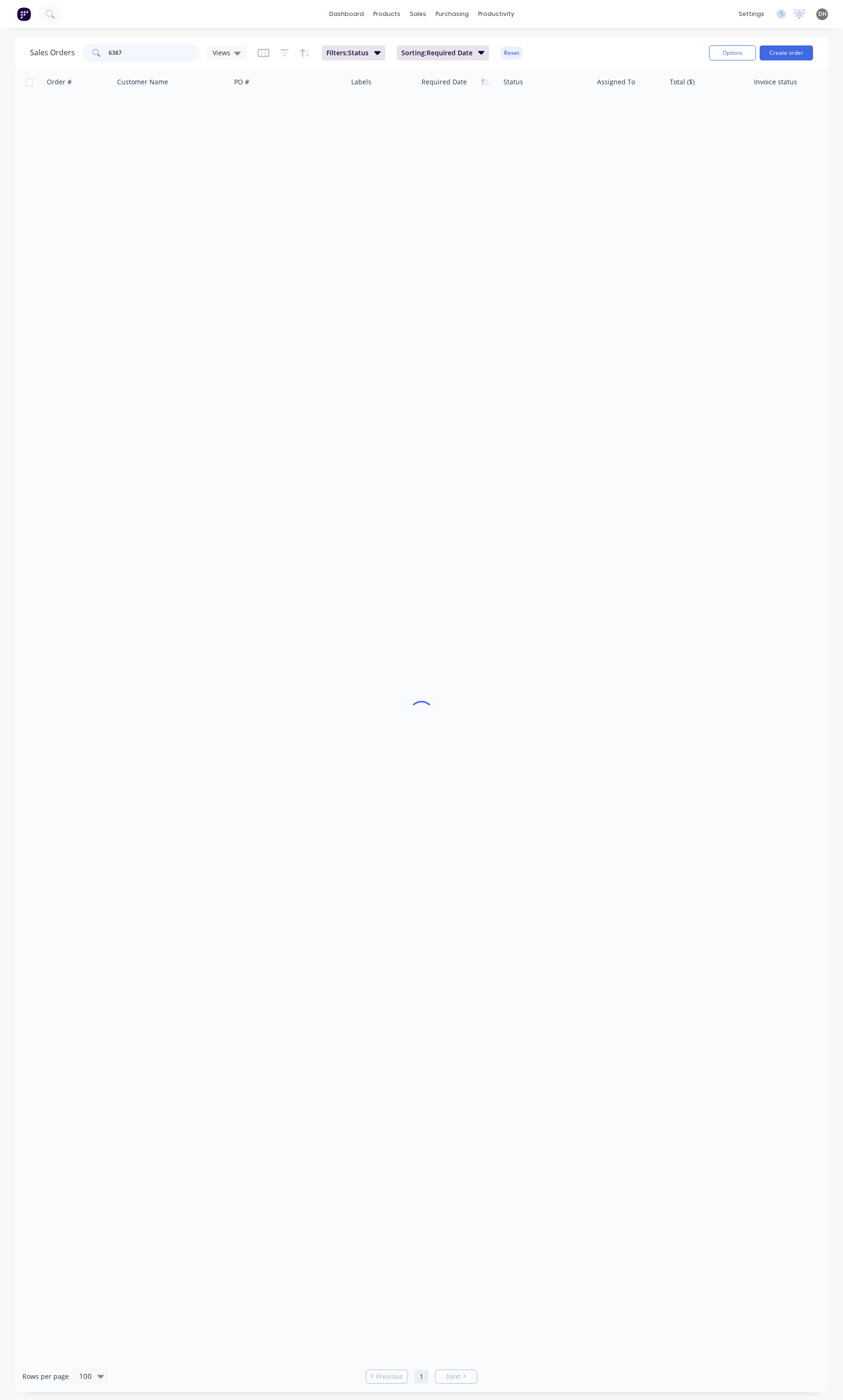
click at [132, 45] on input "6387" at bounding box center [154, 53] width 91 height 19
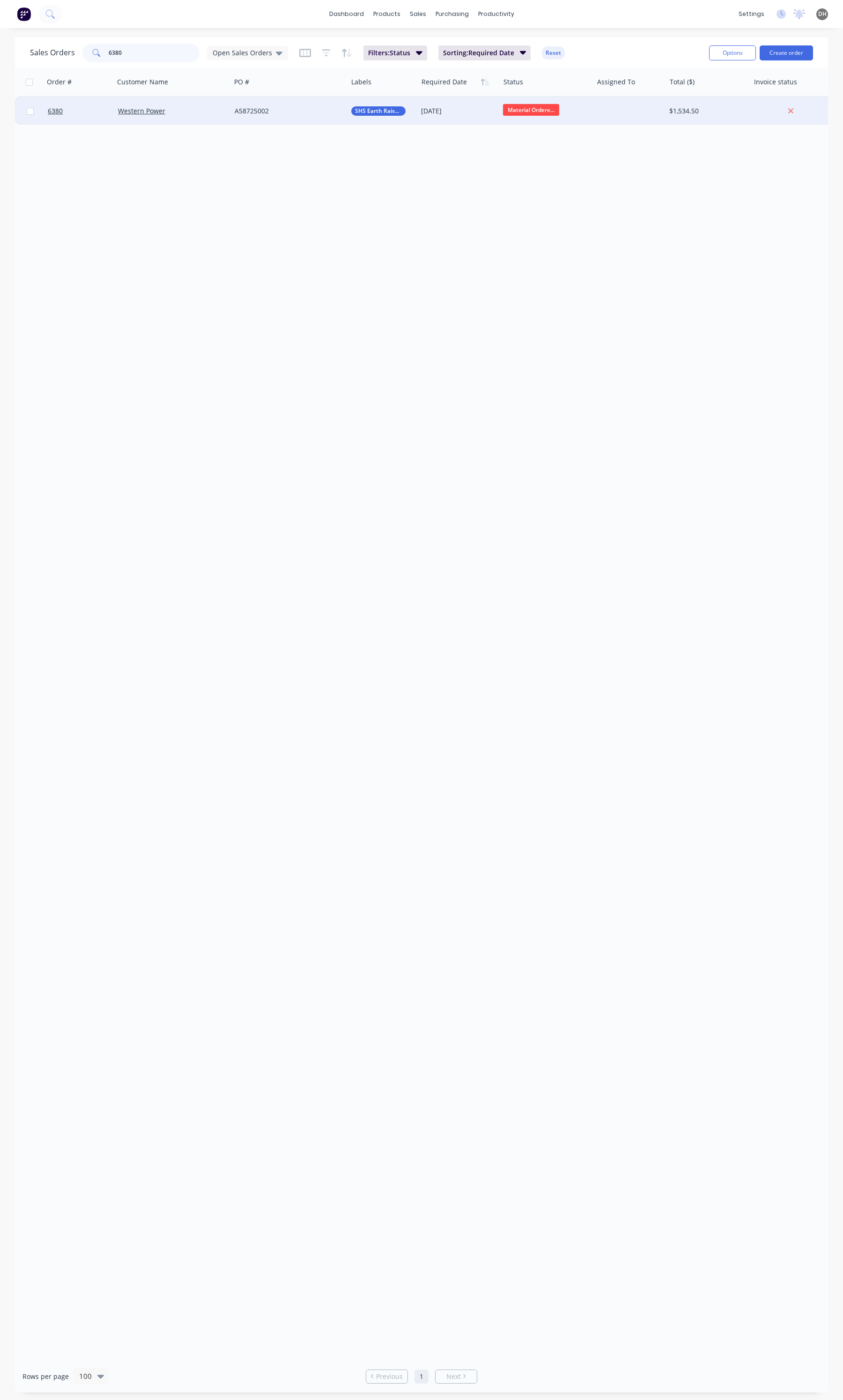
type input "6380"
click at [177, 113] on div "Western Power" at bounding box center [169, 111] width 104 height 9
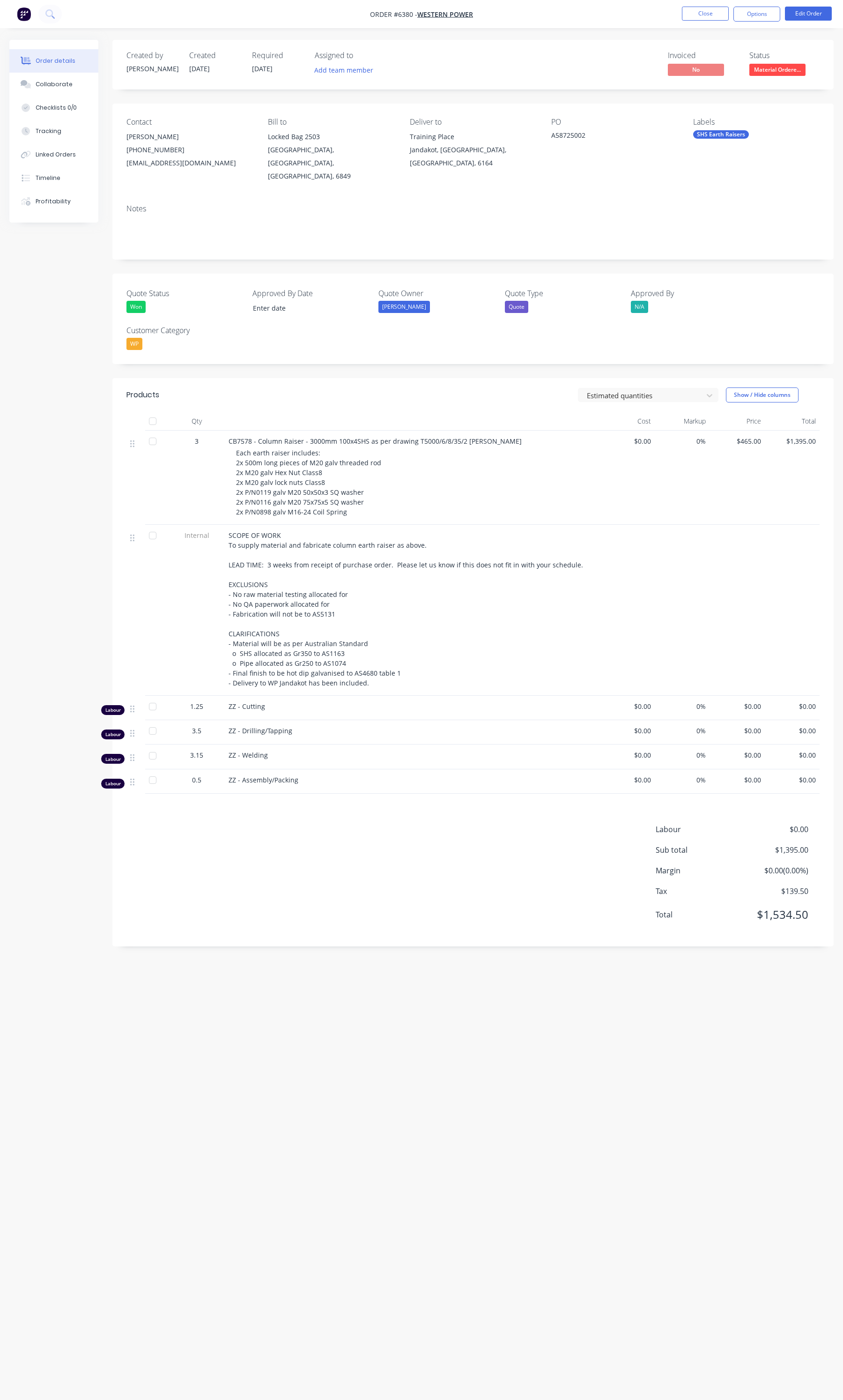
click at [240, 448] on span "Each earth raiser includes: 2x 500m long pieces of M20 galv threaded rod 2x M20…" at bounding box center [309, 482] width 145 height 68
click at [464, 437] on span "CB7578 - Column Raiser - 3000mm 100x4SHS as per drawing T5000/6/8/35/2 revA" at bounding box center [375, 441] width 293 height 9
drag, startPoint x: 484, startPoint y: 430, endPoint x: 413, endPoint y: 428, distance: 71.0
click at [413, 436] on div "CB7578 - Column Raiser - 3000mm 100x4SHS as per drawing T5000/6/8/35/2 revA" at bounding box center [412, 441] width 367 height 10
copy span "T5000/6/8/35/2 revA"
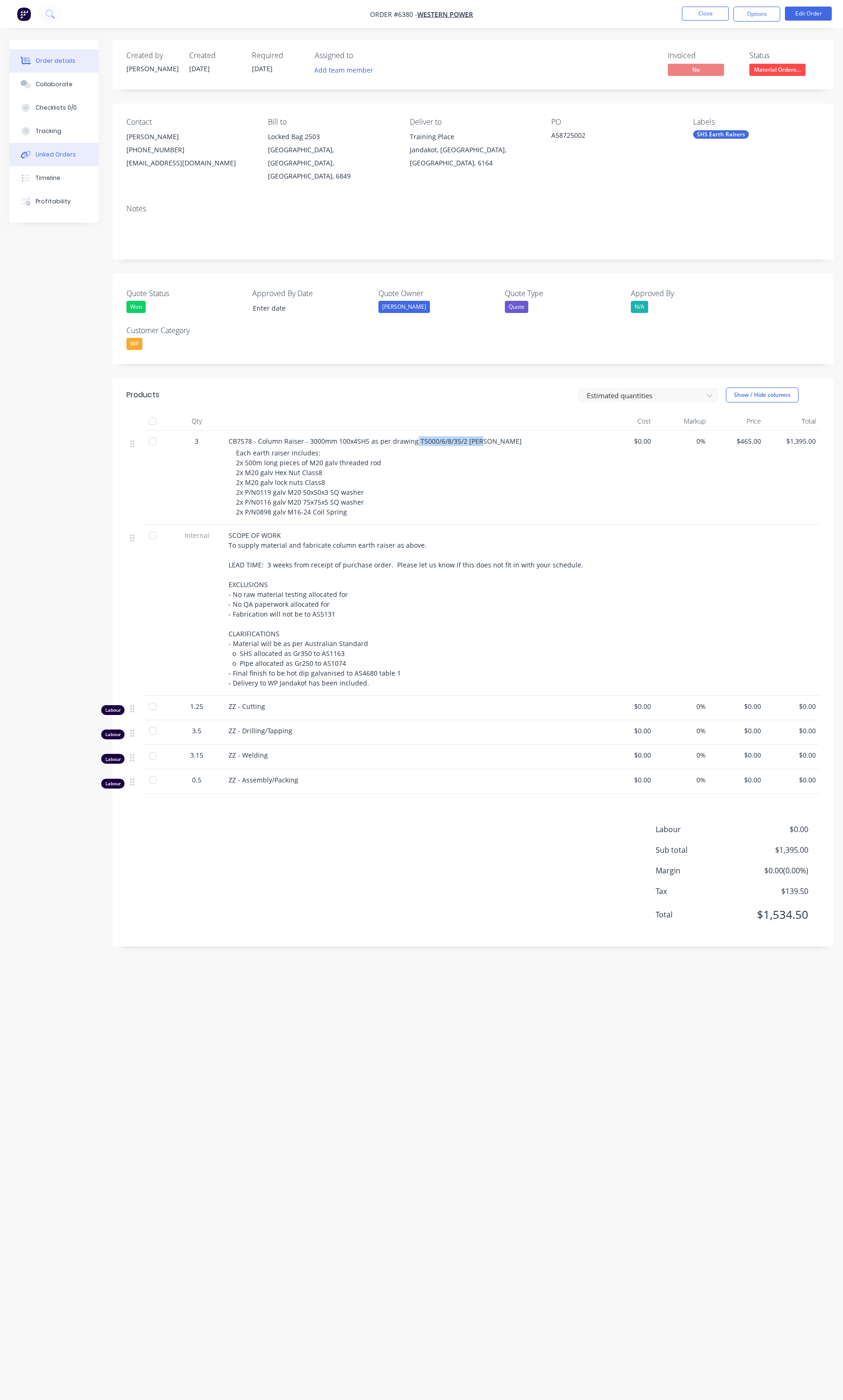
click at [55, 146] on button "Linked Orders" at bounding box center [53, 155] width 89 height 24
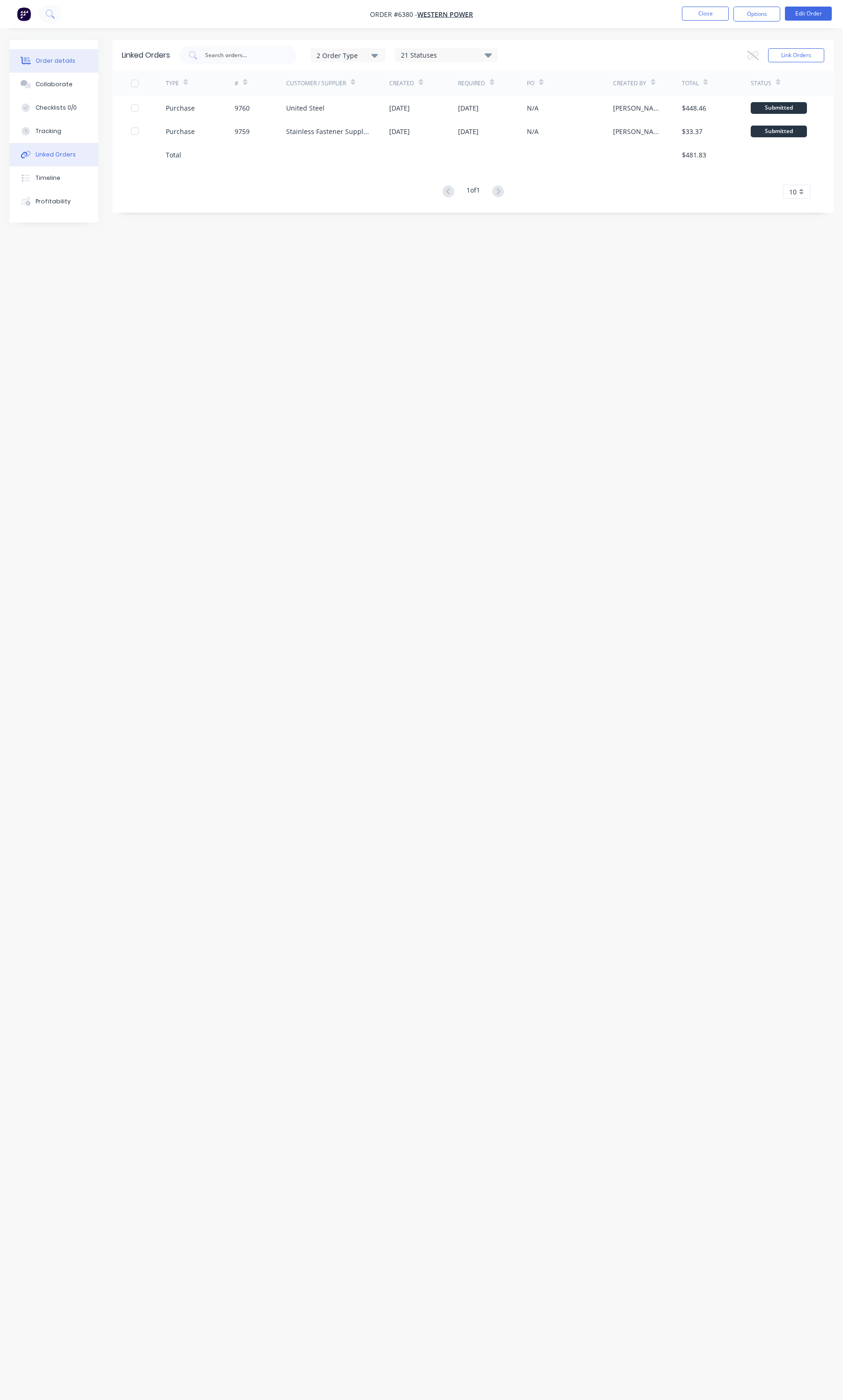
click at [69, 60] on div "Order details" at bounding box center [55, 61] width 40 height 9
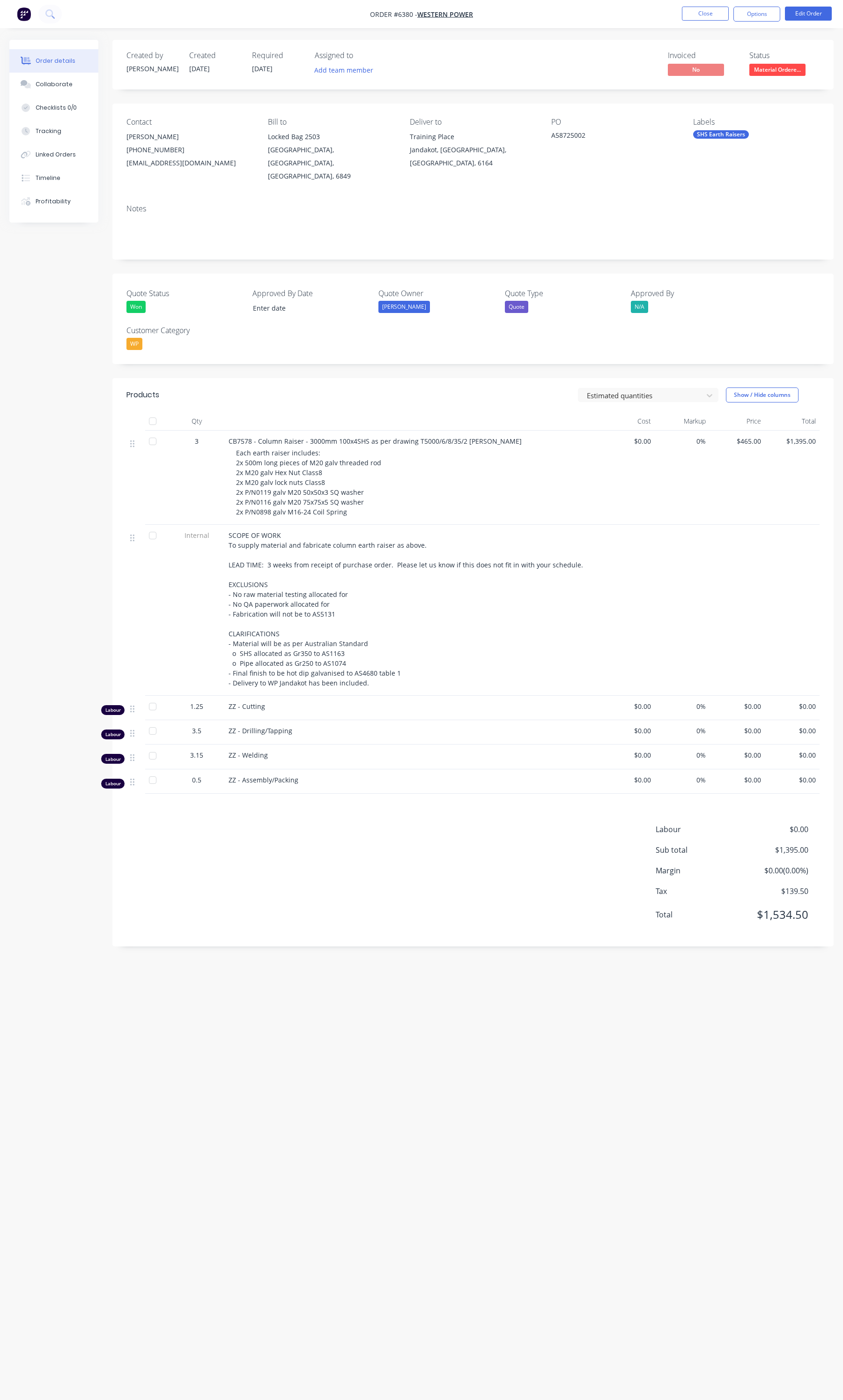
click at [329, 506] on div "CB7578 - Column Raiser - 3000mm 100x4SHS as per drawing T5000/6/8/35/2 revA Eac…" at bounding box center [412, 478] width 374 height 94
drag, startPoint x: 235, startPoint y: 443, endPoint x: 377, endPoint y: 504, distance: 154.5
click at [377, 504] on div "Each earth raiser includes: 2x 500m long pieces of M20 galv threaded rod 2x M20…" at bounding box center [415, 482] width 359 height 69
copy span "Each earth raiser includes: 2x 500m long pieces of M20 galv threaded rod 2x M20…"
click at [266, 467] on span "Each earth raiser includes: 2x 500m long pieces of M20 galv threaded rod 2x M20…" at bounding box center [309, 482] width 145 height 68
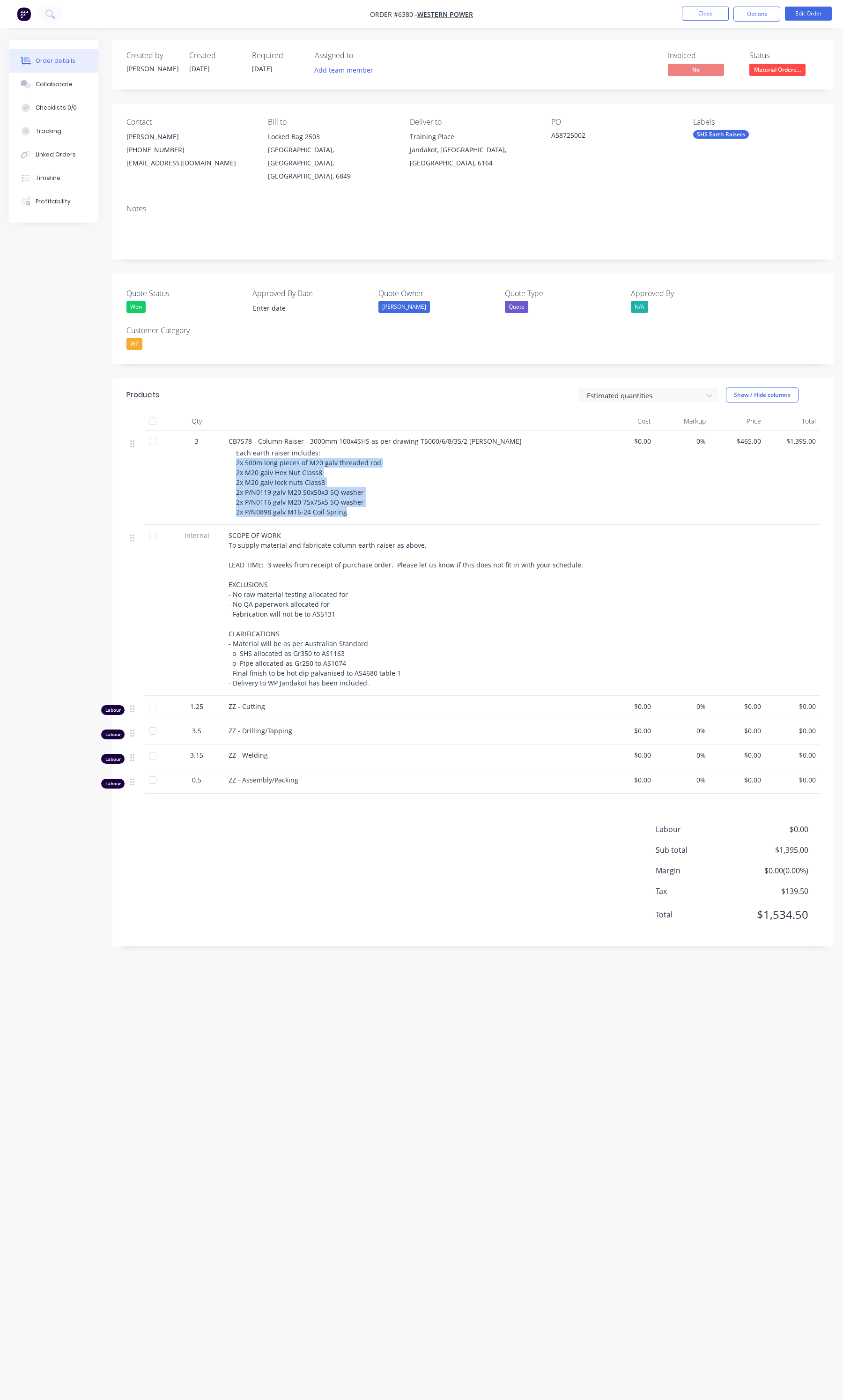
drag, startPoint x: 344, startPoint y: 500, endPoint x: 235, endPoint y: 449, distance: 120.3
click at [235, 449] on div "CB7578 - Column Raiser - 3000mm 100x4SHS as per drawing T5000/6/8/35/2 revA Eac…" at bounding box center [412, 478] width 374 height 94
copy span "2x 500m long pieces of M20 galv threaded rod 2x M20 galv Hex Nut Class8 2x M20 …"
click at [805, 15] on button "Edit Order" at bounding box center [808, 14] width 47 height 14
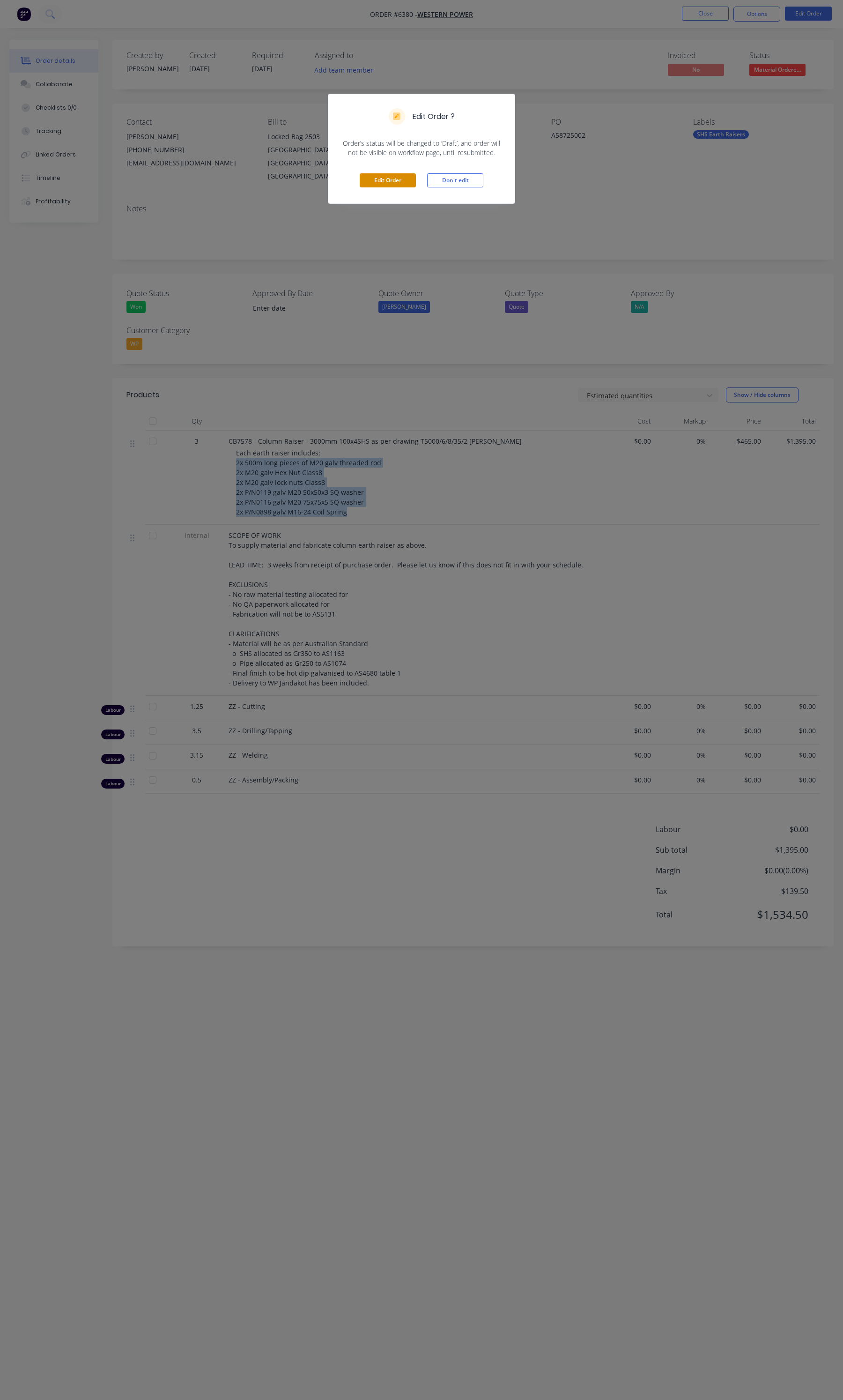
click at [387, 184] on button "Edit Order" at bounding box center [387, 180] width 56 height 14
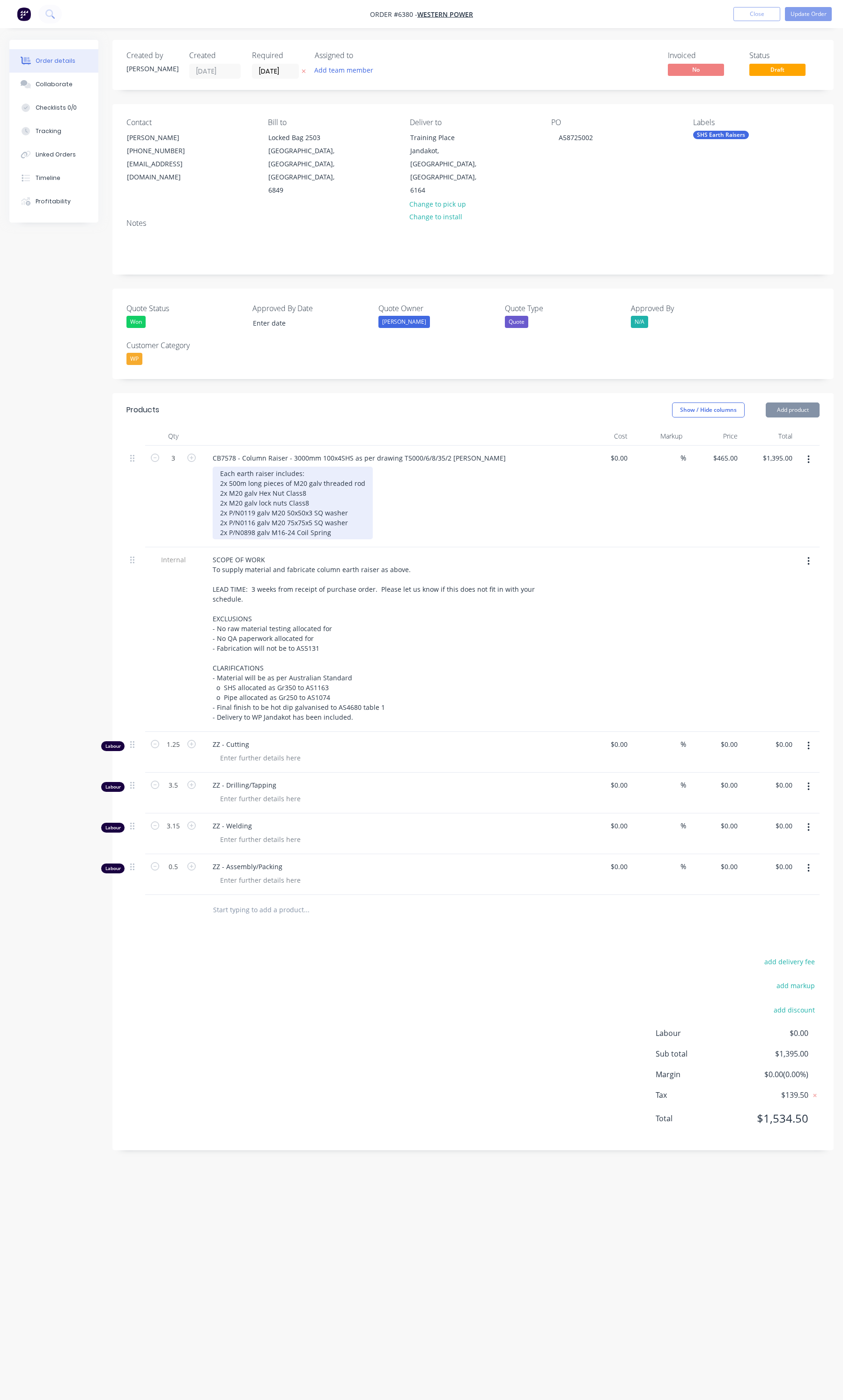
click at [220, 470] on div "Each earth raiser includes: 2x 500m long pieces of M20 galv threaded rod 2x M20…" at bounding box center [292, 502] width 160 height 73
click at [226, 466] on div "Each earth raiser includes: 2x 500m long pieces of M20 galv threaded rod 2x M20…" at bounding box center [292, 502] width 160 height 73
click at [222, 466] on div "Each earth raiser includes: 2x 500m long pieces of M20 galv threaded rod 2x M20…" at bounding box center [292, 502] width 160 height 73
drag, startPoint x: 309, startPoint y: 475, endPoint x: 219, endPoint y: 475, distance: 90.0
click at [219, 475] on div "Each earth raiser includes: 2x 500m long pieces of M20 galv threaded rod 8x M20…" at bounding box center [292, 502] width 160 height 73
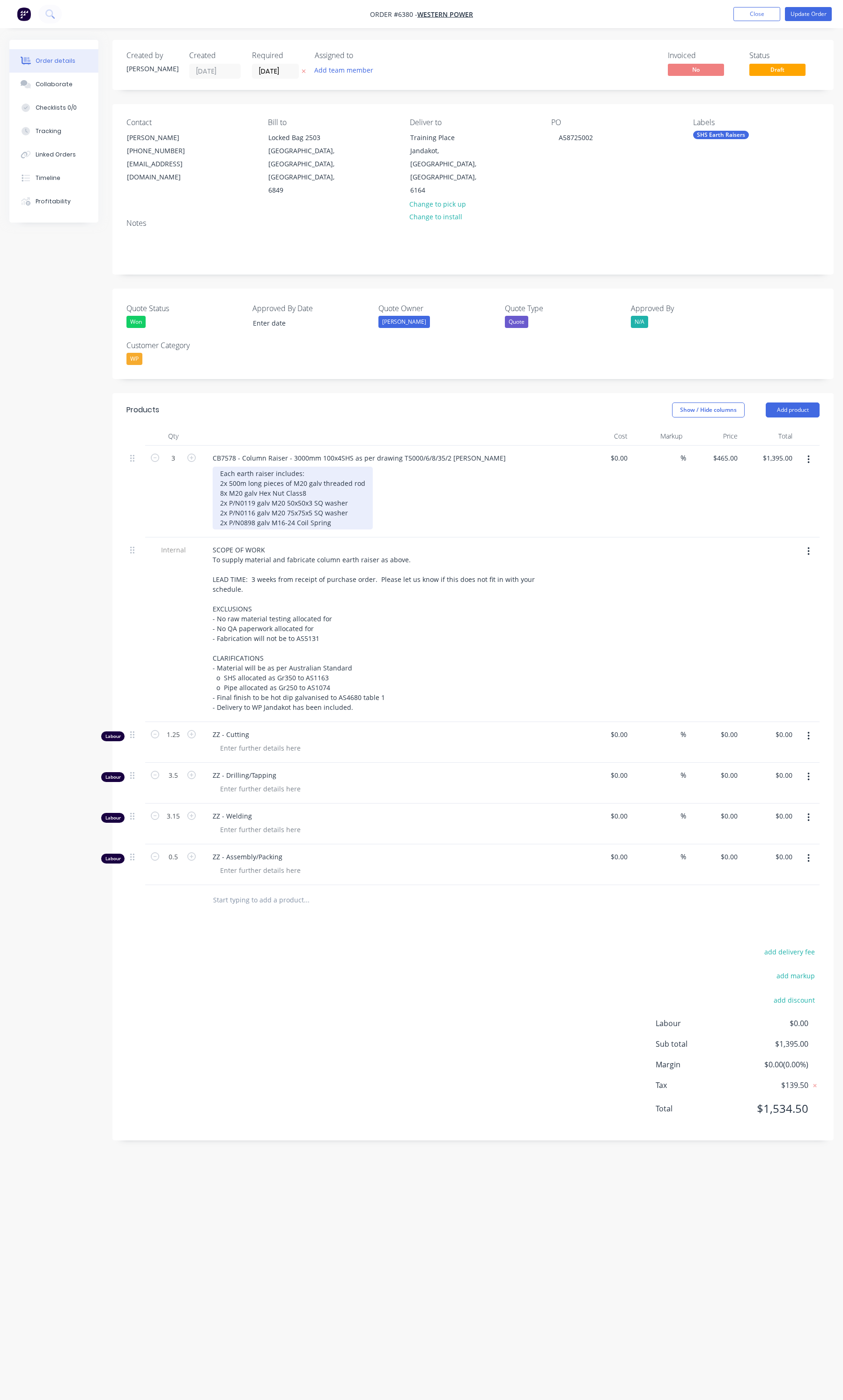
click at [222, 478] on div "Each earth raiser includes: 2x 500m long pieces of M20 galv threaded rod 8x M20…" at bounding box center [292, 498] width 160 height 63
click at [222, 489] on div "Each earth raiser includes: 2x 500m long pieces of M20 galv threaded rod 8x M20…" at bounding box center [292, 498] width 160 height 63
click at [222, 498] on div "Each earth raiser includes: 2x 500m long pieces of M20 galv threaded rod 8x M20…" at bounding box center [292, 498] width 160 height 63
click at [805, 16] on button "Update Order" at bounding box center [808, 14] width 47 height 14
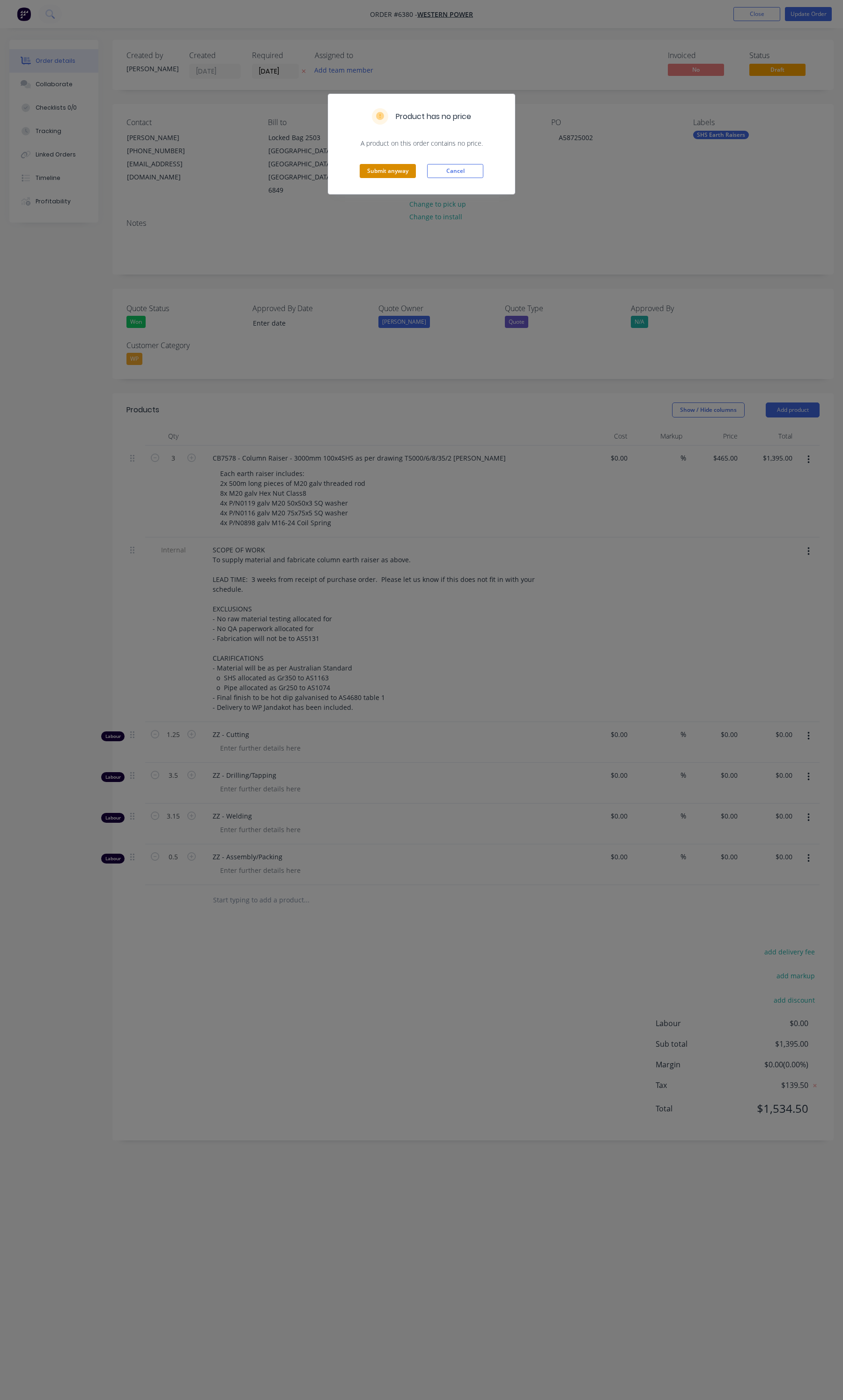
click at [403, 176] on button "Submit anyway" at bounding box center [387, 171] width 56 height 14
